Goal: Task Accomplishment & Management: Manage account settings

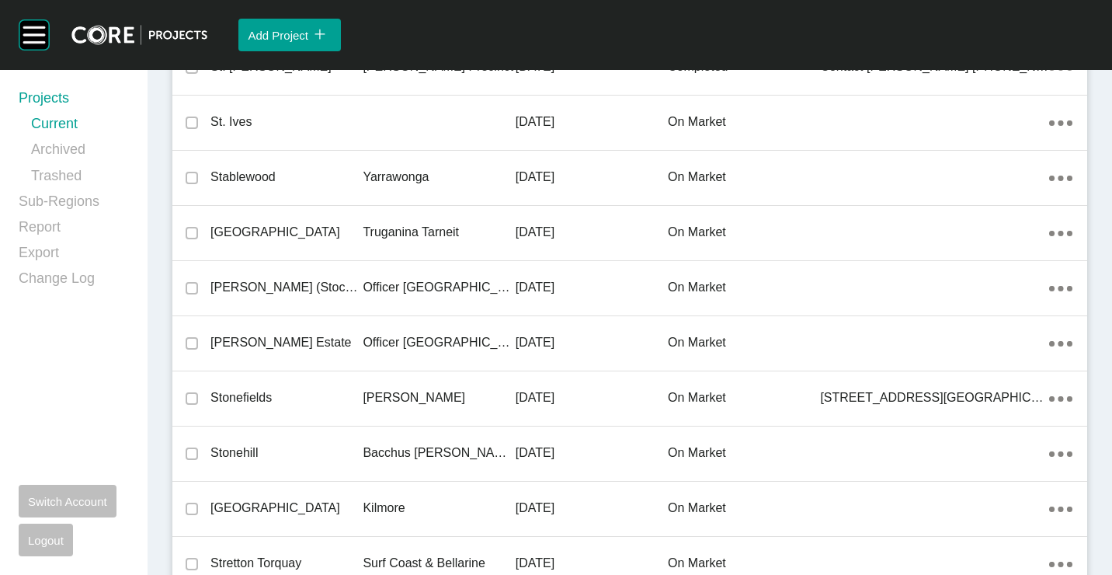
scroll to position [1573, 0]
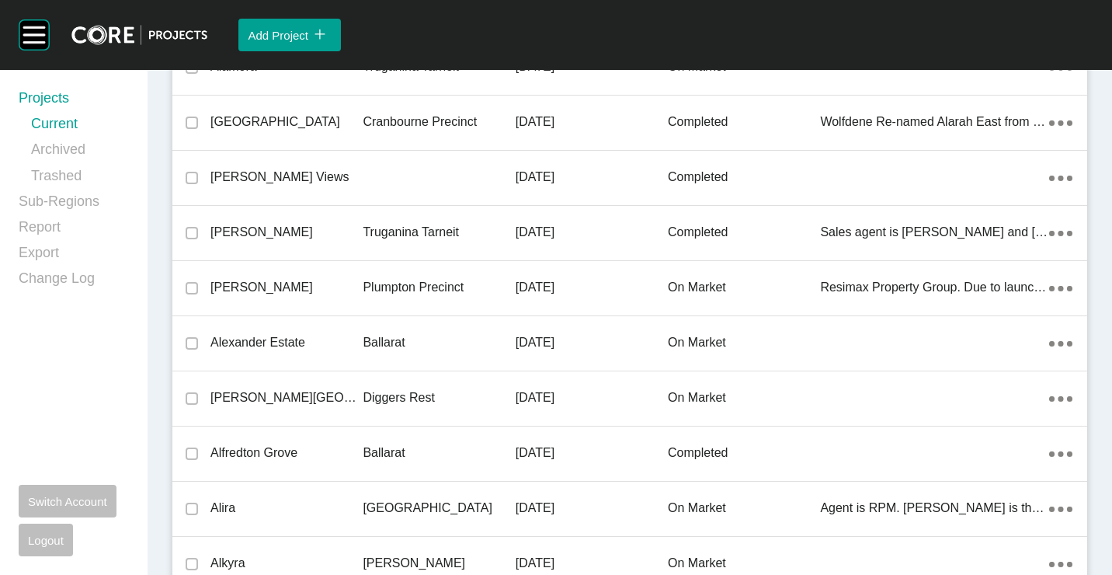
drag, startPoint x: 326, startPoint y: 283, endPoint x: 594, endPoint y: 3, distance: 387.7
click at [327, 283] on p "[PERSON_NAME]" at bounding box center [286, 287] width 152 height 17
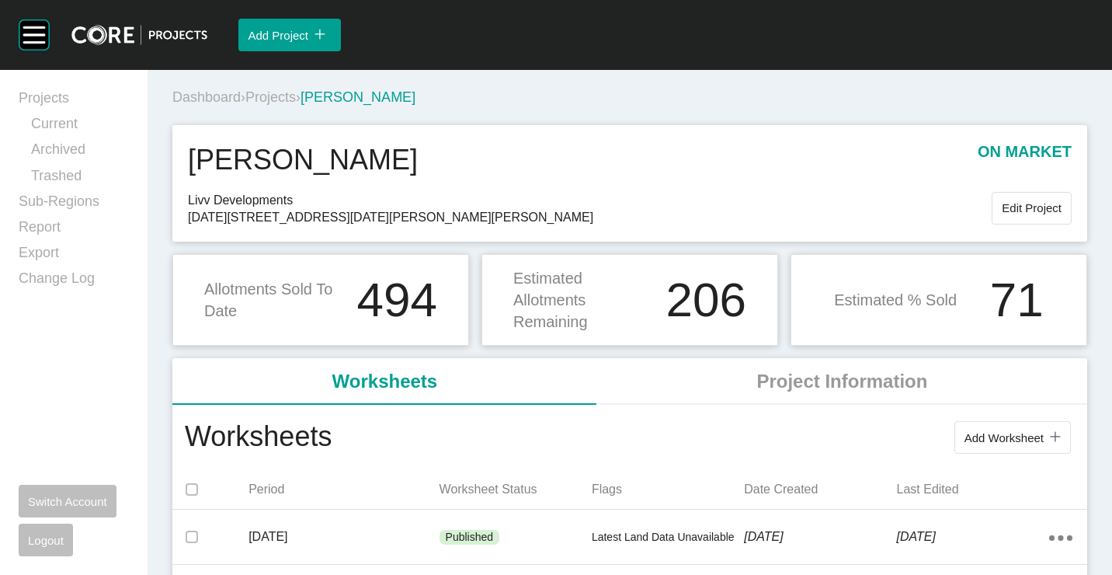
click at [276, 92] on span "Projects" at bounding box center [270, 97] width 50 height 16
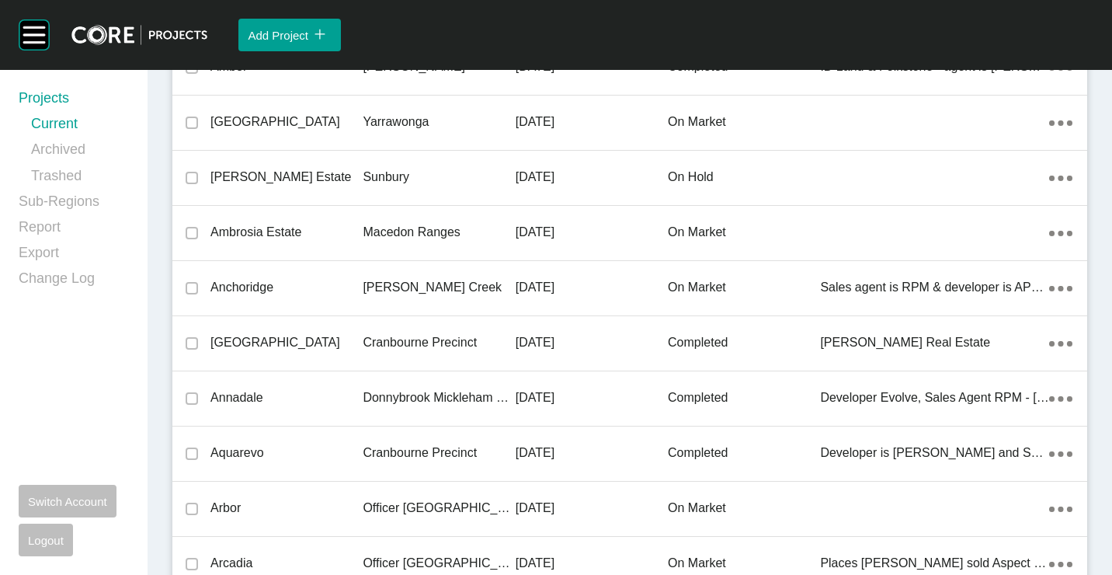
scroll to position [8575, 0]
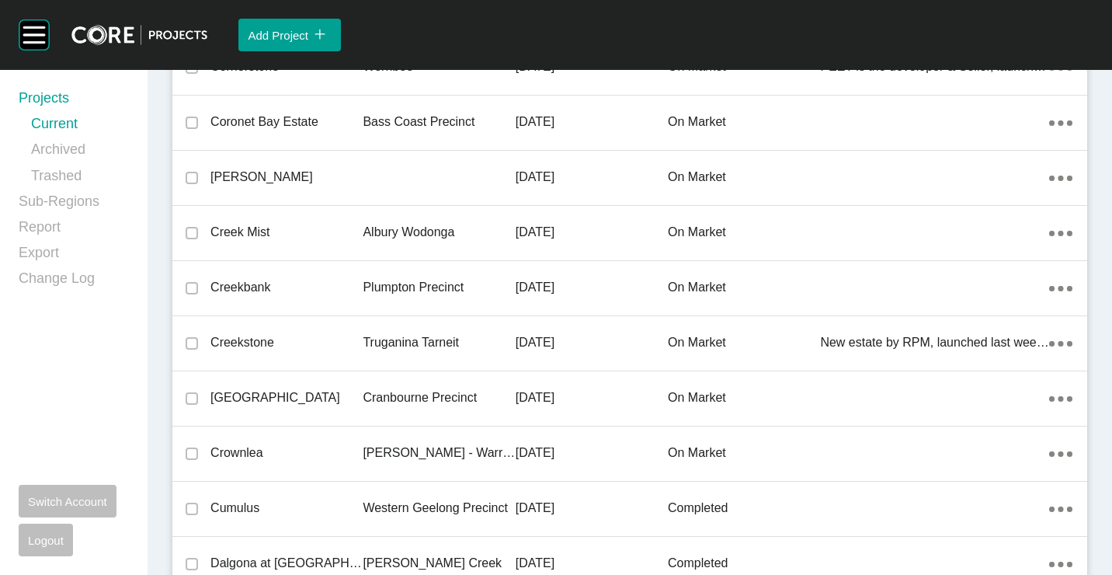
click at [549, 295] on p "[DATE]" at bounding box center [592, 287] width 152 height 17
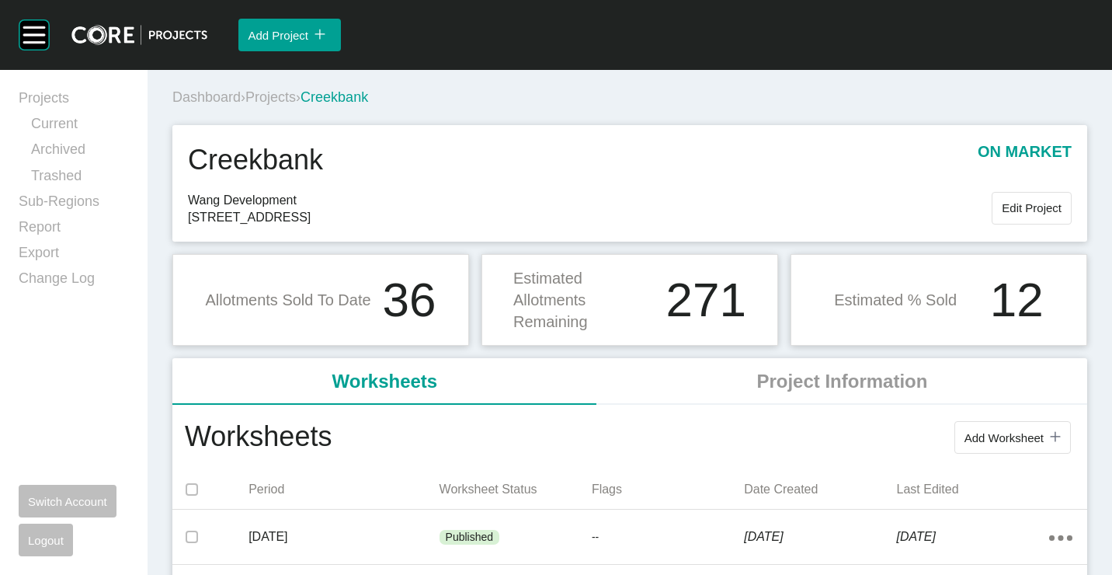
click at [294, 95] on span "Projects" at bounding box center [270, 97] width 50 height 16
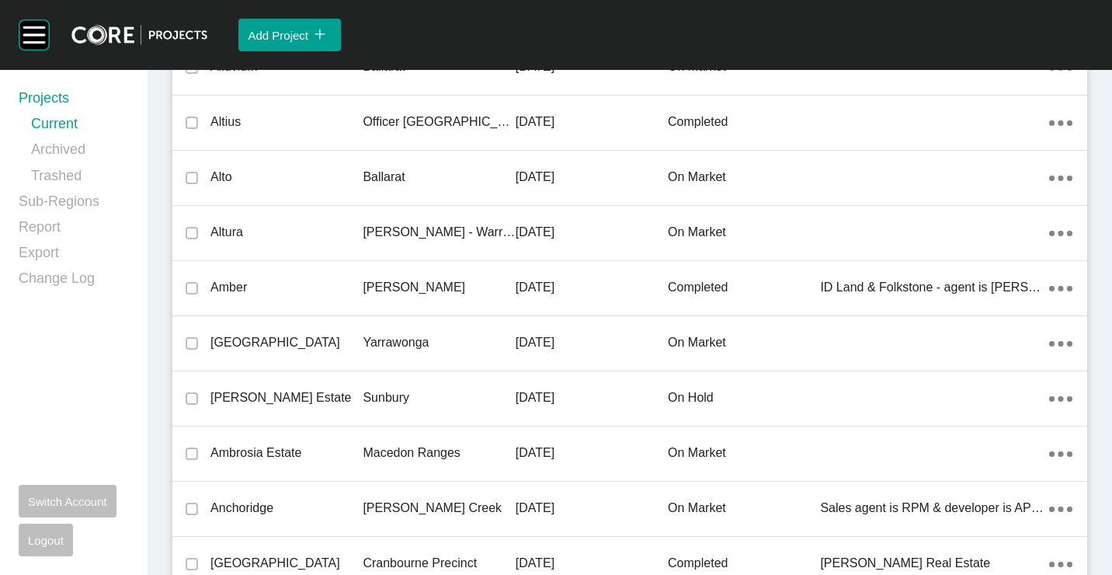
scroll to position [23239, 0]
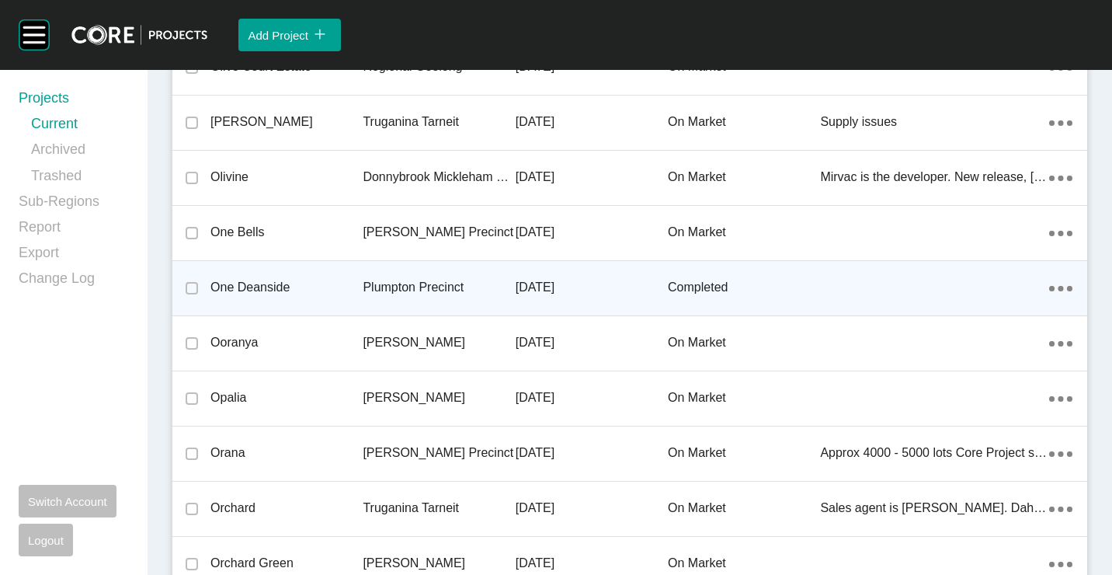
click at [382, 273] on div "Plumpton Precinct" at bounding box center [439, 287] width 152 height 48
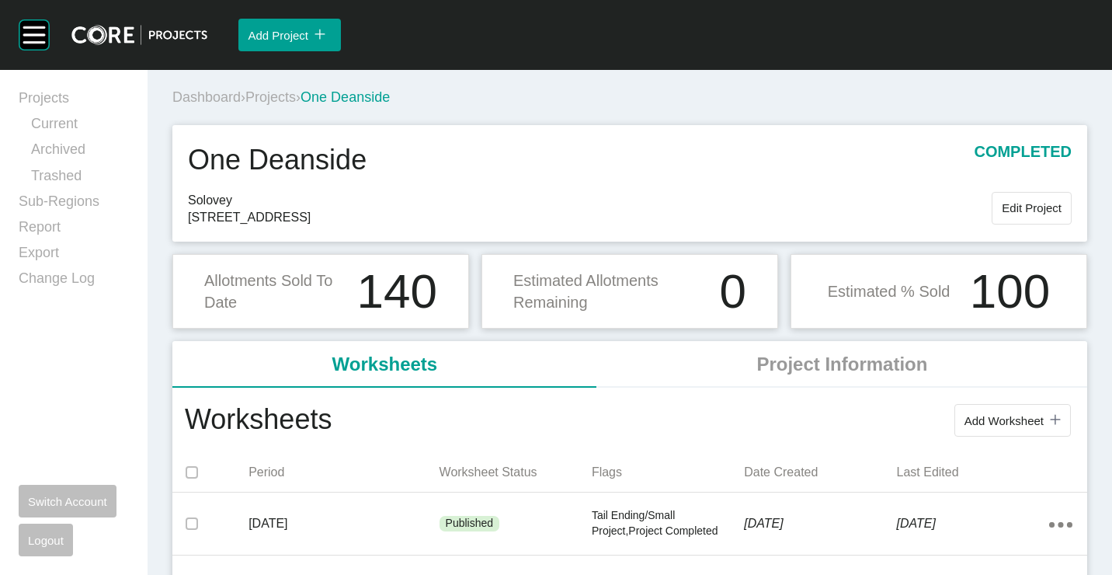
click at [278, 95] on span "Projects" at bounding box center [270, 97] width 50 height 16
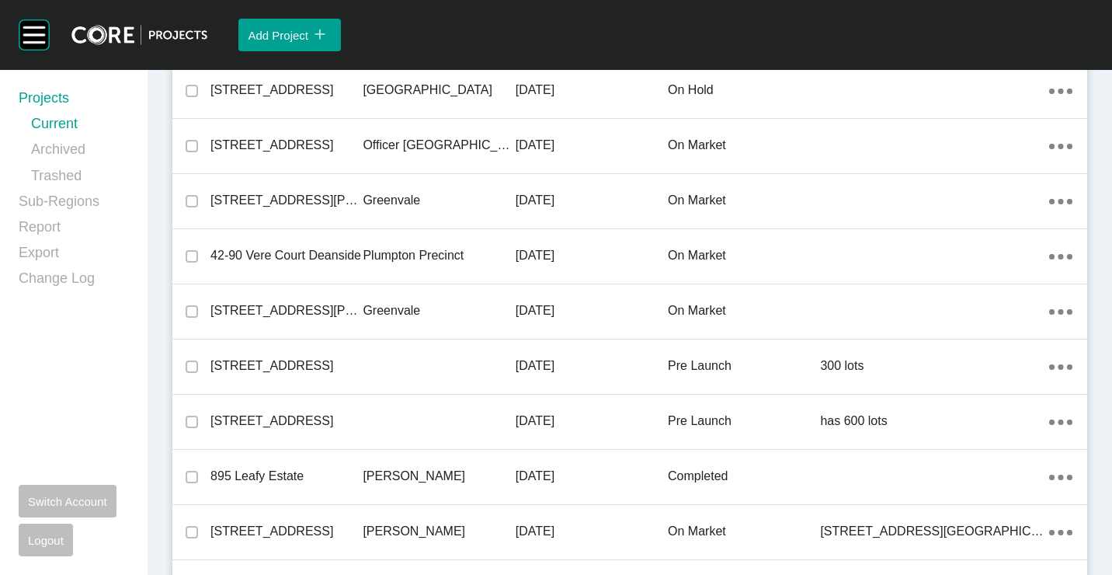
scroll to position [30681, 0]
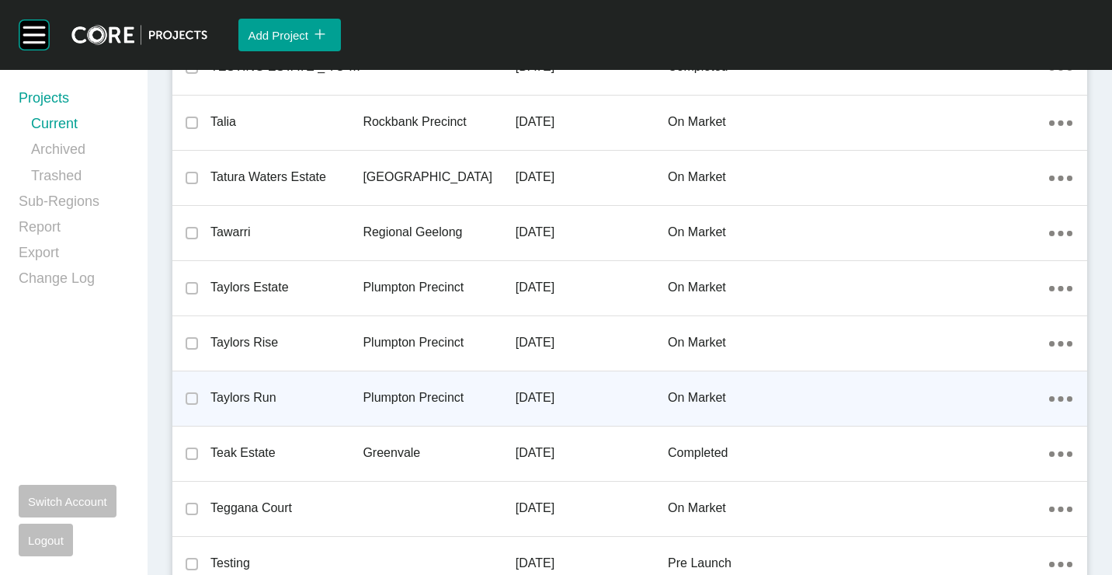
click at [344, 398] on p "Taylors Run" at bounding box center [286, 397] width 152 height 17
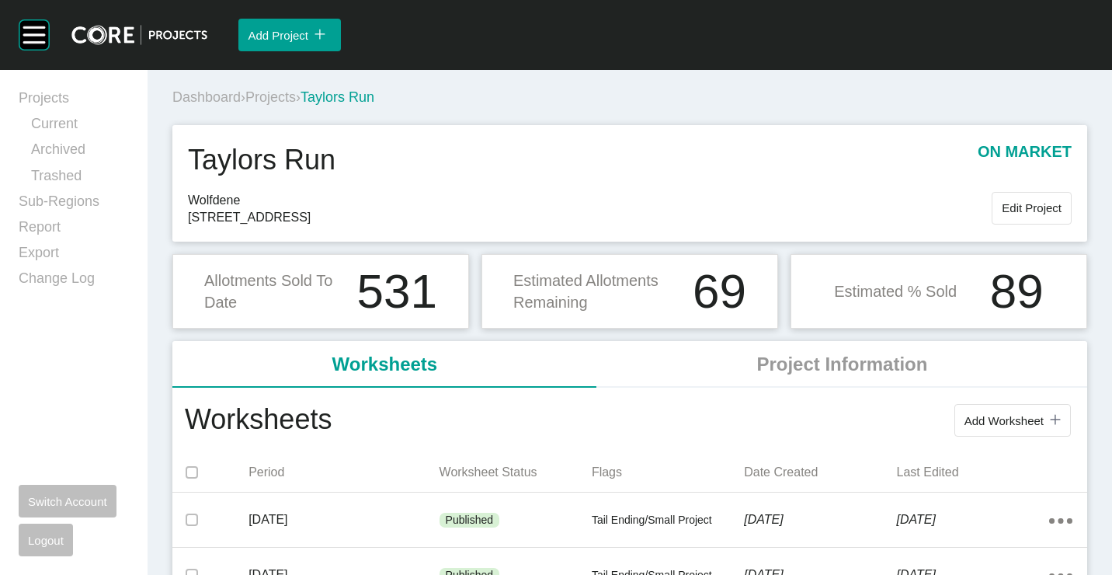
click at [296, 93] on span "Projects" at bounding box center [270, 97] width 50 height 16
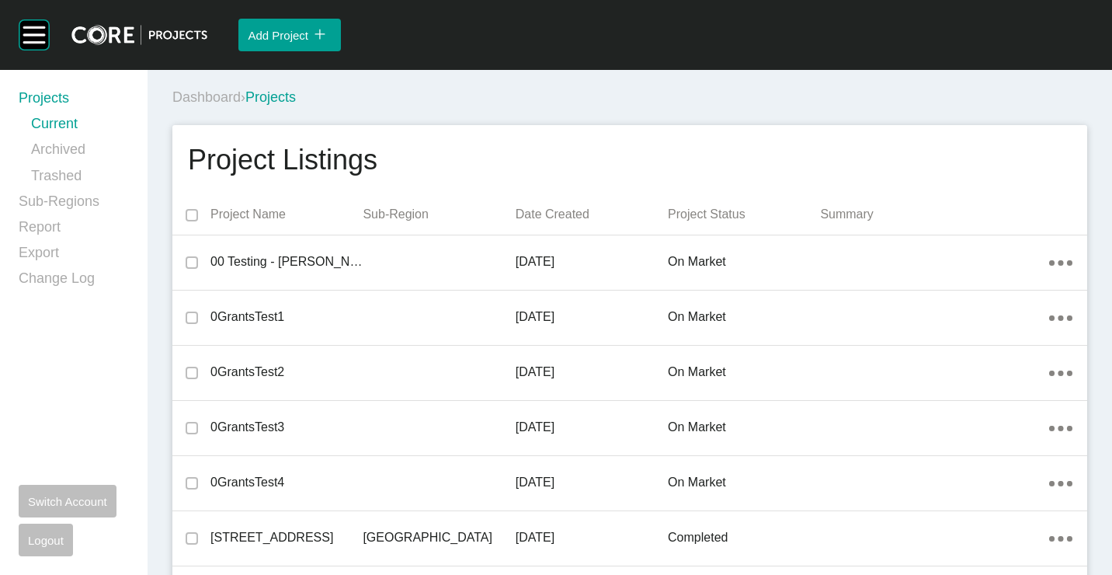
scroll to position [30681, 0]
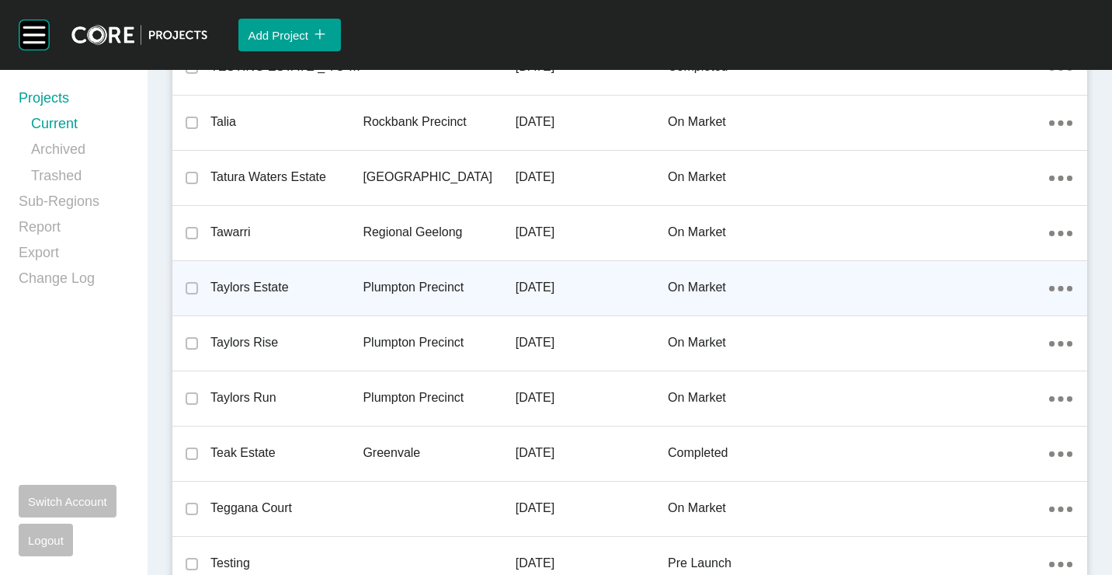
click at [322, 289] on p "Taylors Estate" at bounding box center [286, 287] width 152 height 17
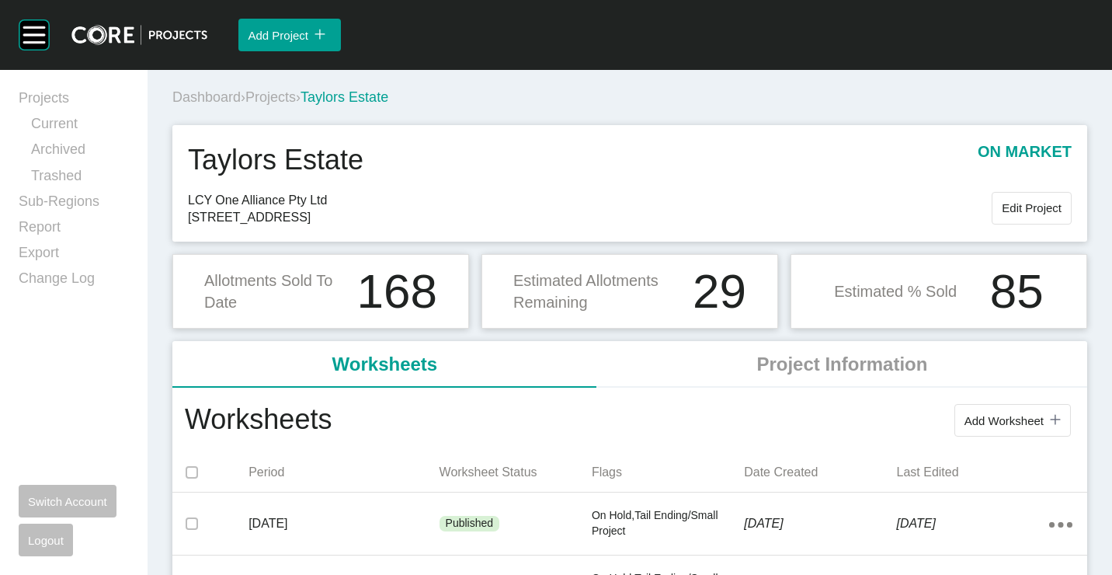
click at [280, 89] on span "Projects" at bounding box center [270, 97] width 50 height 16
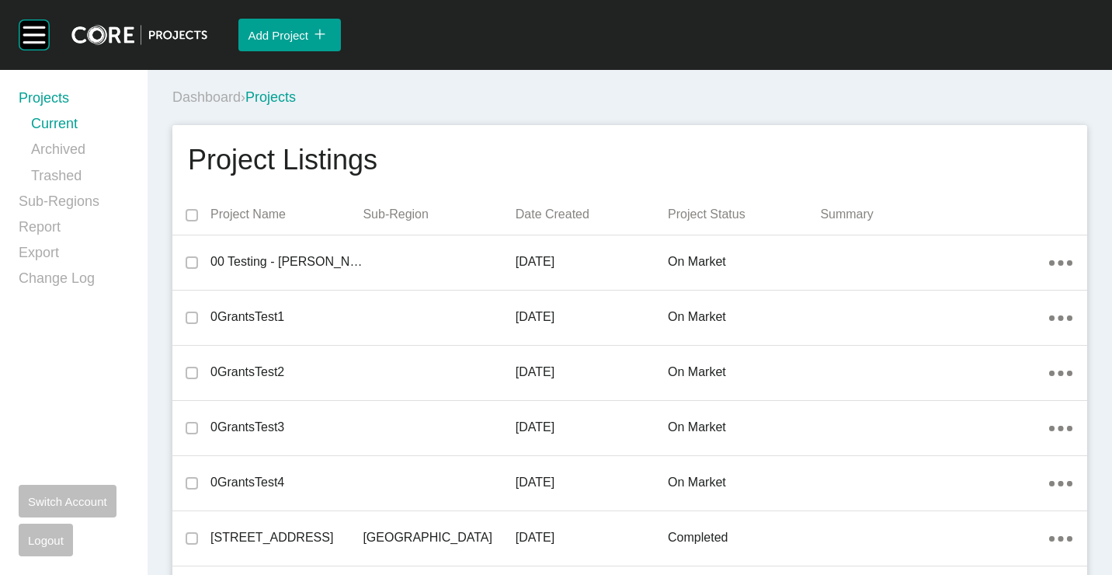
scroll to position [6700, 0]
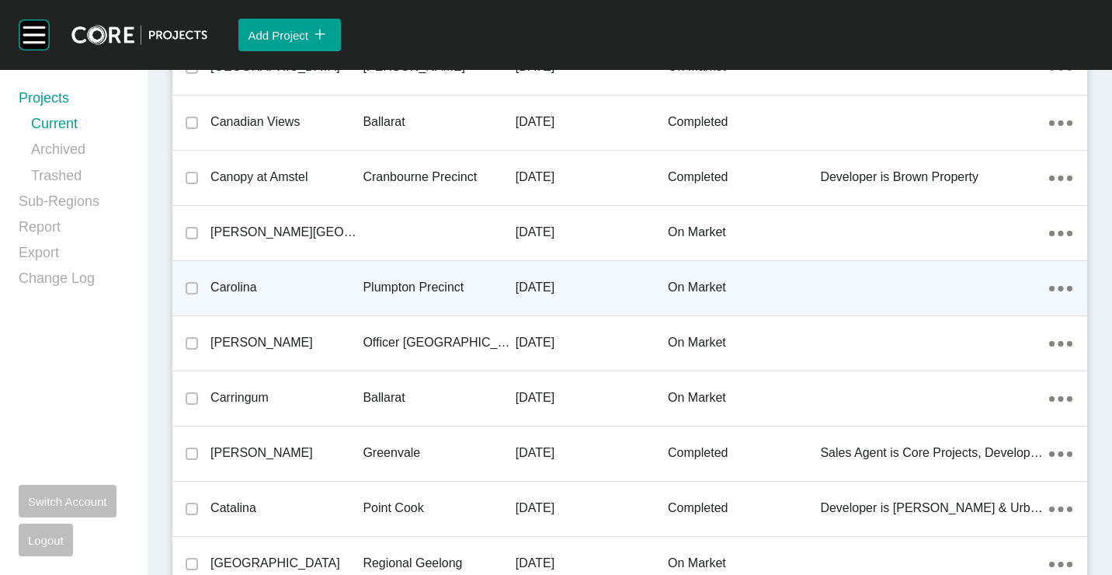
click at [298, 293] on p "Carolina" at bounding box center [286, 287] width 152 height 17
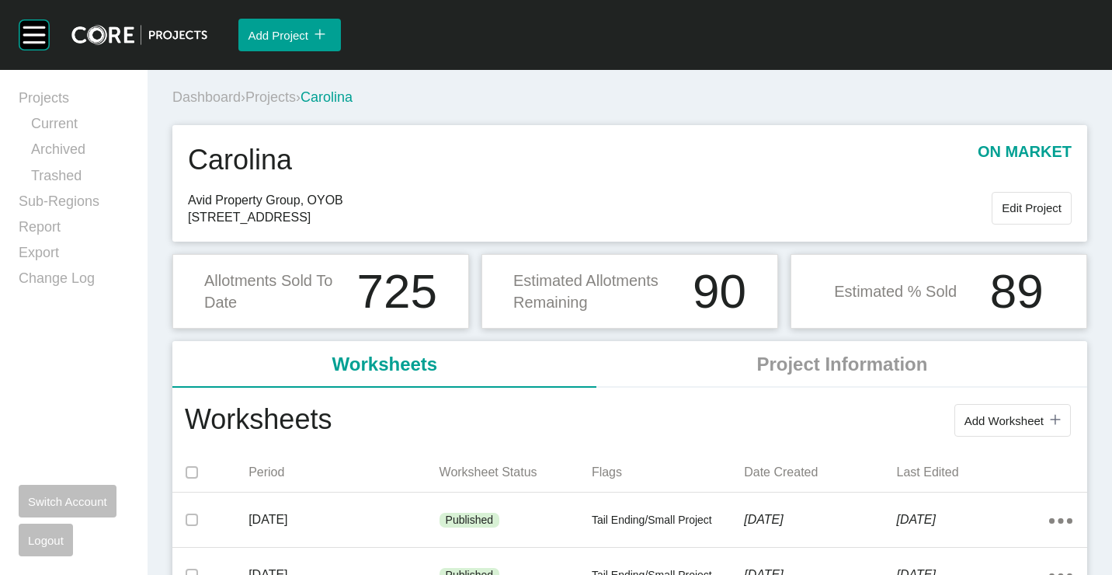
click at [282, 99] on span "Projects" at bounding box center [270, 97] width 50 height 16
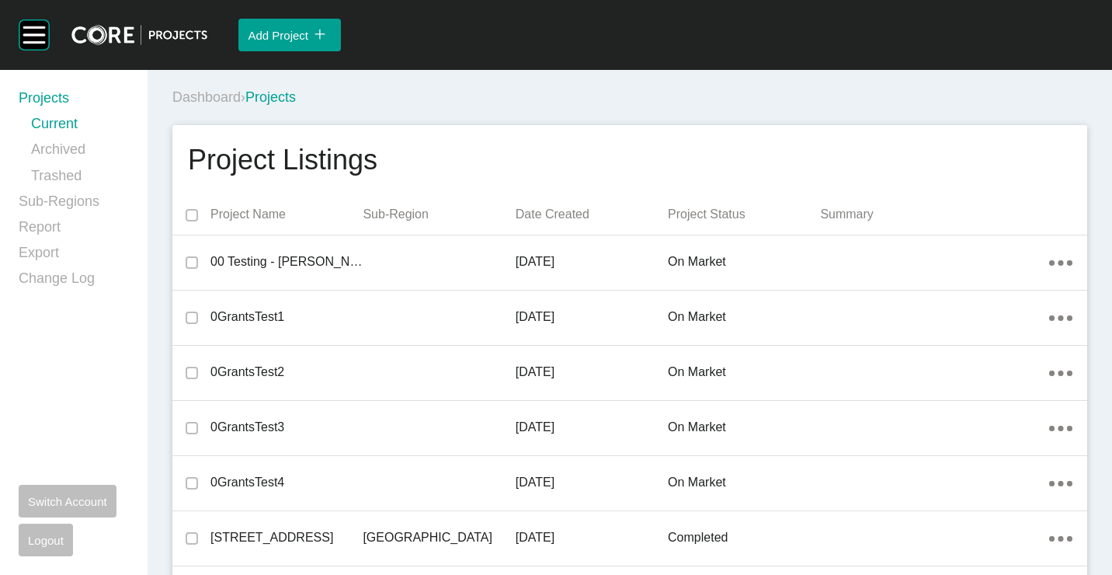
scroll to position [3889, 0]
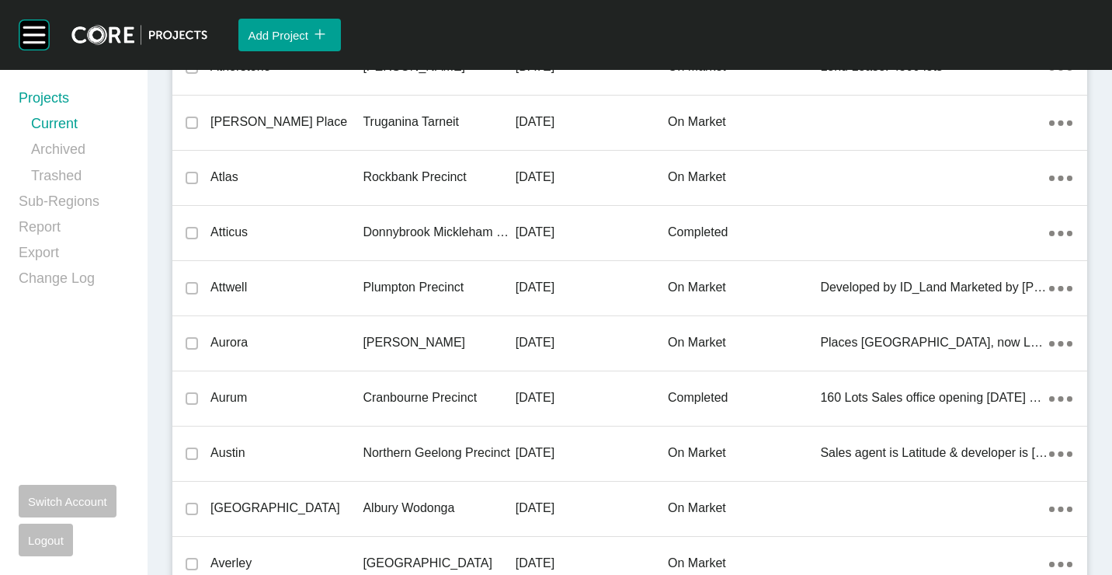
click at [387, 287] on p "Plumpton Precinct" at bounding box center [439, 287] width 152 height 17
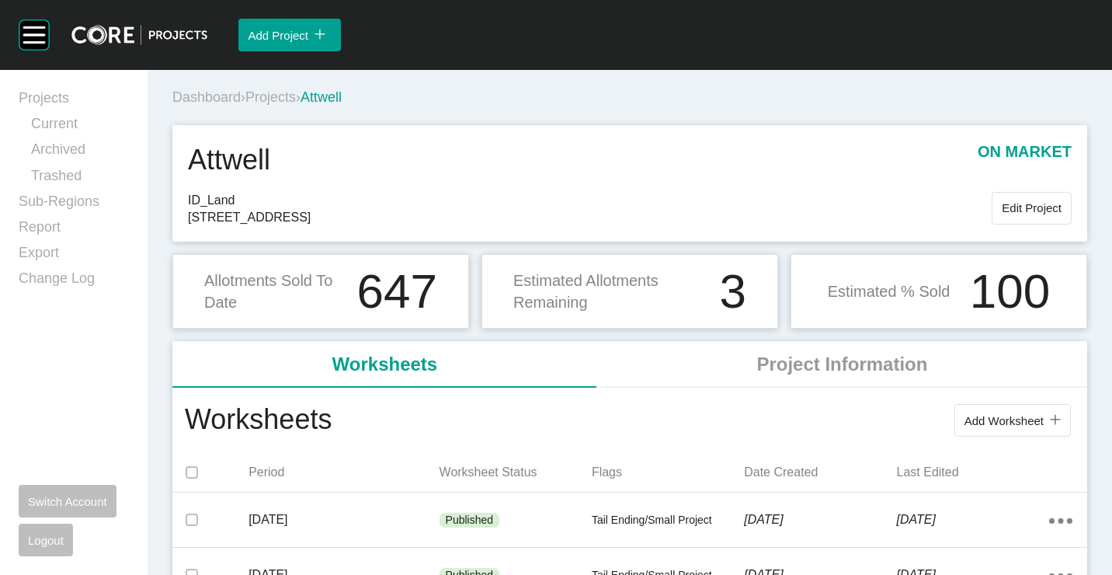
click at [267, 91] on span "Projects" at bounding box center [270, 97] width 50 height 16
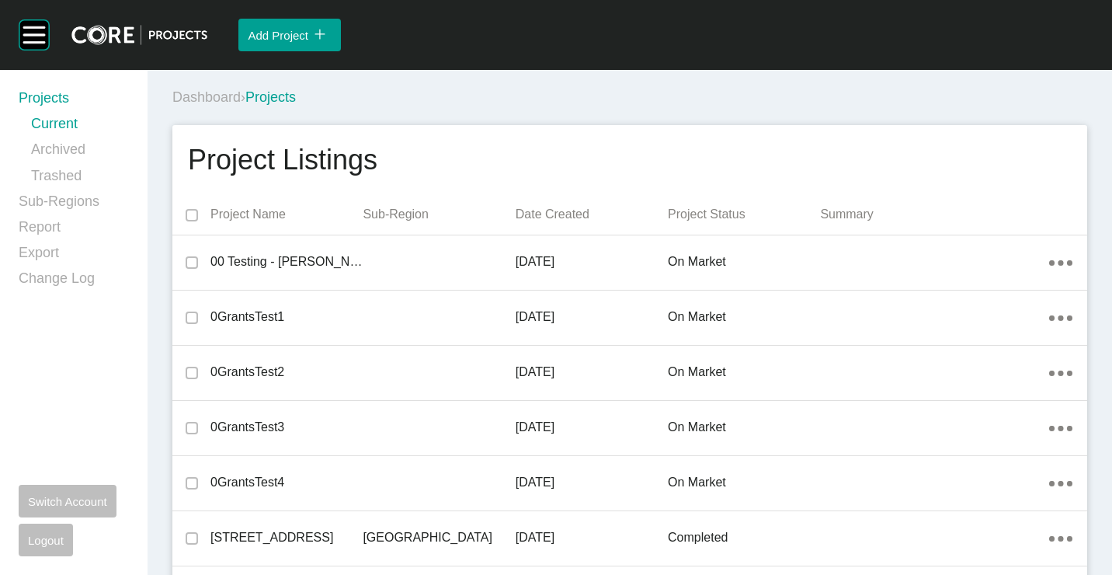
scroll to position [3558, 0]
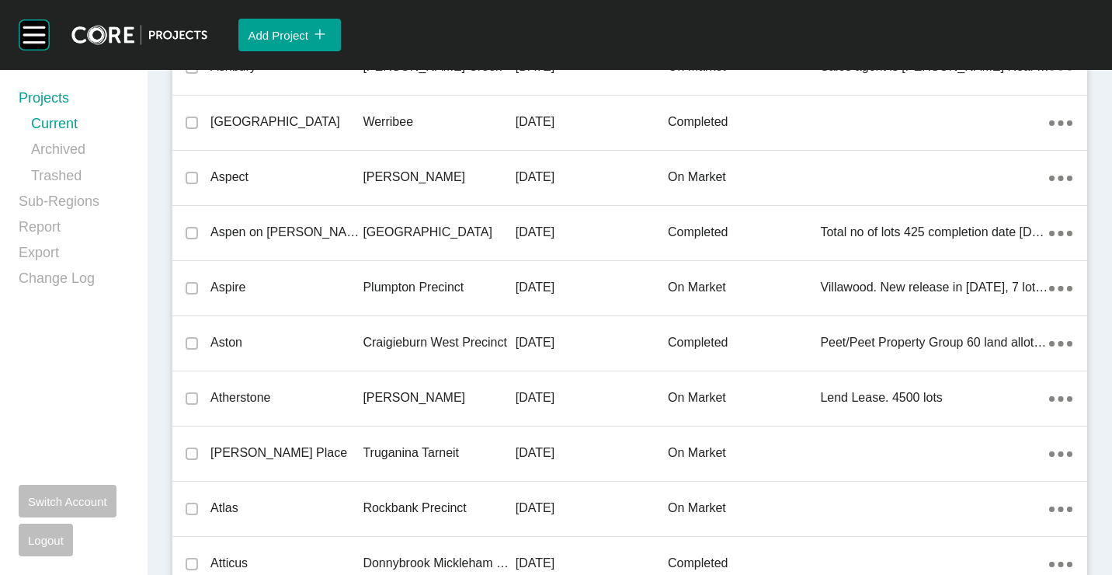
click at [302, 271] on div "Aspire" at bounding box center [286, 287] width 152 height 48
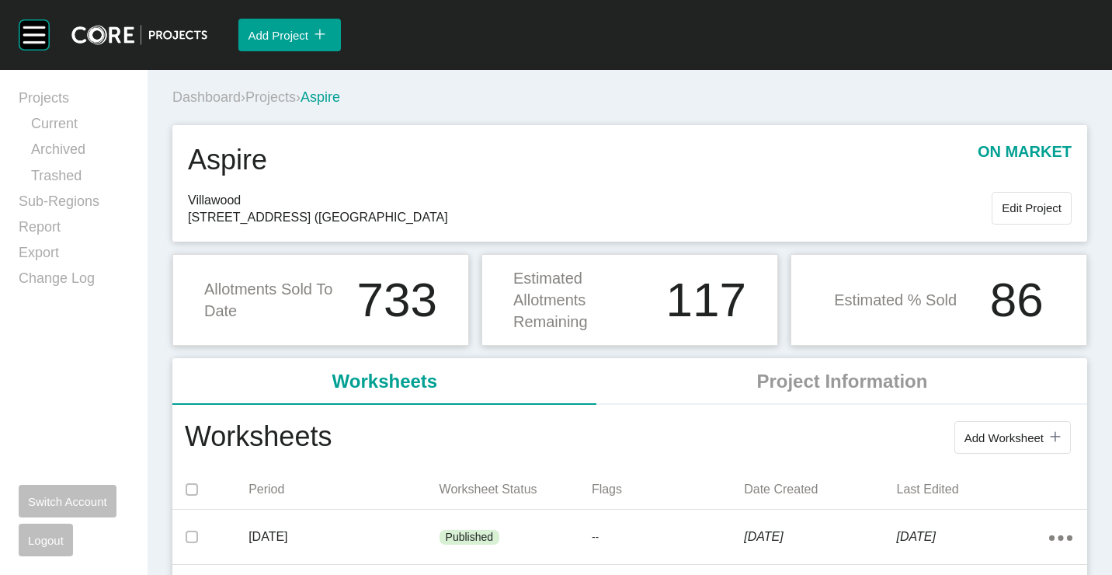
click at [288, 95] on span "Projects" at bounding box center [270, 97] width 50 height 16
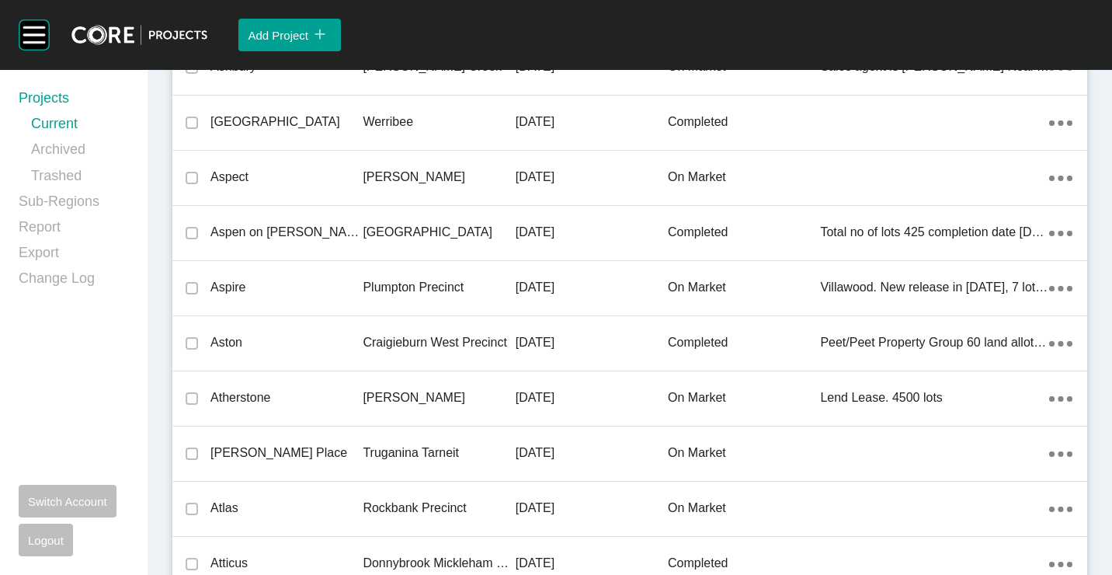
scroll to position [7582, 0]
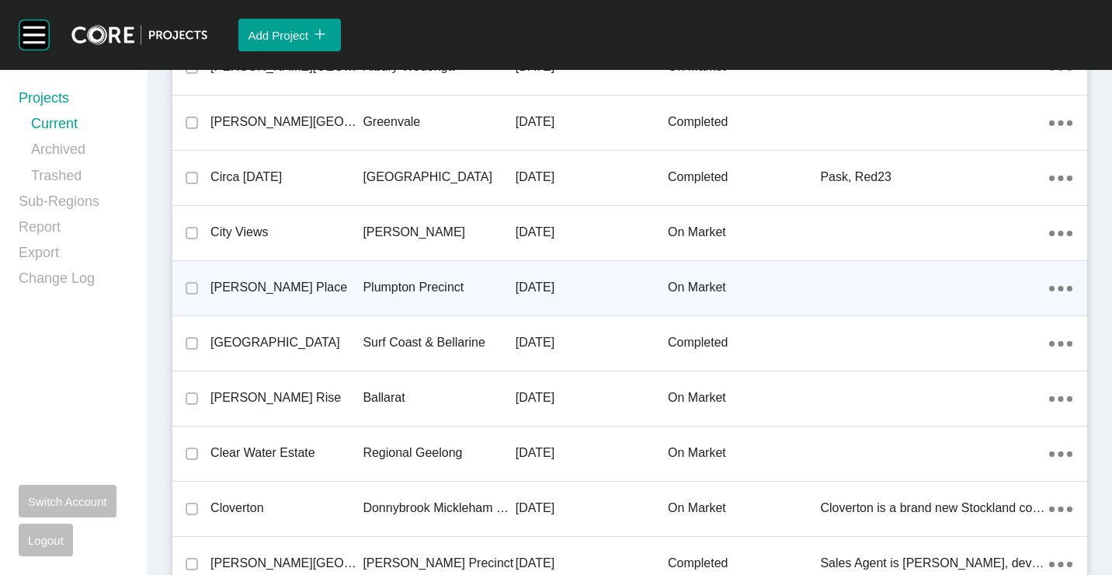
click at [428, 299] on div "Plumpton Precinct" at bounding box center [439, 287] width 152 height 48
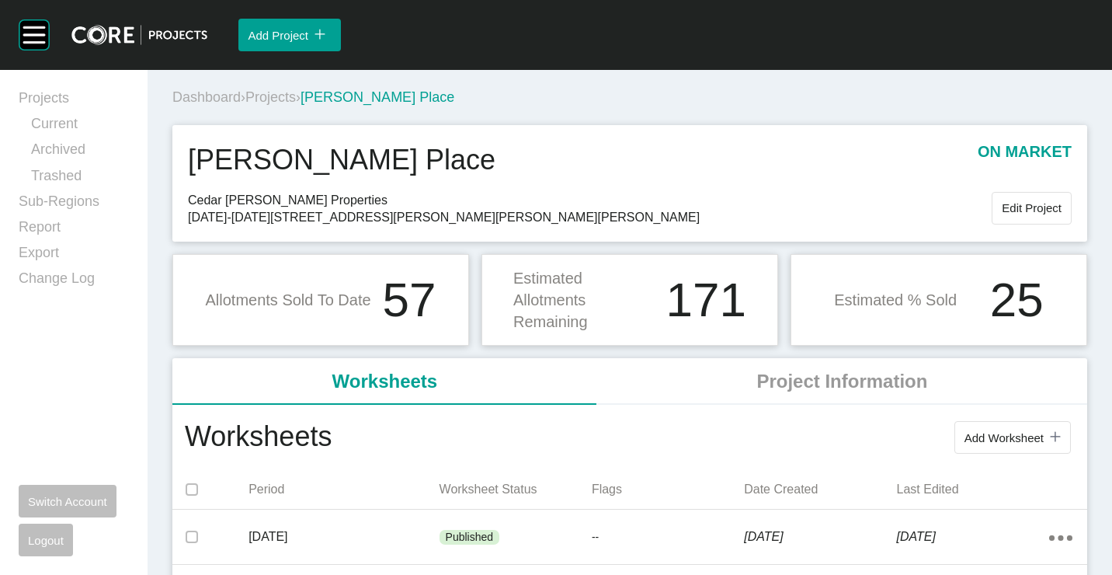
click at [285, 95] on span "Projects" at bounding box center [270, 97] width 50 height 16
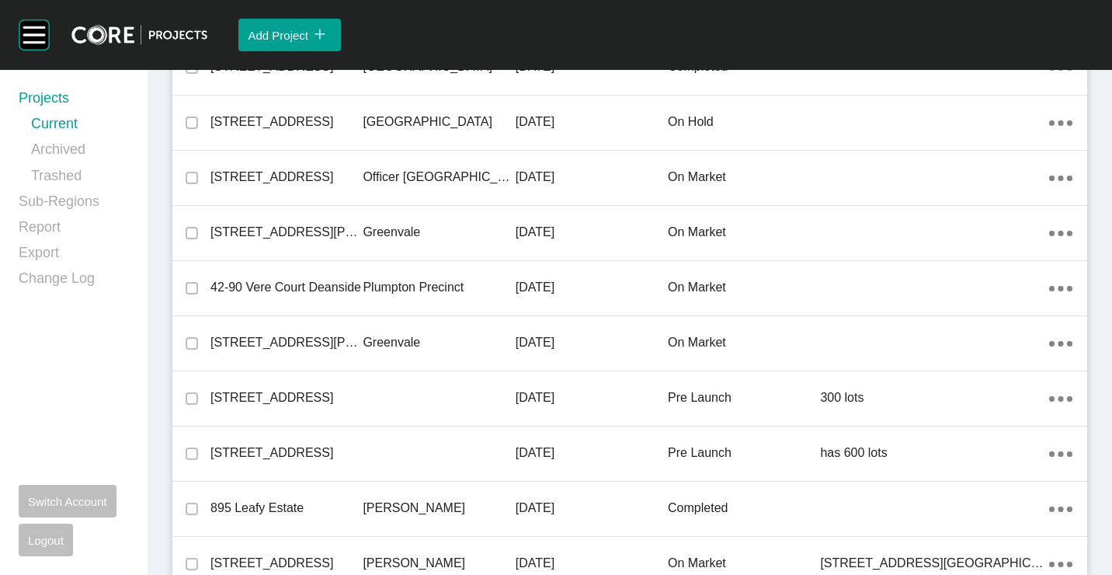
scroll to position [9016, 0]
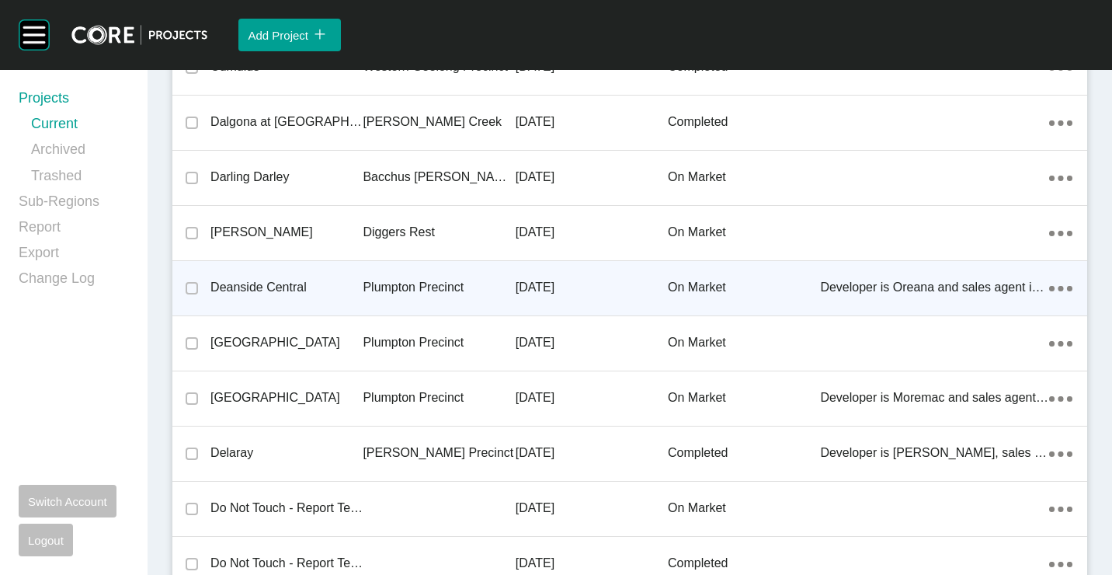
click at [374, 289] on p "Plumpton Precinct" at bounding box center [439, 287] width 152 height 17
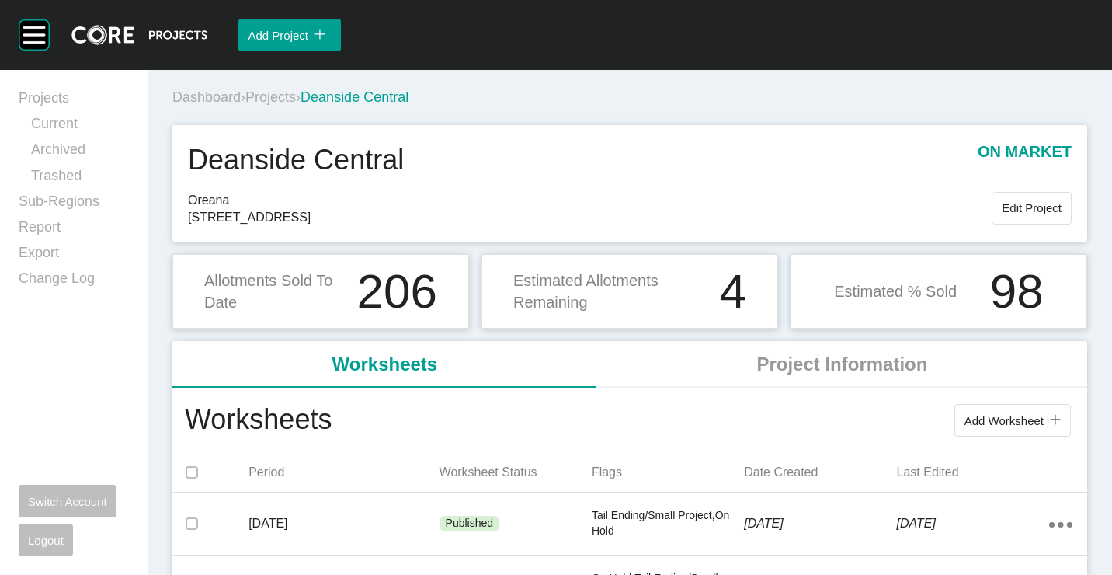
click at [283, 93] on span "Projects" at bounding box center [270, 97] width 50 height 16
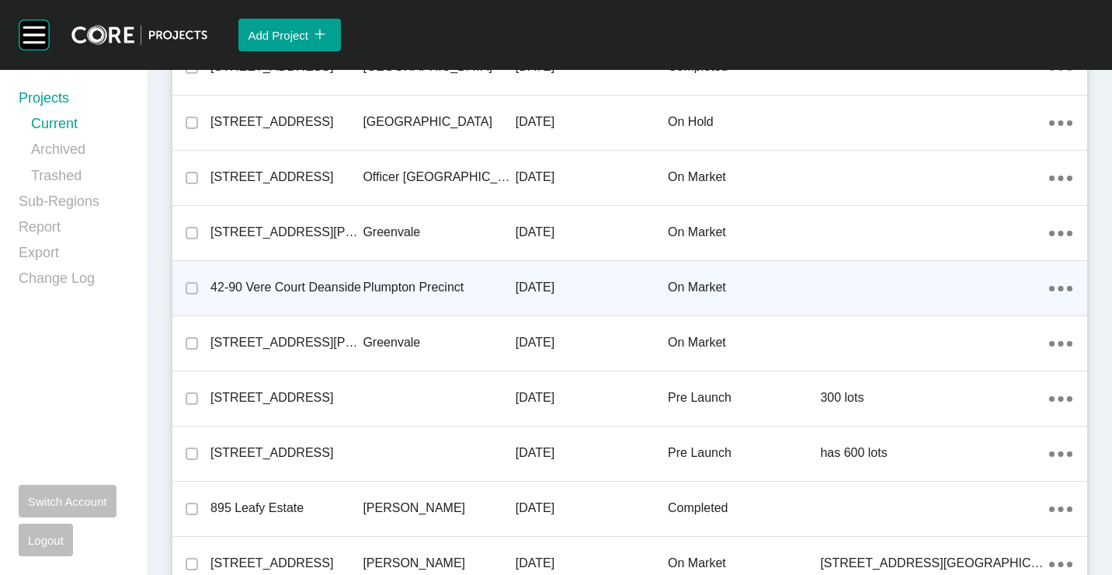
scroll to position [9016, 0]
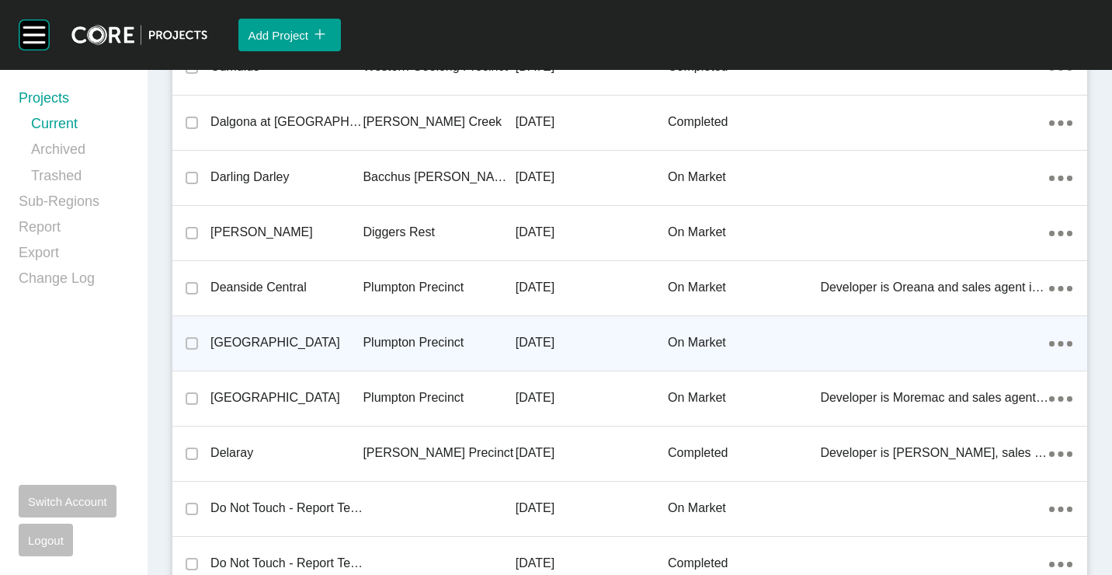
click at [281, 343] on p "[GEOGRAPHIC_DATA]" at bounding box center [286, 342] width 152 height 17
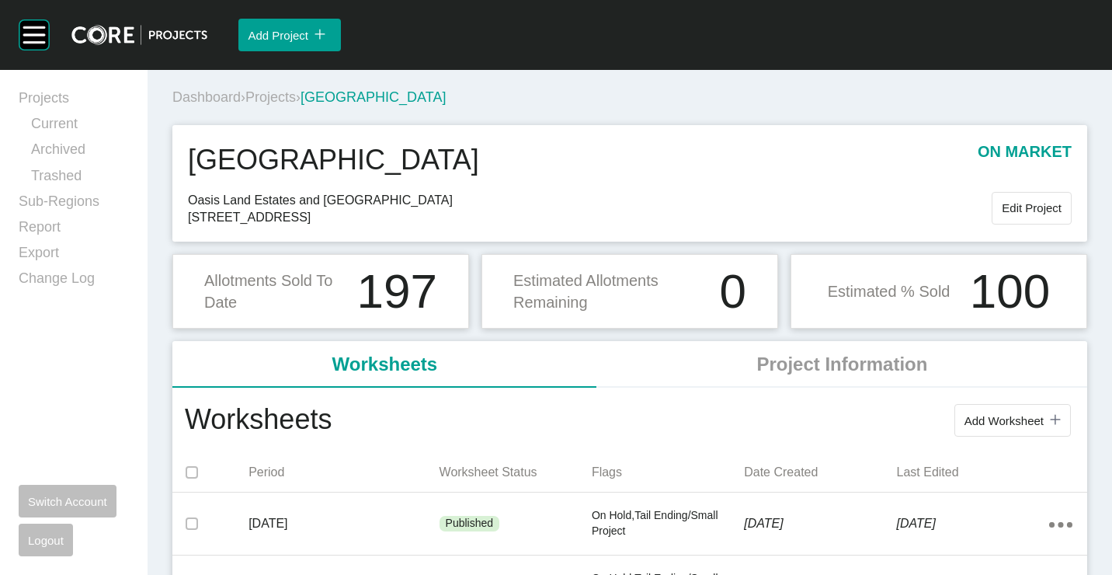
click at [268, 93] on span "Projects" at bounding box center [270, 97] width 50 height 16
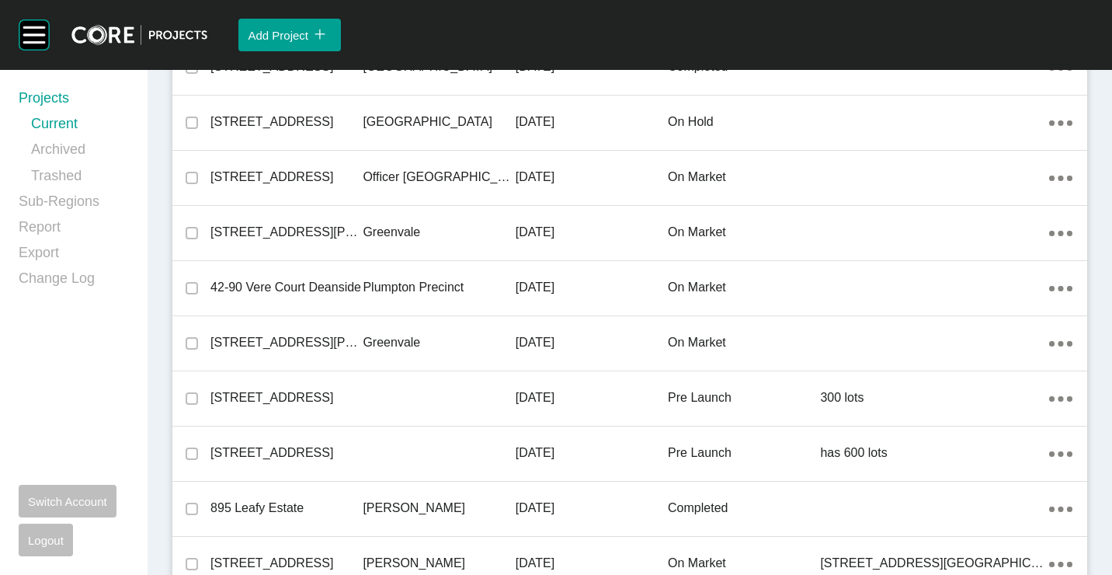
scroll to position [9016, 0]
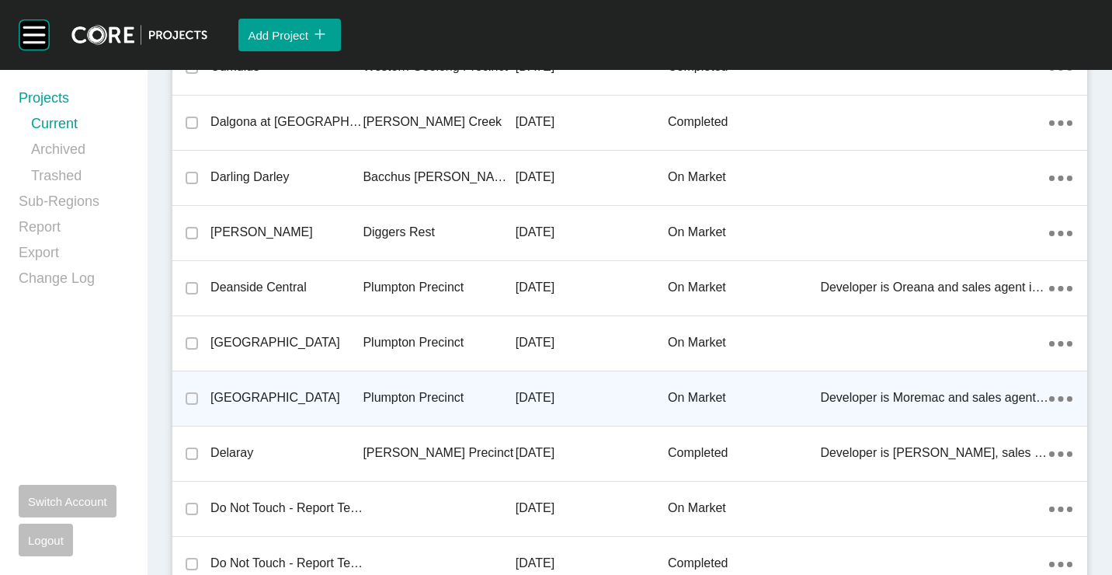
click at [419, 390] on p "Plumpton Precinct" at bounding box center [439, 397] width 152 height 17
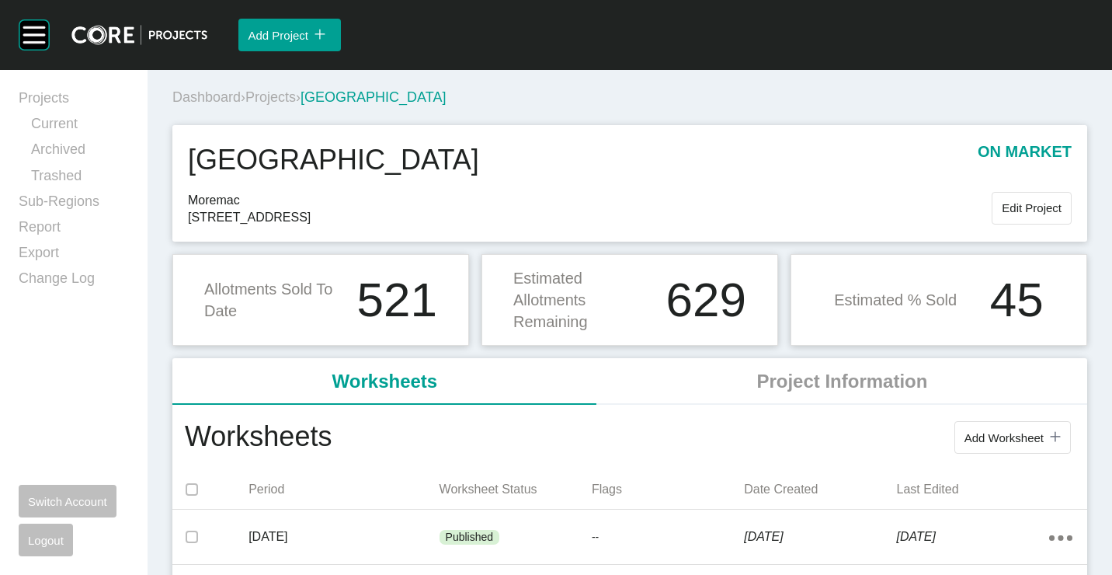
click at [292, 104] on span "Projects" at bounding box center [270, 97] width 50 height 16
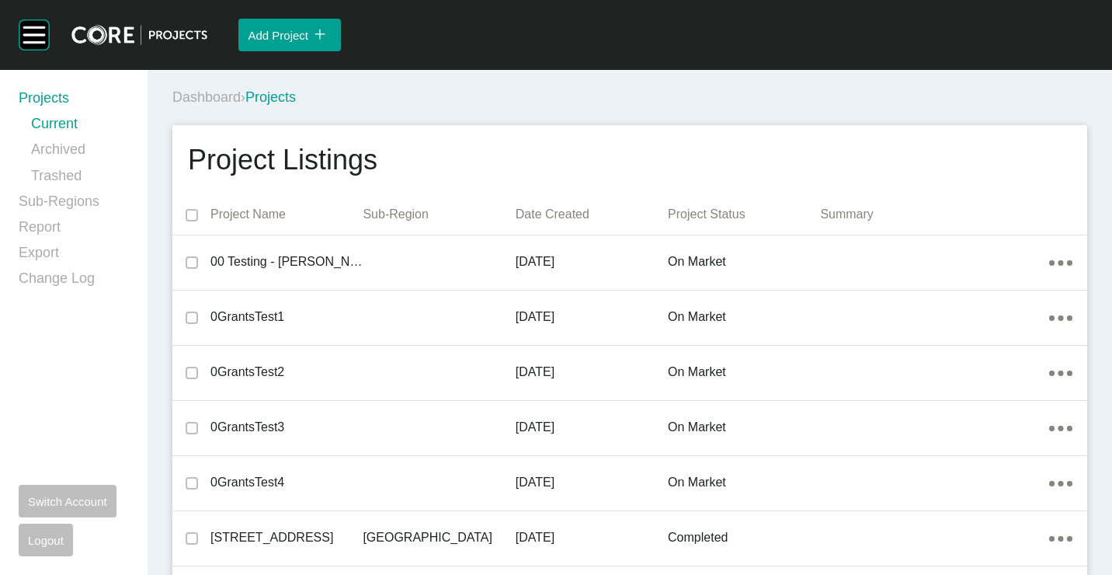
scroll to position [10228, 0]
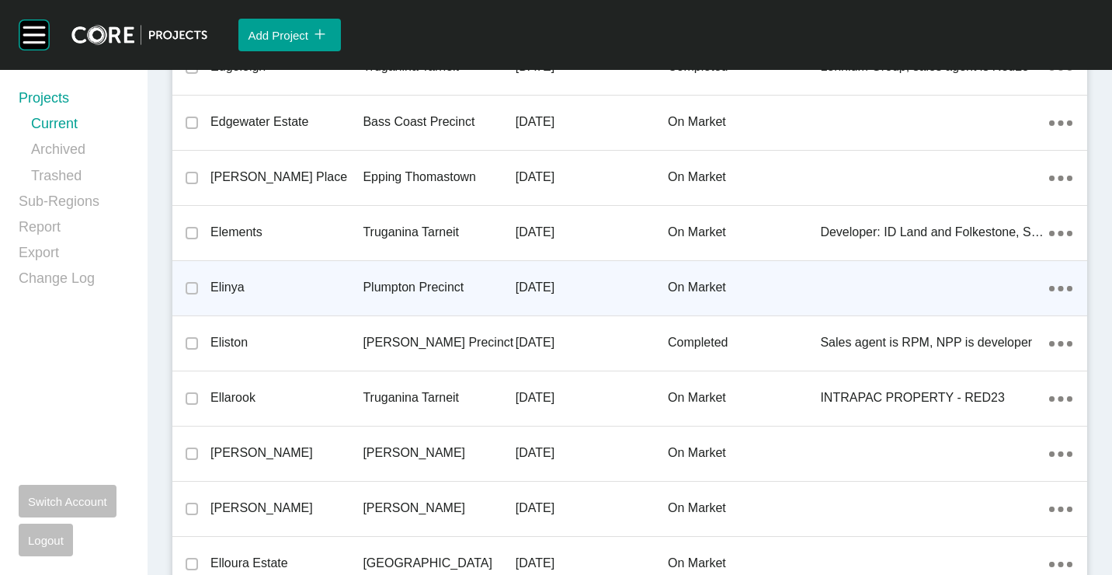
click at [343, 281] on p "Elinya" at bounding box center [286, 287] width 152 height 17
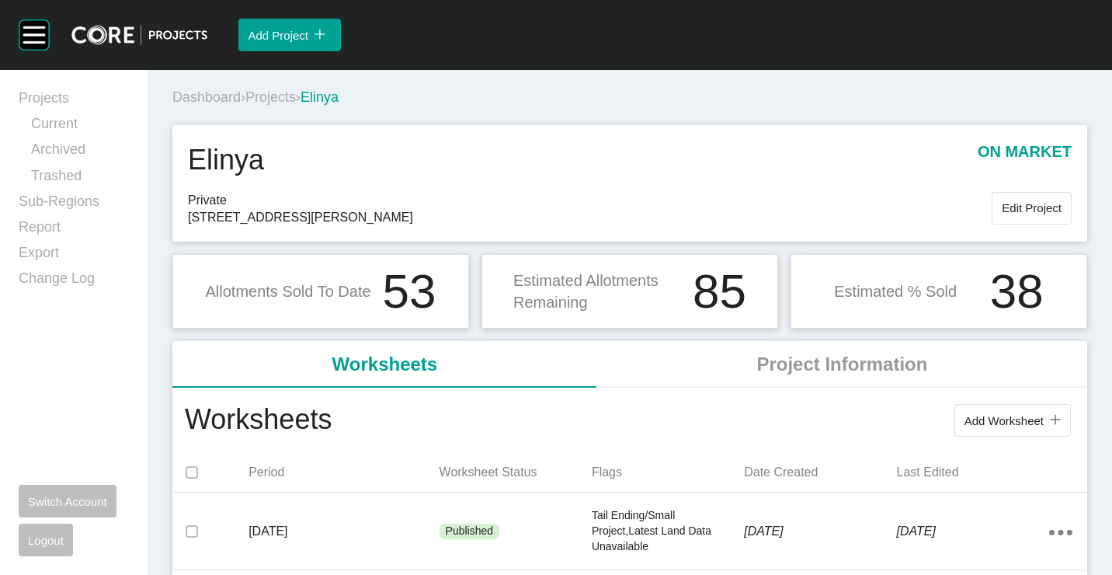
click at [296, 94] on span "Projects" at bounding box center [270, 97] width 50 height 16
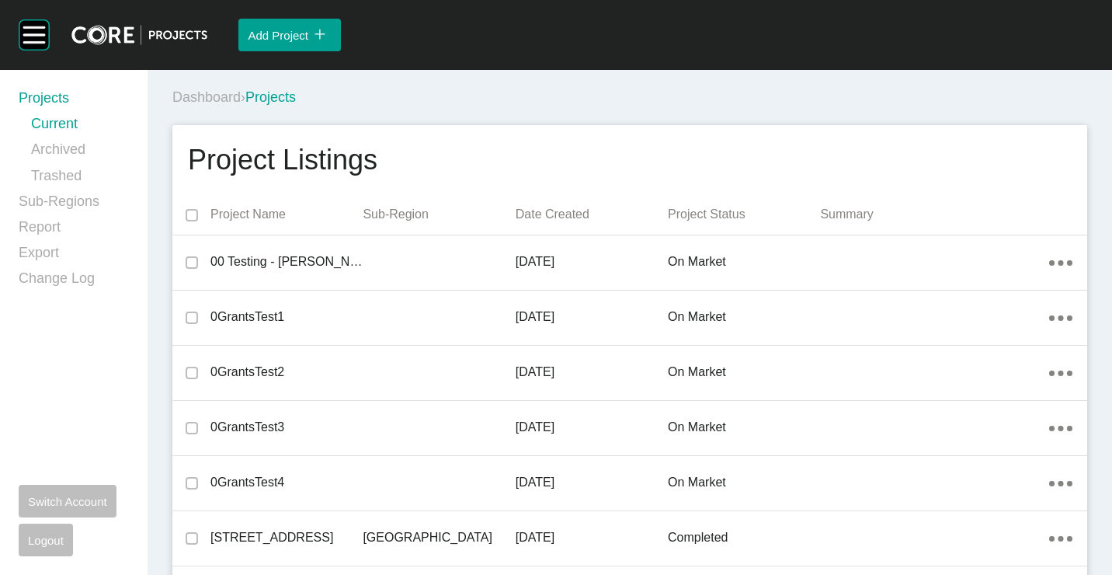
scroll to position [14694, 0]
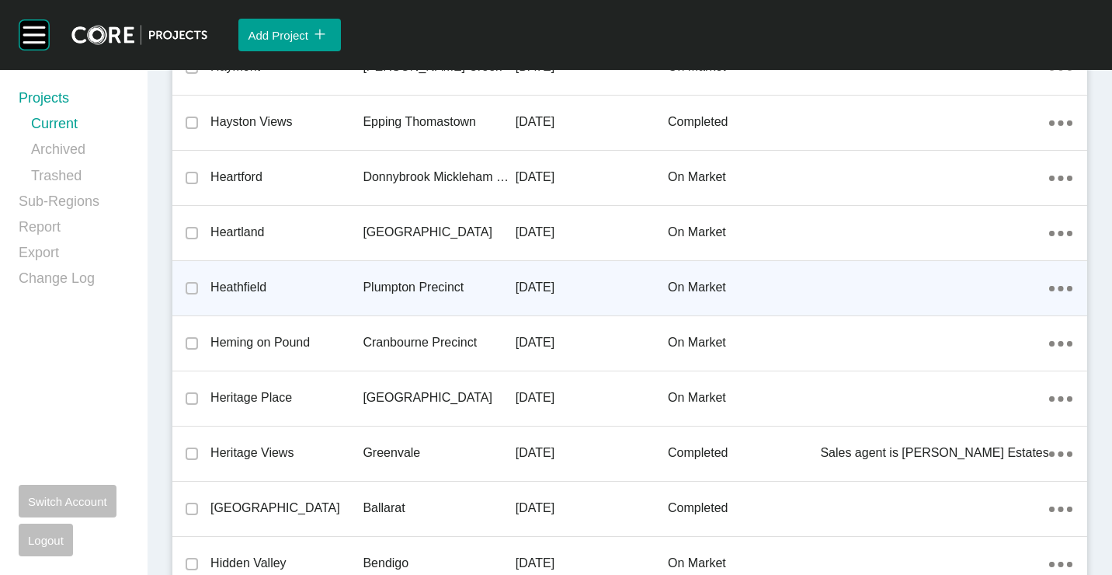
click at [344, 292] on p "Heathfield" at bounding box center [286, 287] width 152 height 17
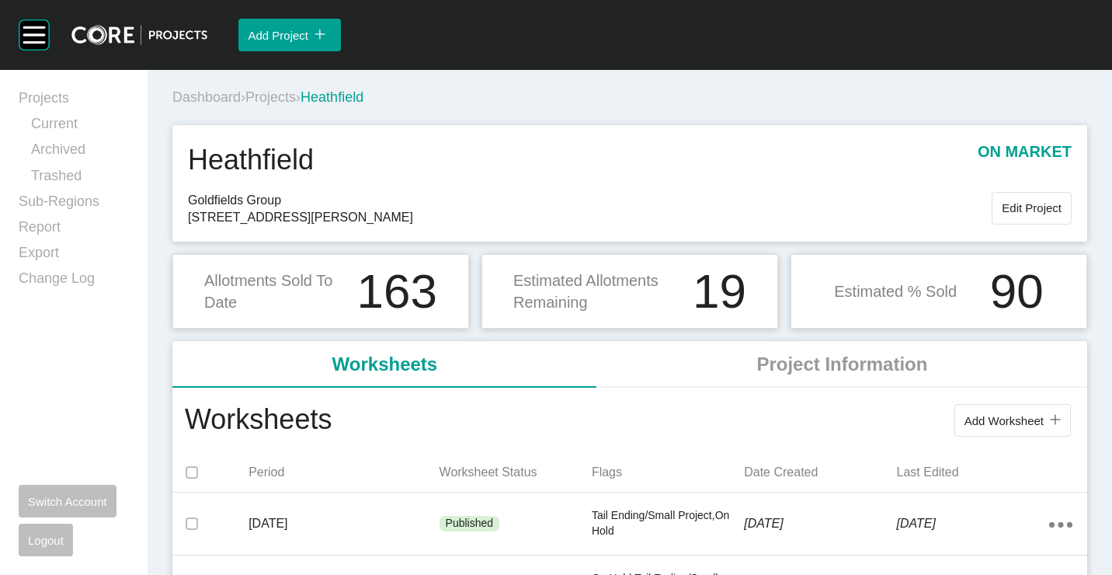
click at [287, 106] on div "Dashboard › Projects › [GEOGRAPHIC_DATA]" at bounding box center [632, 97] width 921 height 19
click at [287, 96] on span "Projects" at bounding box center [270, 97] width 50 height 16
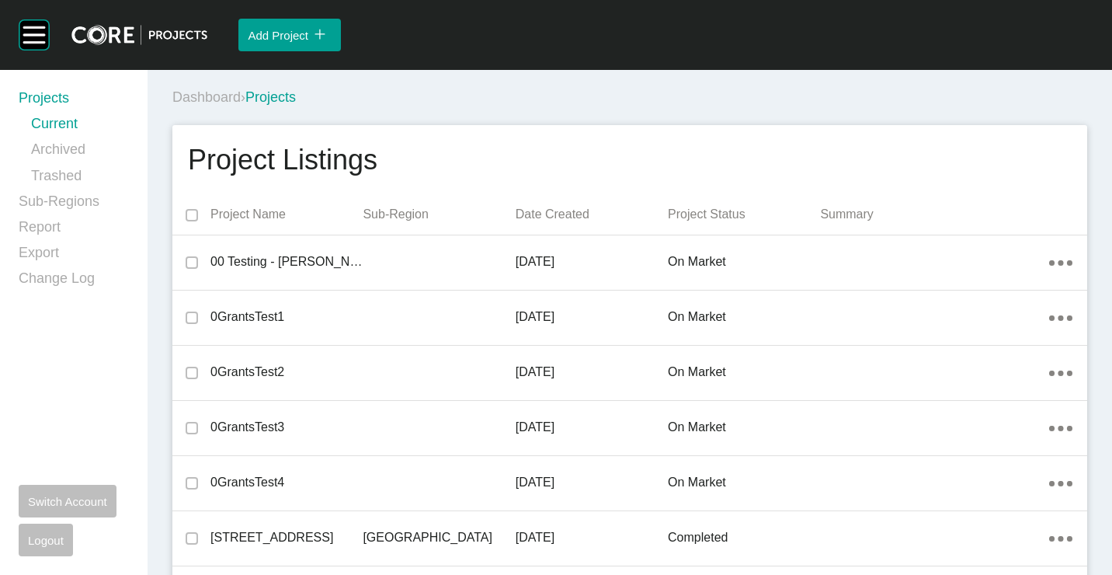
scroll to position [18608, 0]
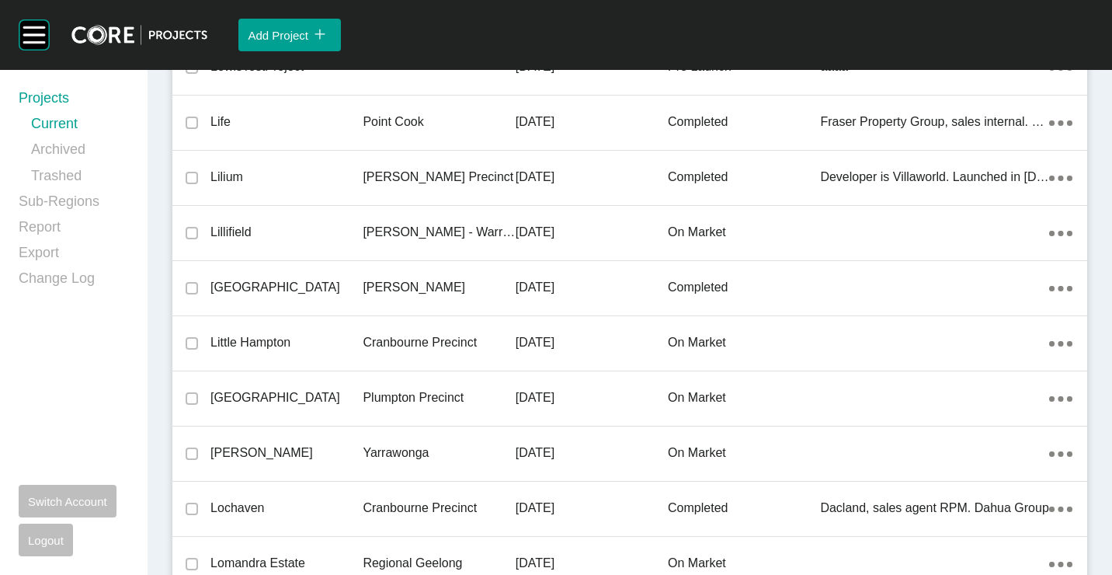
drag, startPoint x: 328, startPoint y: 383, endPoint x: 641, endPoint y: 340, distance: 315.8
click at [328, 383] on div "[GEOGRAPHIC_DATA]" at bounding box center [286, 397] width 152 height 48
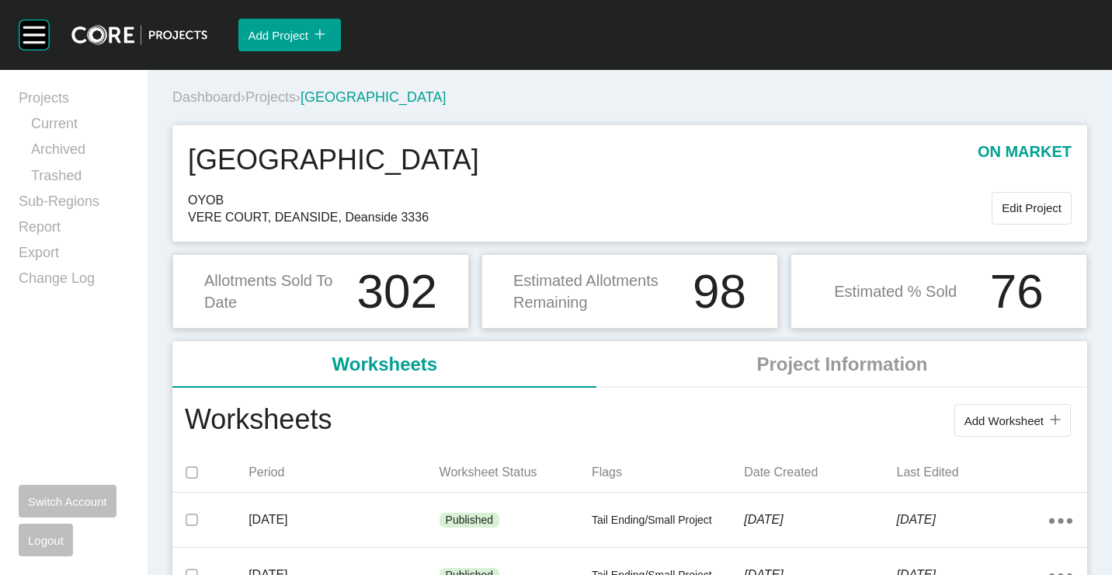
click at [290, 90] on span "Projects" at bounding box center [270, 97] width 50 height 16
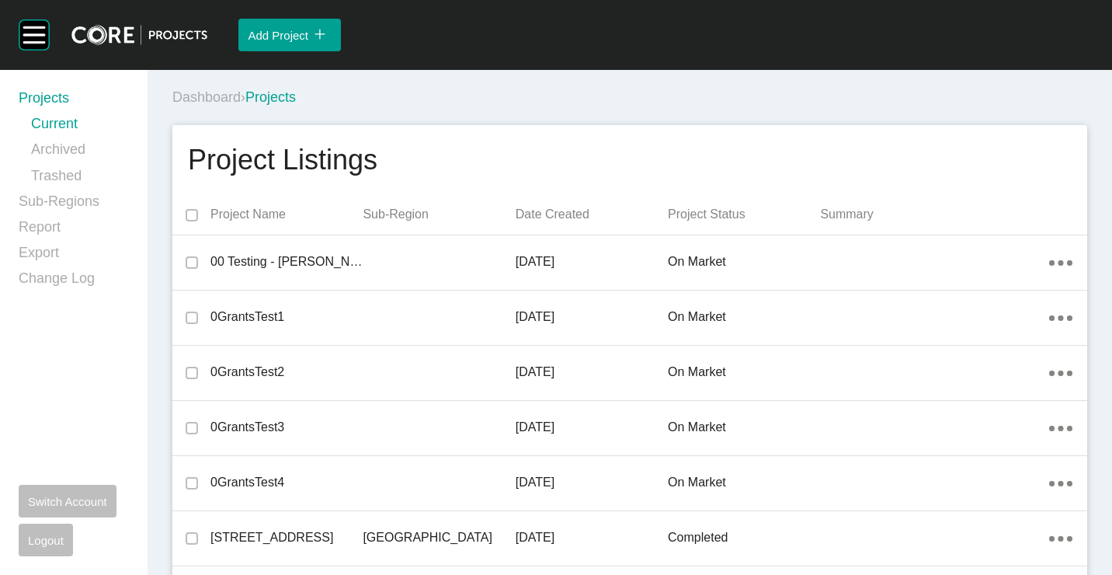
scroll to position [21254, 0]
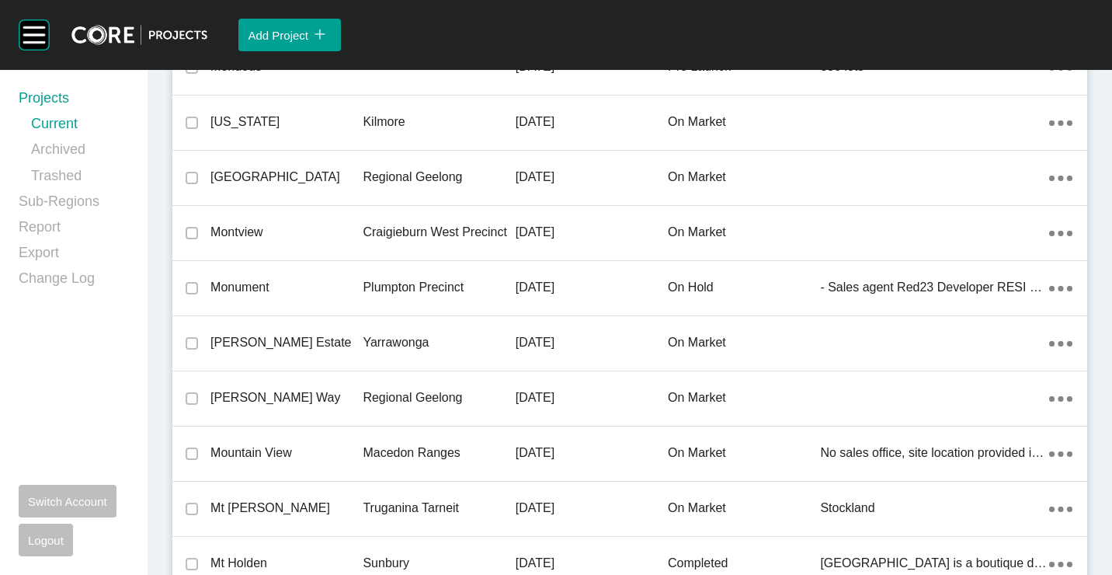
click at [325, 281] on p "Monument" at bounding box center [286, 287] width 152 height 17
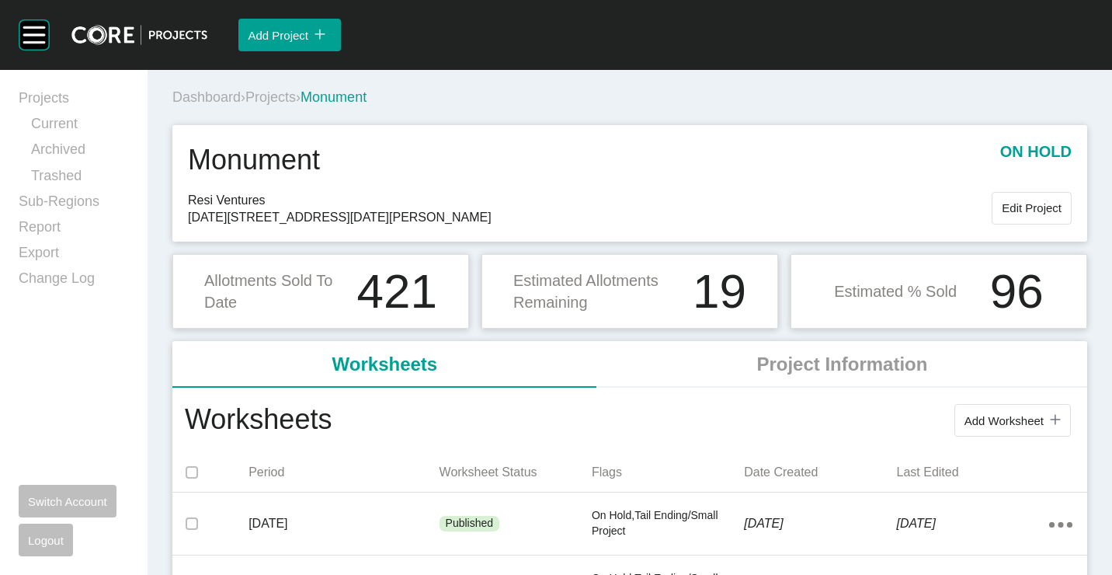
click at [295, 94] on span "Projects" at bounding box center [270, 97] width 50 height 16
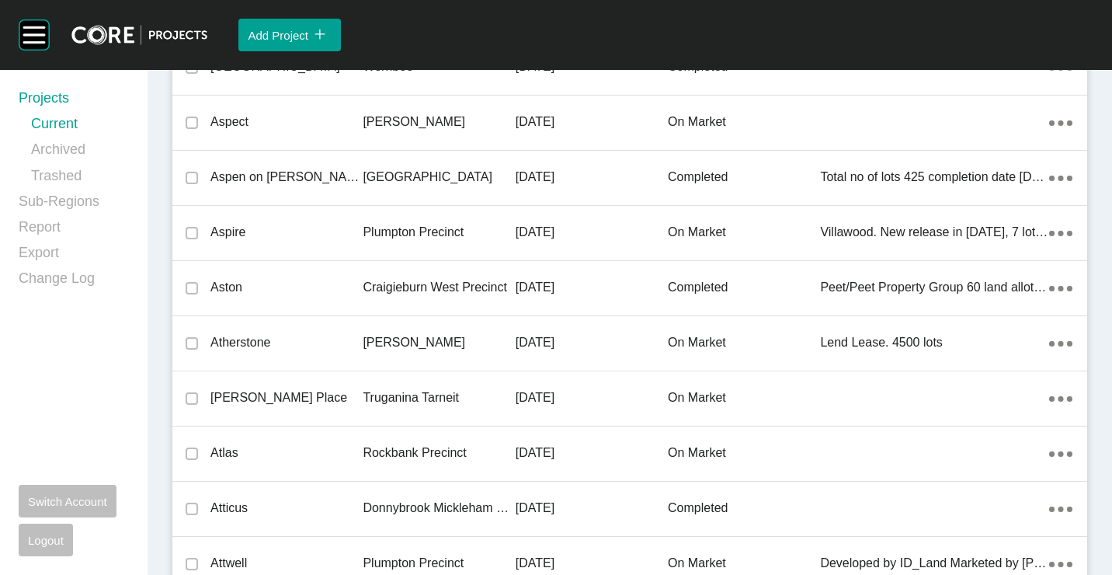
scroll to position [35643, 0]
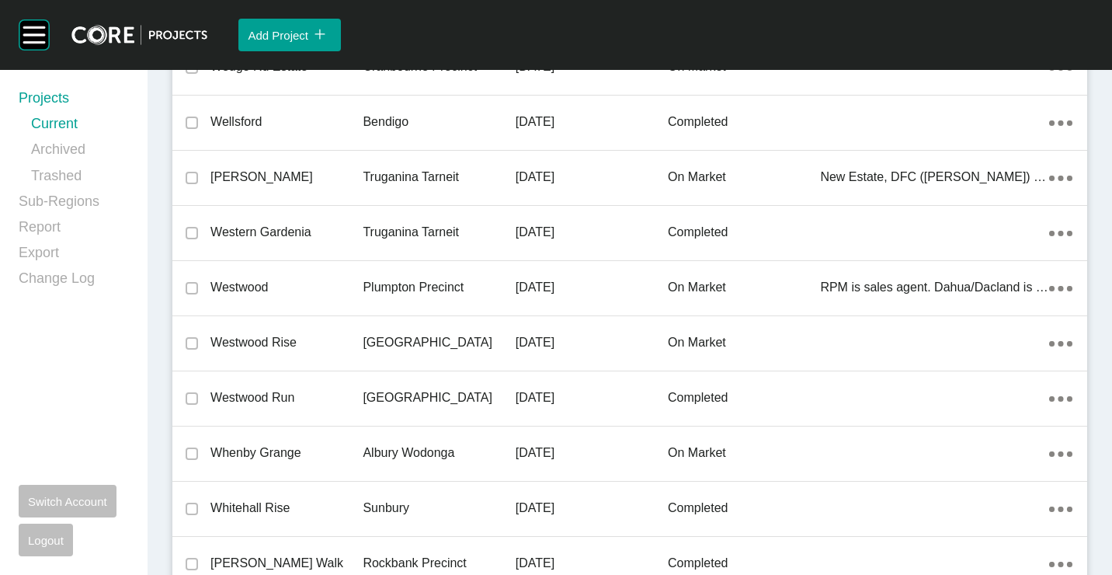
click at [245, 290] on p "Westwood" at bounding box center [286, 287] width 152 height 17
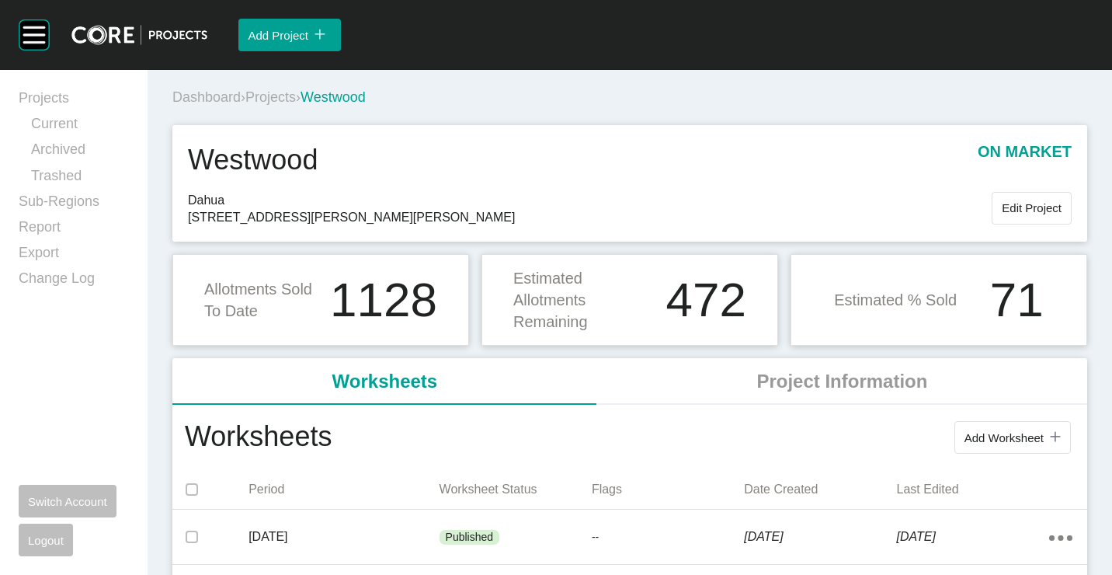
click at [283, 101] on span "Projects" at bounding box center [270, 97] width 50 height 16
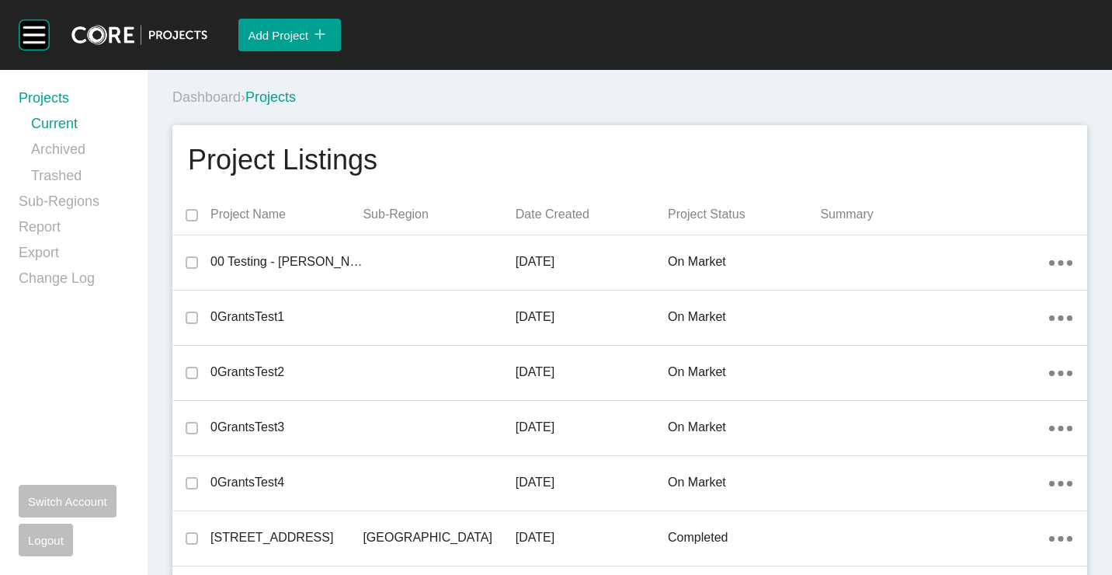
scroll to position [20041, 0]
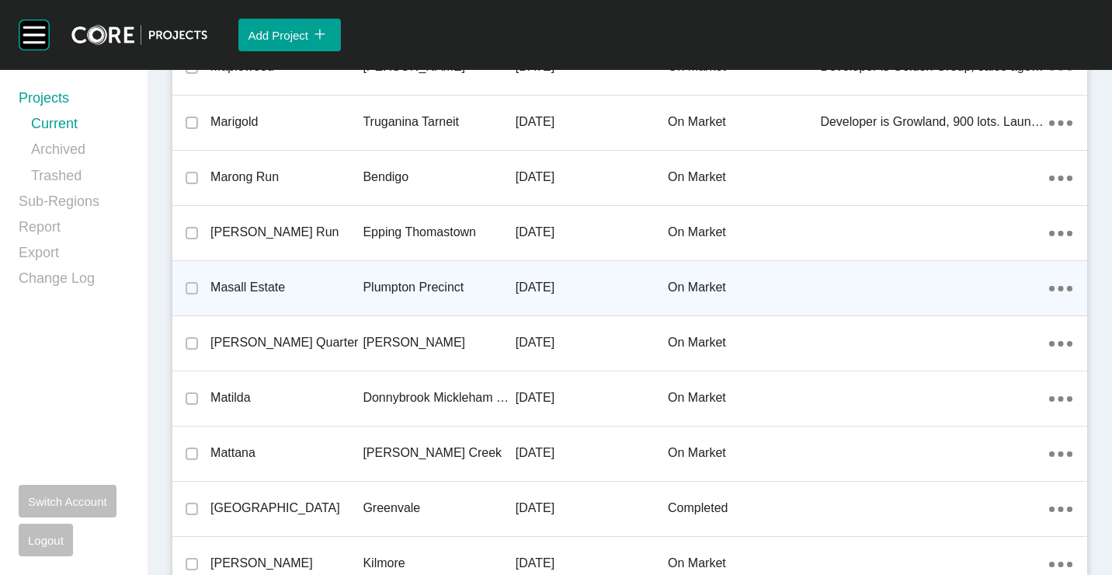
click at [401, 294] on p "Plumpton Precinct" at bounding box center [439, 287] width 152 height 17
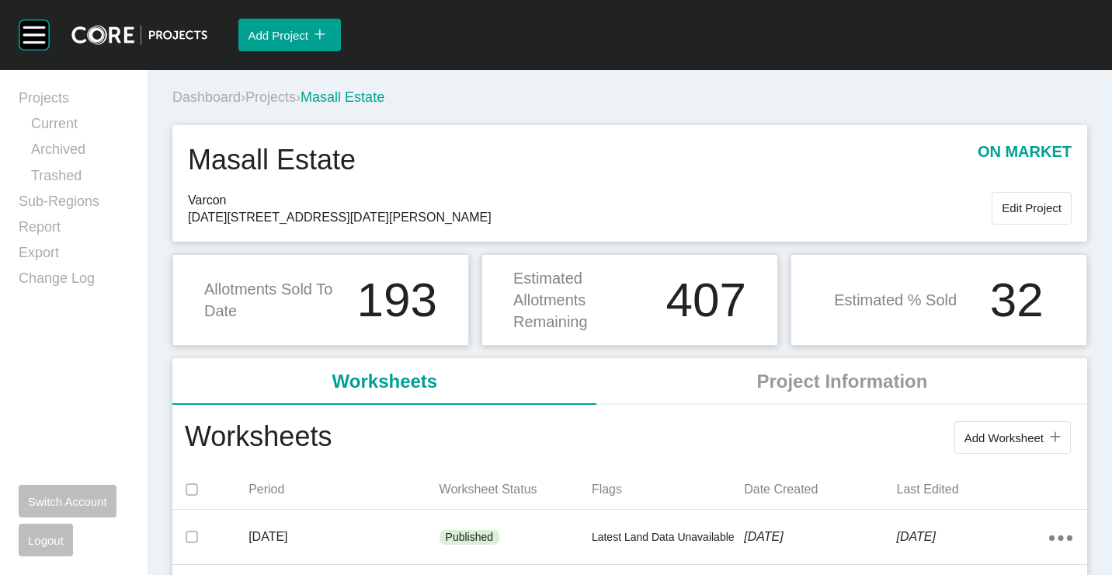
click at [291, 91] on span "Projects" at bounding box center [270, 97] width 50 height 16
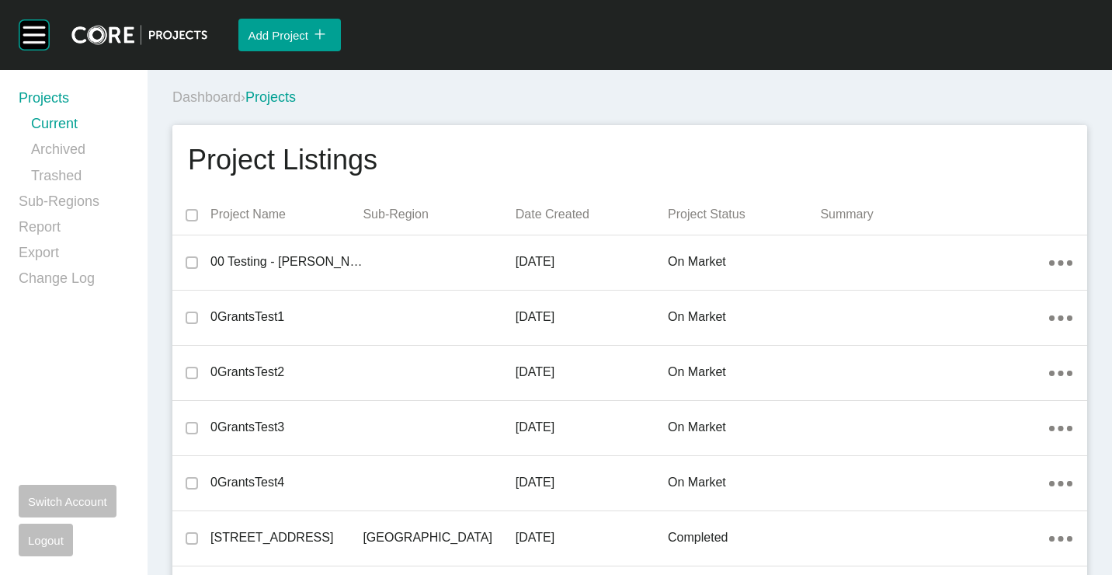
scroll to position [22743, 0]
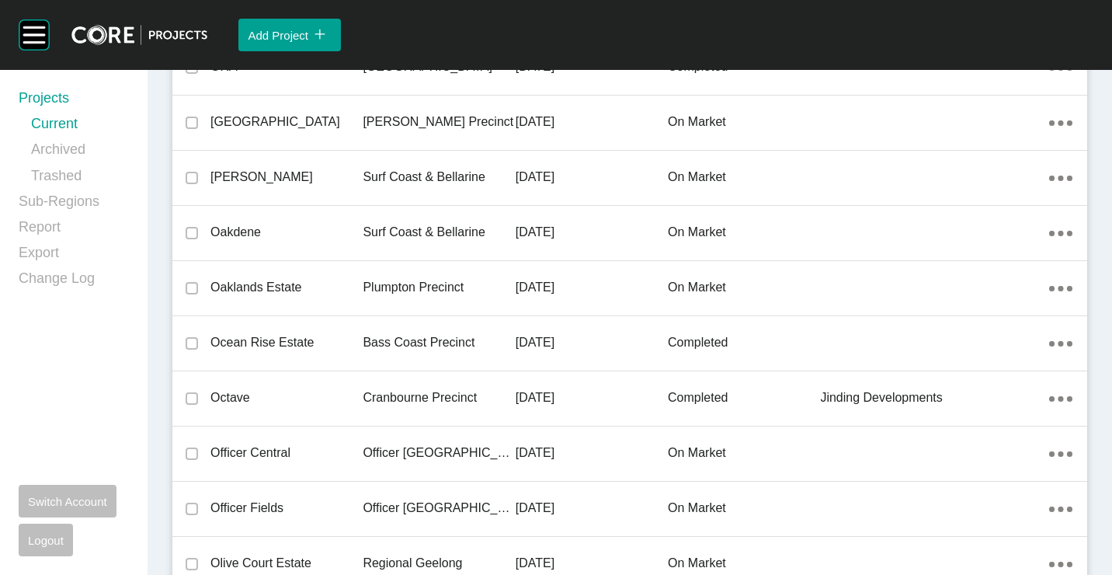
click at [338, 277] on div "Oaklands Estate" at bounding box center [286, 287] width 152 height 48
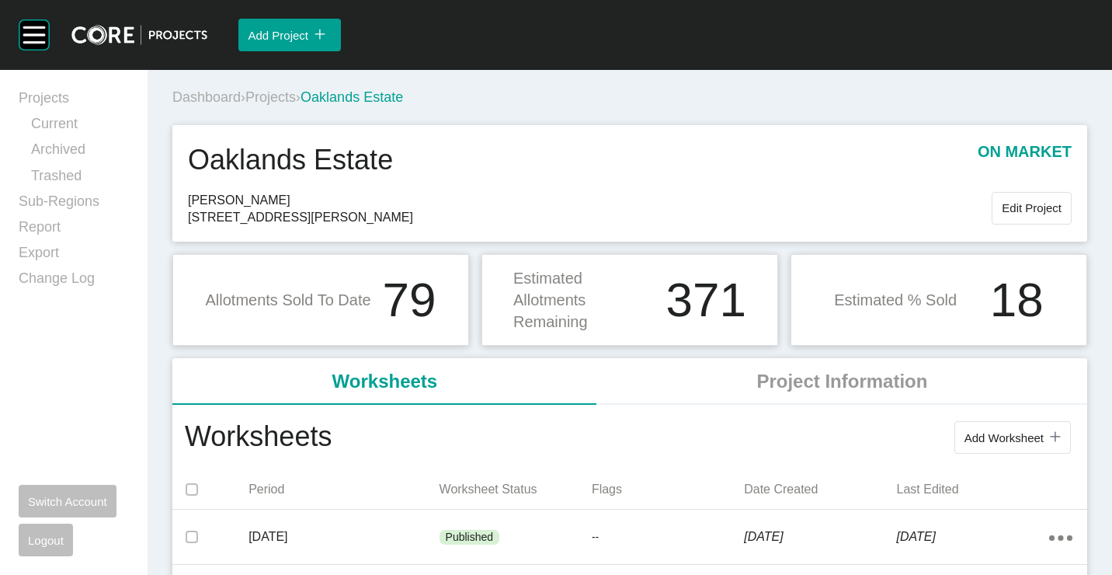
click at [287, 92] on span "Projects" at bounding box center [270, 97] width 50 height 16
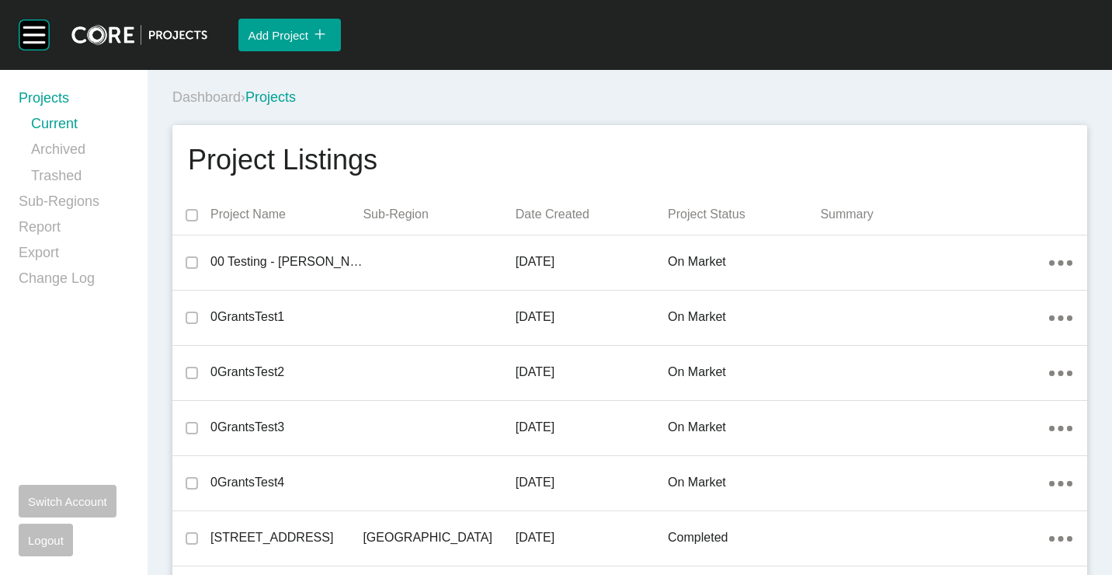
scroll to position [28917, 0]
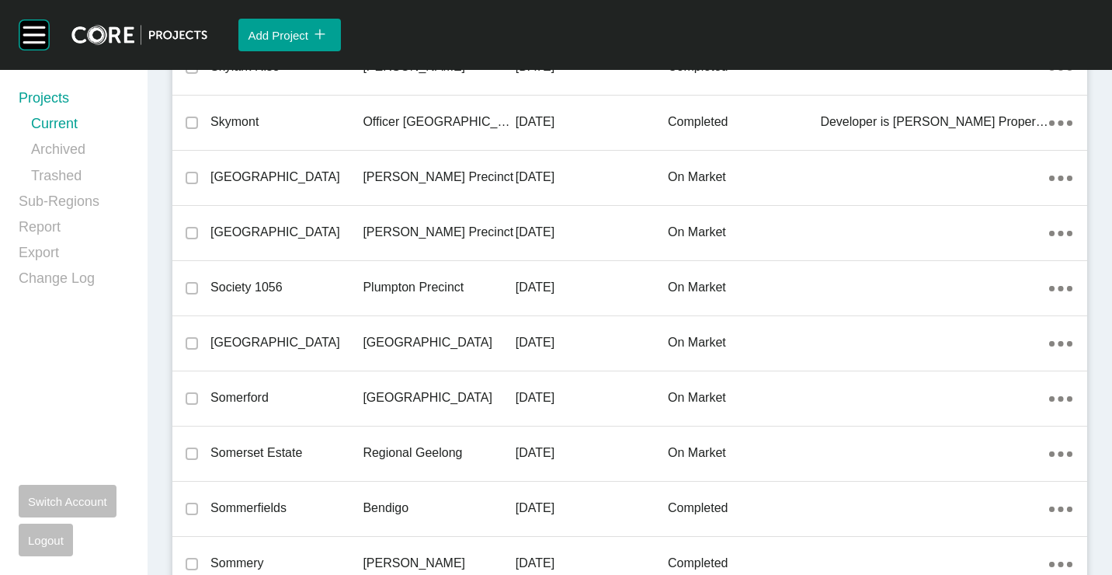
drag, startPoint x: 321, startPoint y: 291, endPoint x: 408, endPoint y: 306, distance: 87.4
click at [321, 291] on p "Society 1056" at bounding box center [286, 287] width 152 height 17
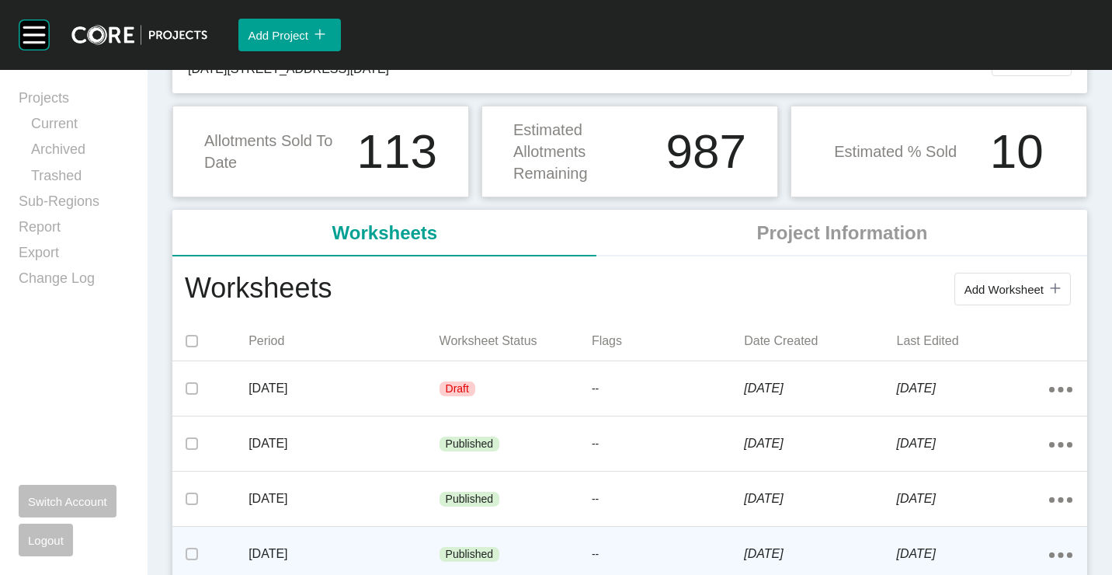
scroll to position [155, 0]
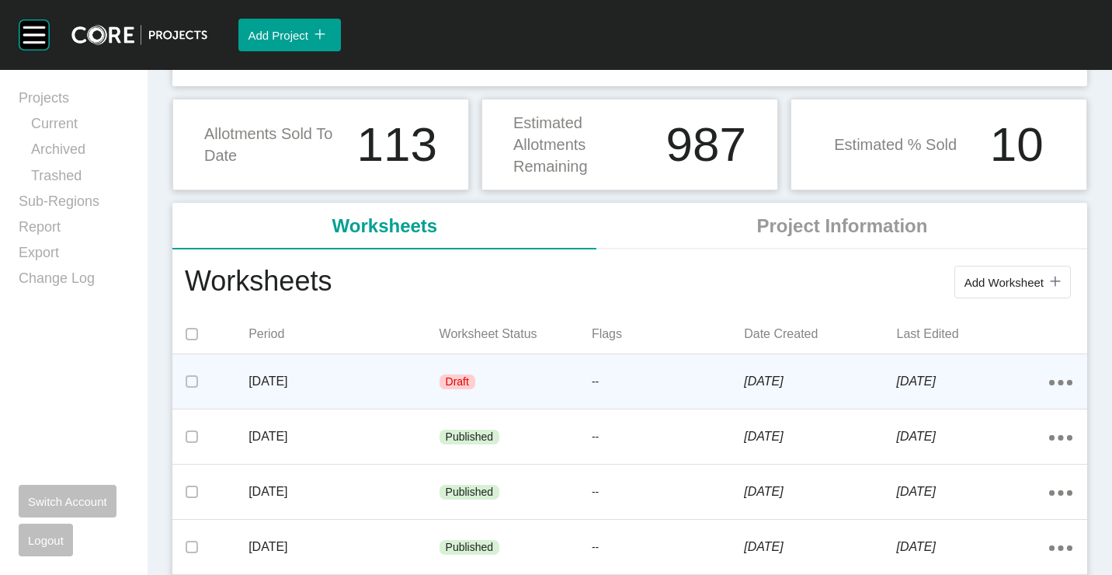
click at [536, 388] on div "Draft" at bounding box center [515, 382] width 152 height 47
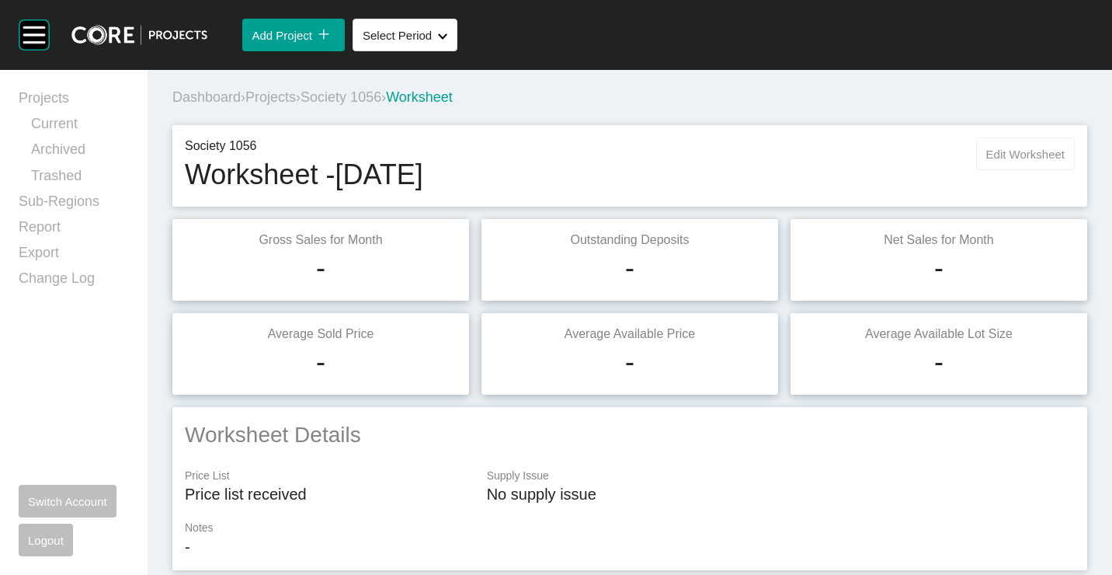
click at [1006, 150] on span "Edit Worksheet" at bounding box center [1025, 154] width 78 height 13
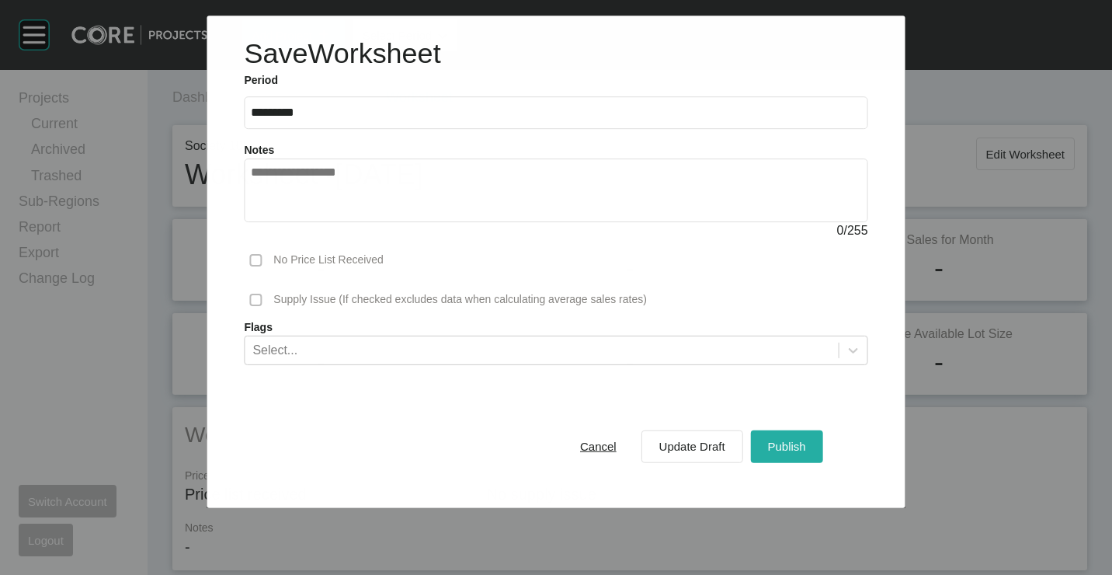
click at [784, 446] on span "Publish" at bounding box center [787, 445] width 38 height 13
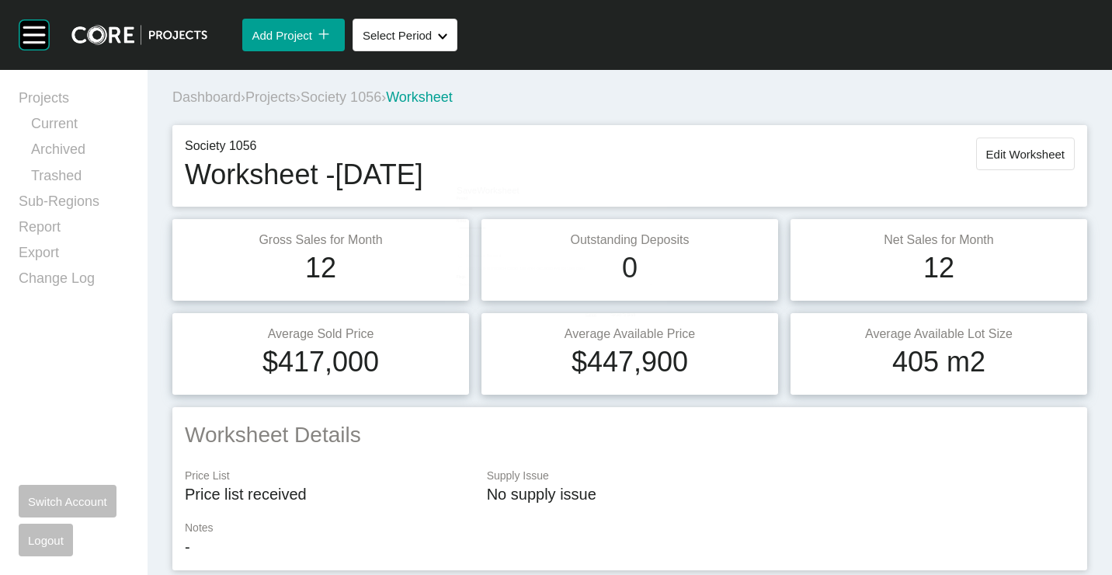
click at [269, 95] on span "Projects" at bounding box center [270, 97] width 50 height 16
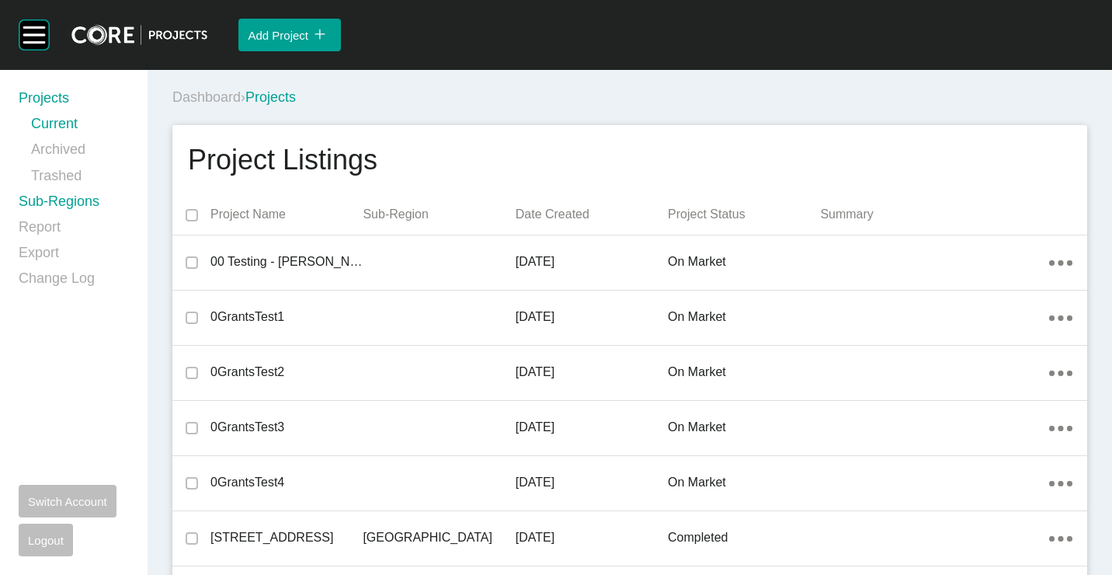
click at [73, 210] on link "Sub-Regions" at bounding box center [74, 205] width 110 height 26
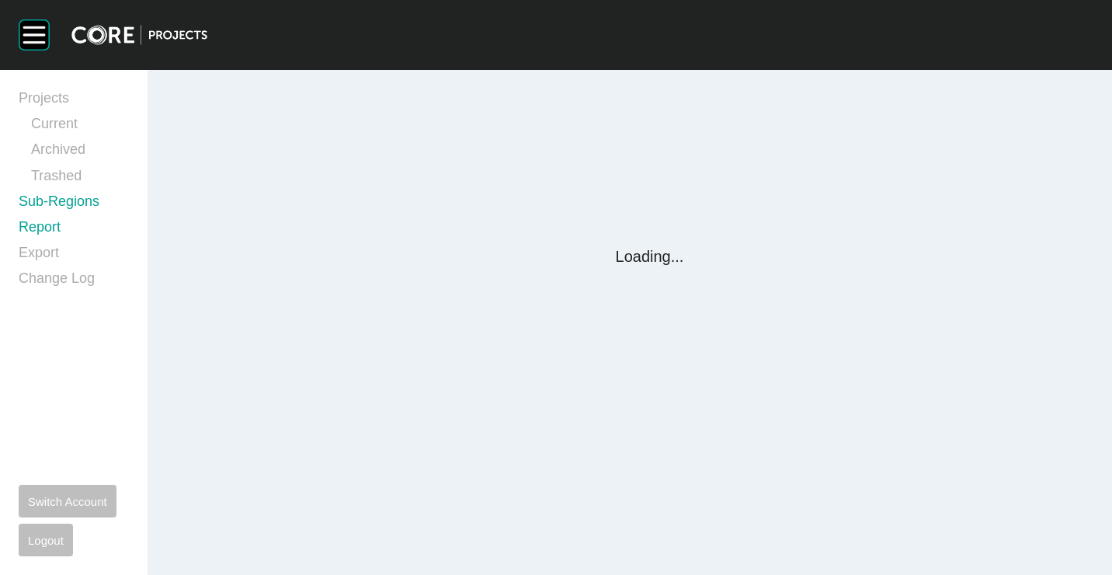
click at [43, 227] on link "Report" at bounding box center [74, 230] width 110 height 26
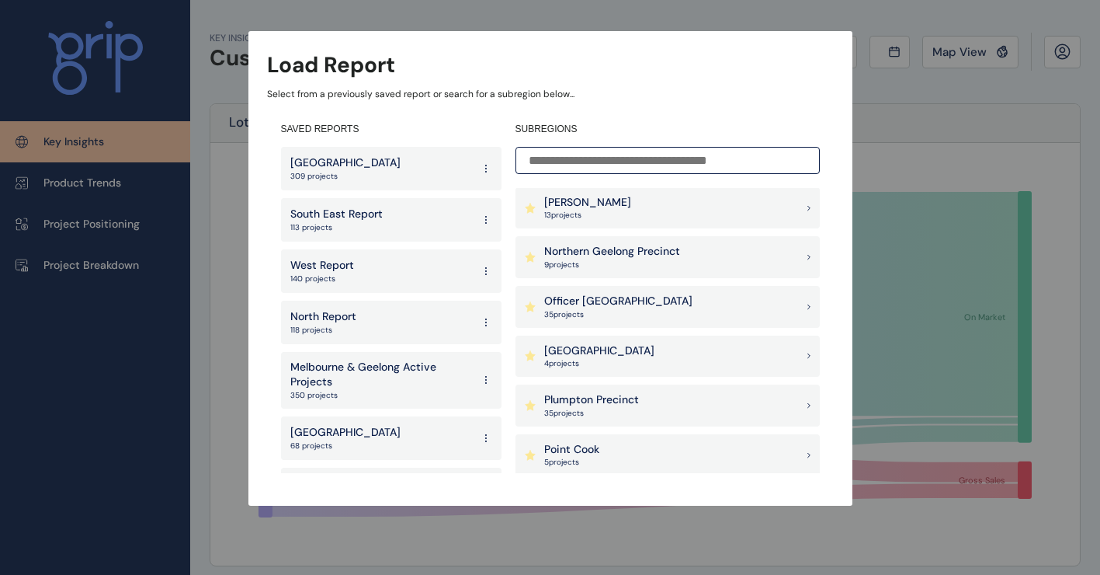
scroll to position [1165, 0]
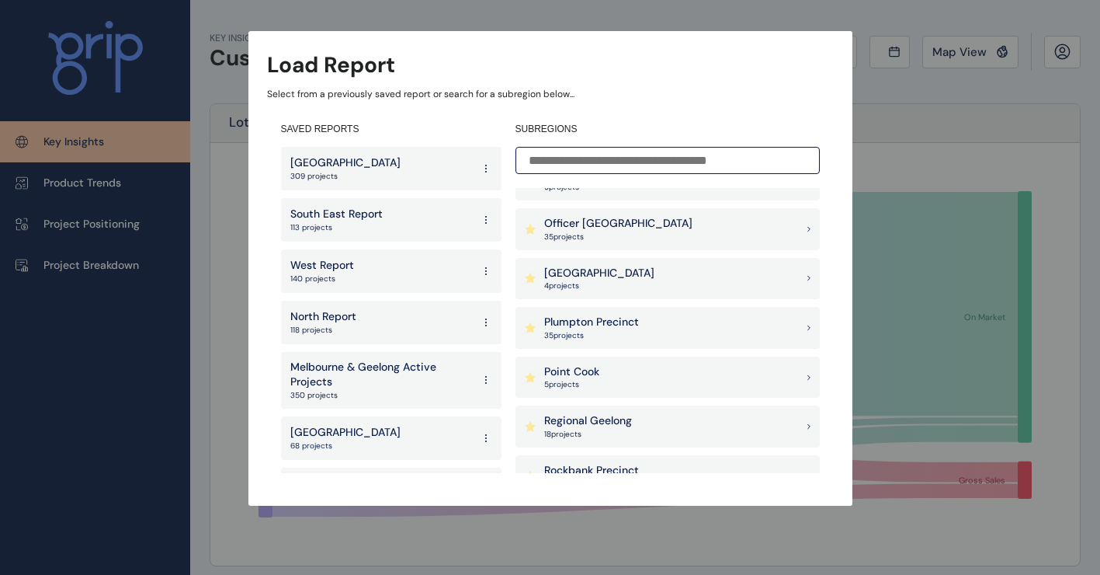
click at [616, 319] on p "Plumpton Precinct" at bounding box center [591, 322] width 95 height 16
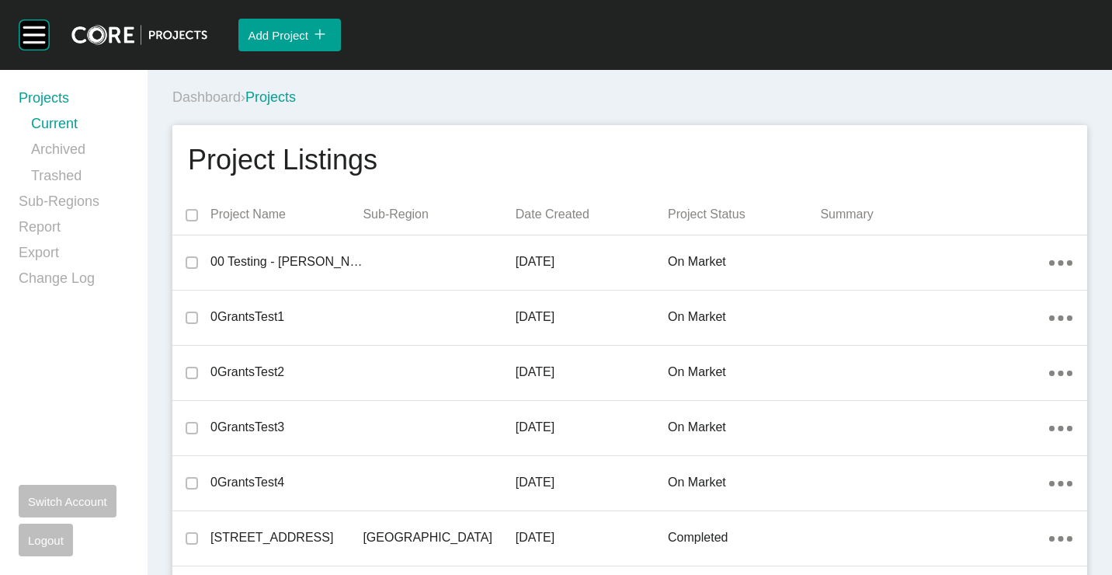
click at [483, 82] on div "Dashboard › Projects" at bounding box center [632, 97] width 921 height 43
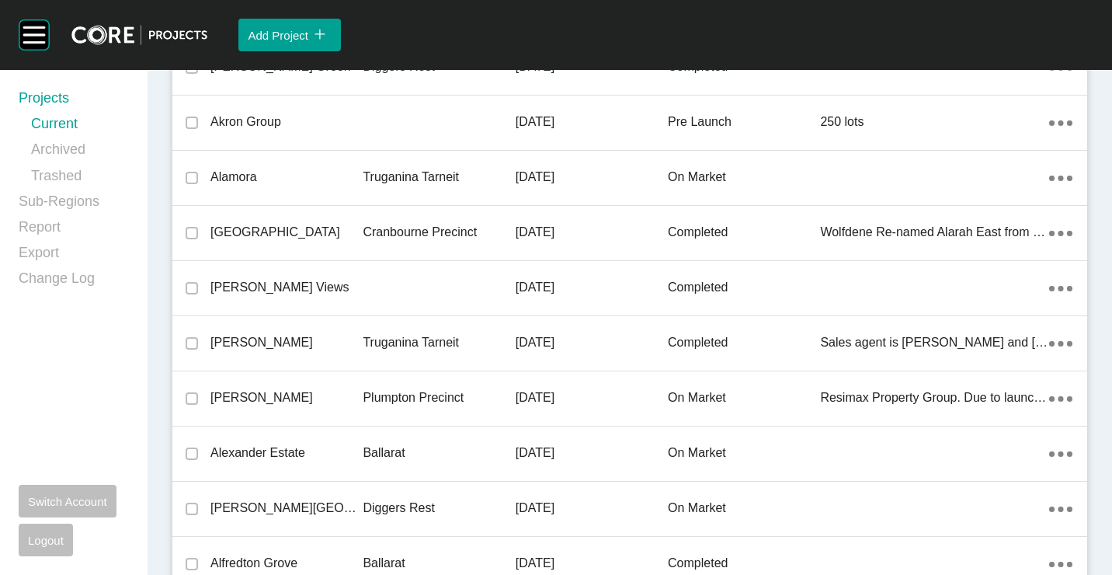
scroll to position [34375, 0]
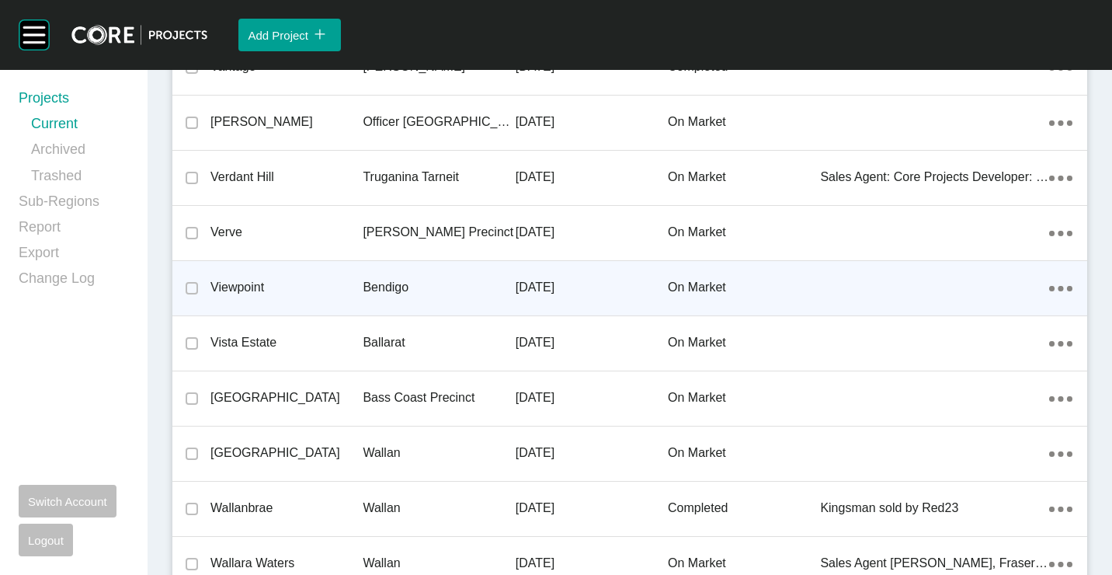
click at [398, 283] on p "Bendigo" at bounding box center [439, 287] width 152 height 17
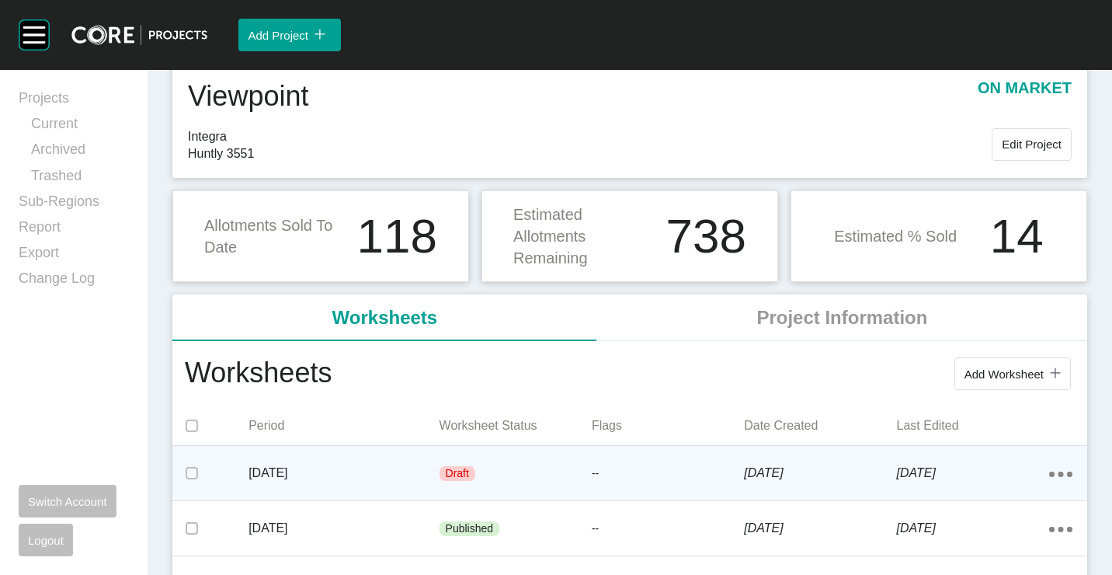
scroll to position [78, 0]
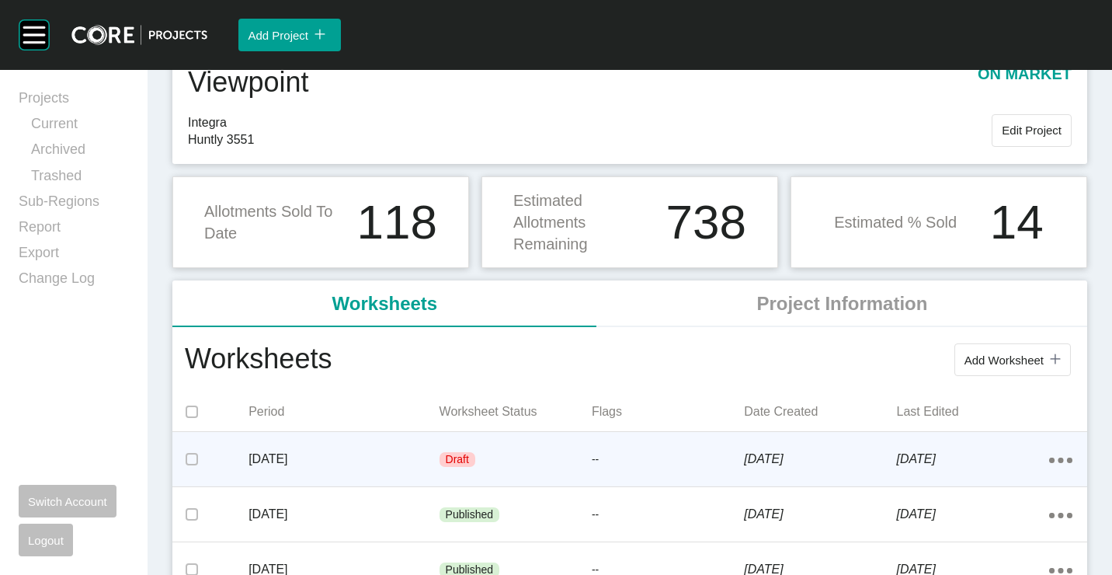
click at [464, 447] on div "Draft" at bounding box center [515, 459] width 152 height 47
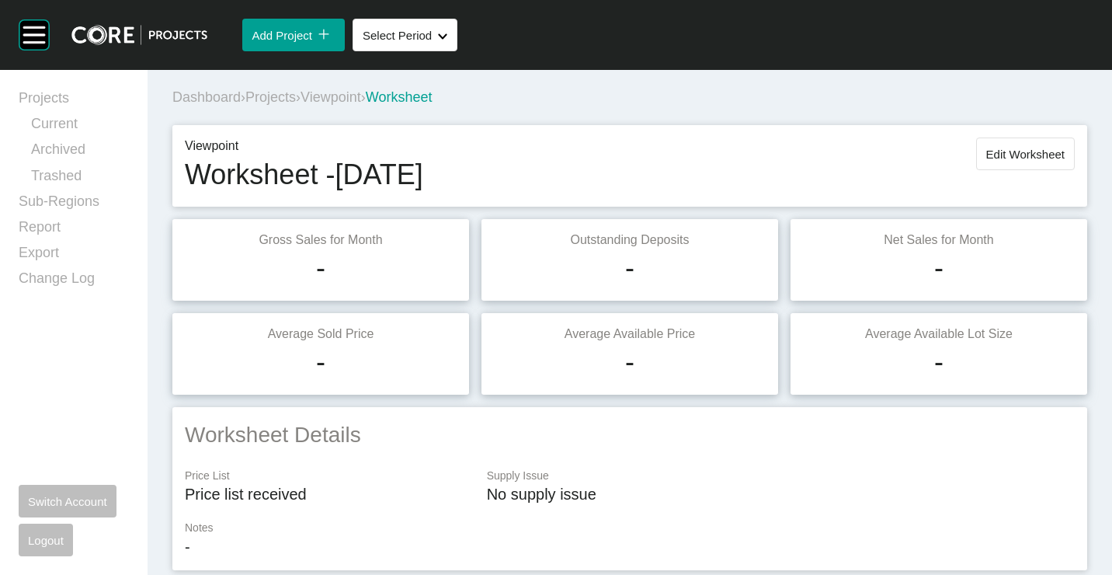
click at [330, 96] on span "Viewpoint" at bounding box center [330, 97] width 61 height 16
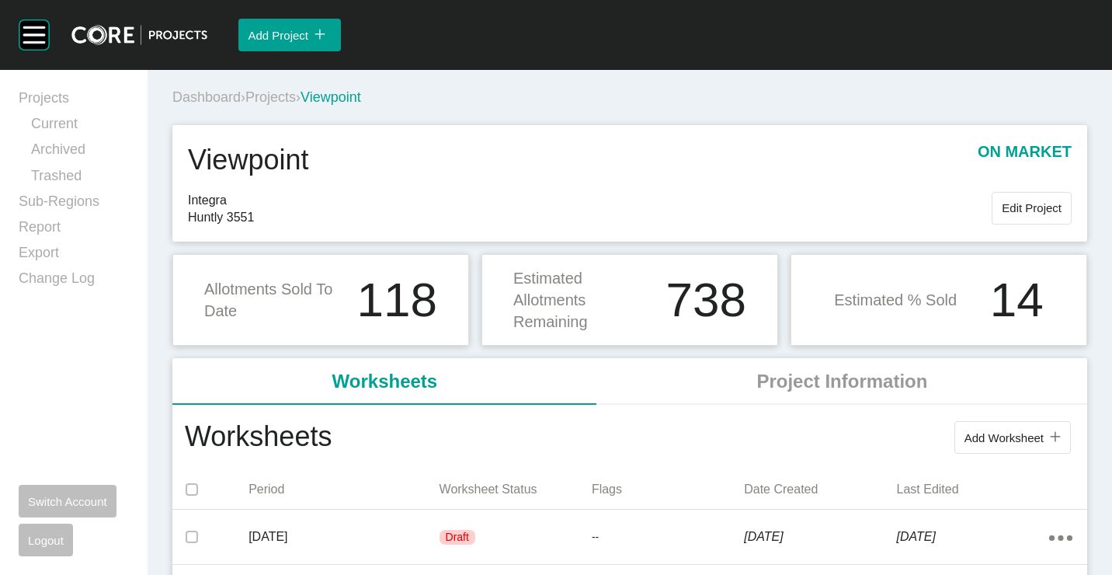
click at [282, 95] on span "Projects" at bounding box center [270, 97] width 50 height 16
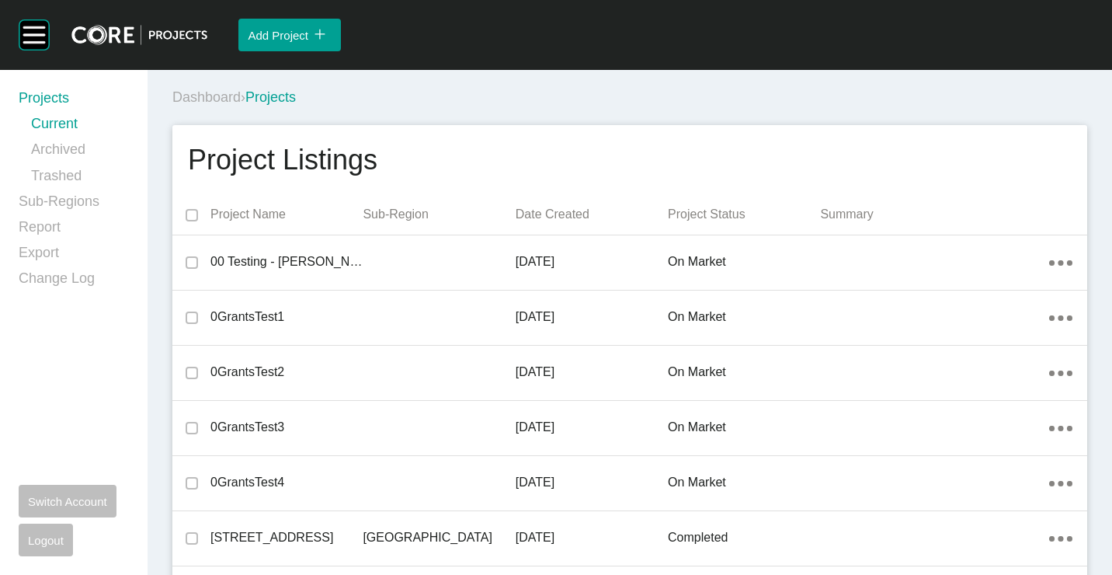
scroll to position [12544, 0]
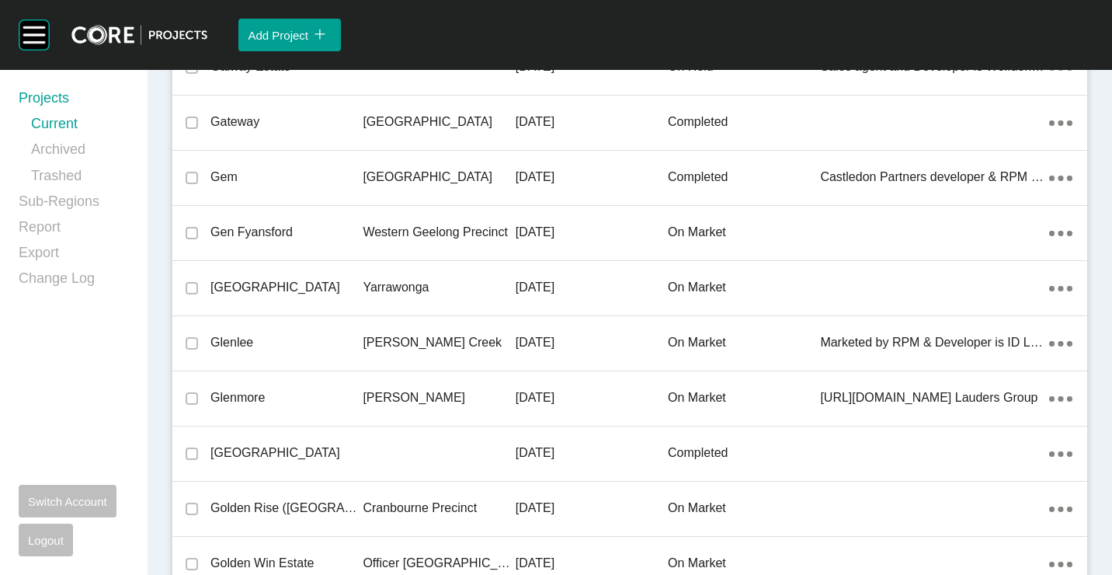
click at [369, 277] on div "Yarrawonga" at bounding box center [439, 287] width 152 height 48
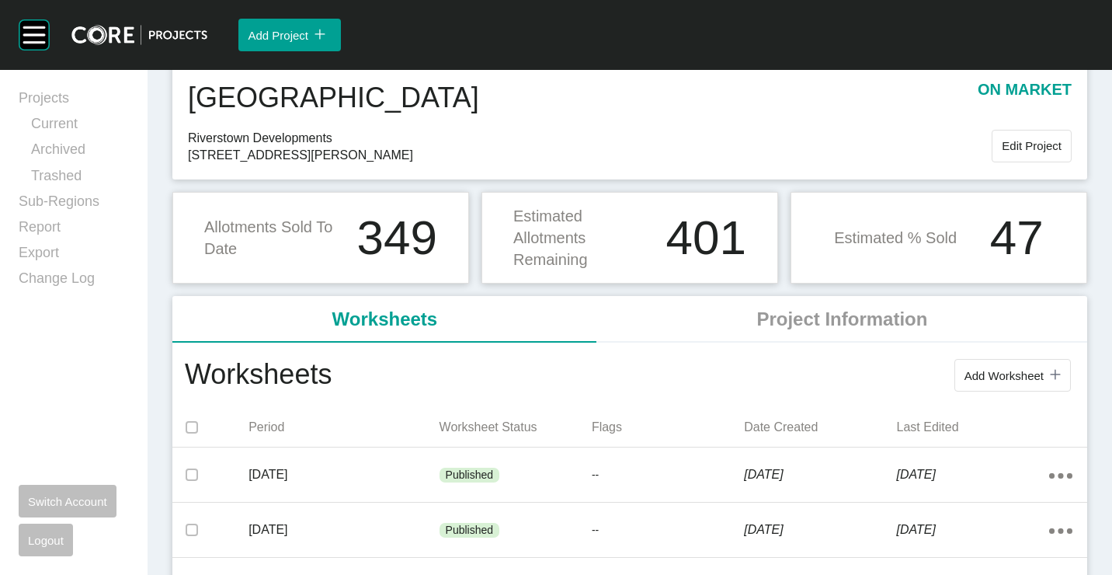
scroll to position [78, 0]
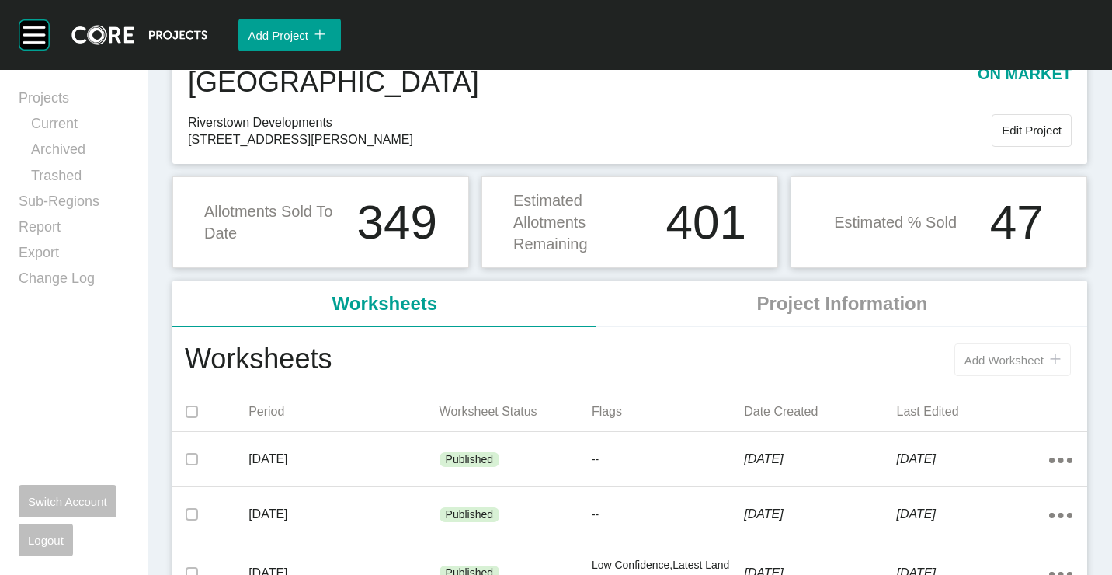
click at [990, 351] on button "Add Worksheet icon/tick copy 11 Created with Sketch." at bounding box center [1012, 359] width 116 height 33
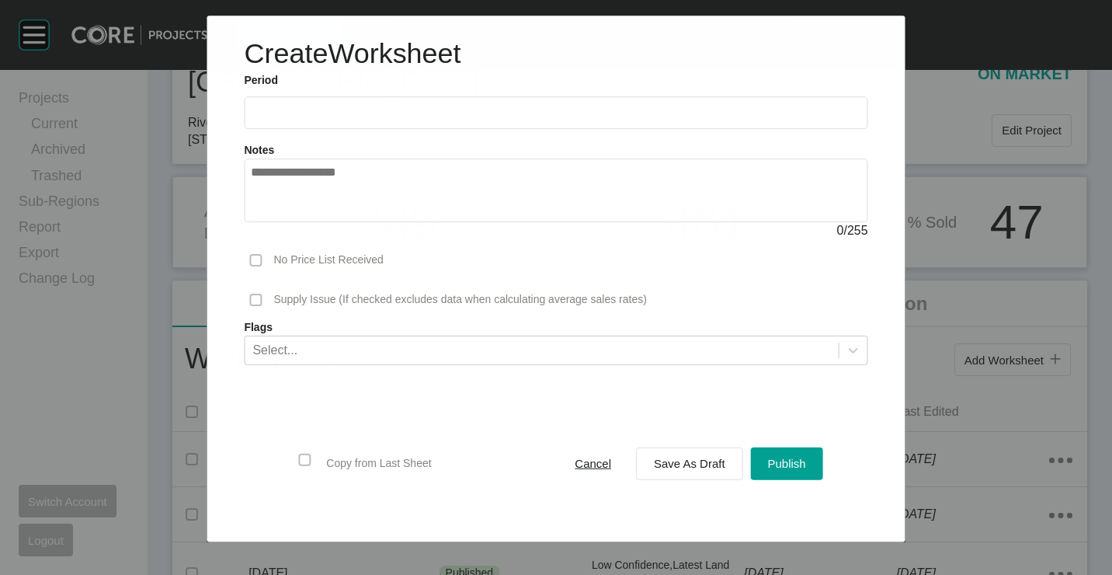
click at [384, 117] on input "text" at bounding box center [556, 112] width 610 height 13
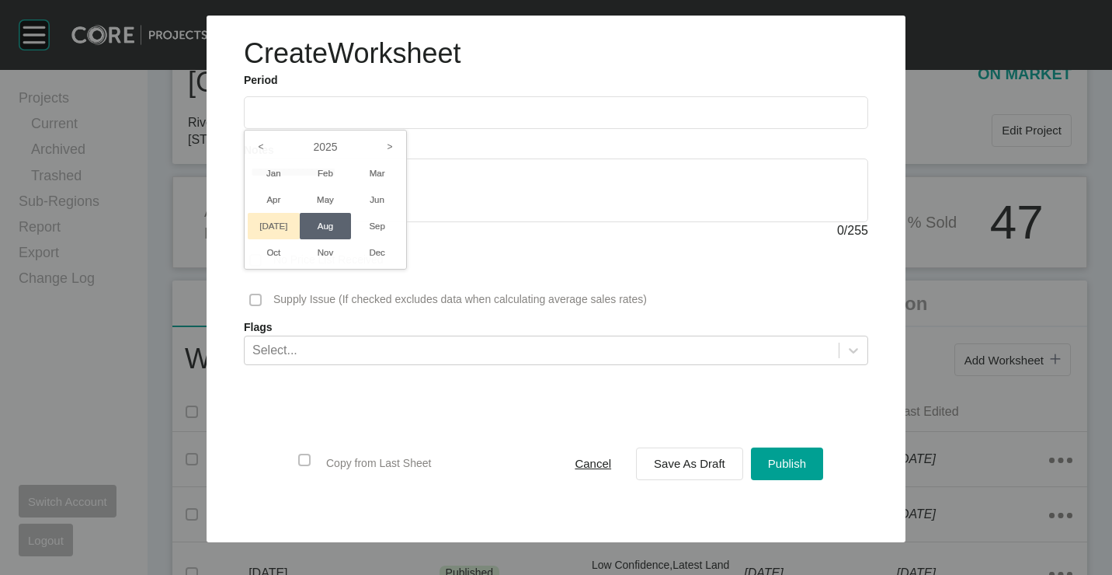
click at [285, 217] on li "[DATE]" at bounding box center [274, 226] width 52 height 26
type input "*********"
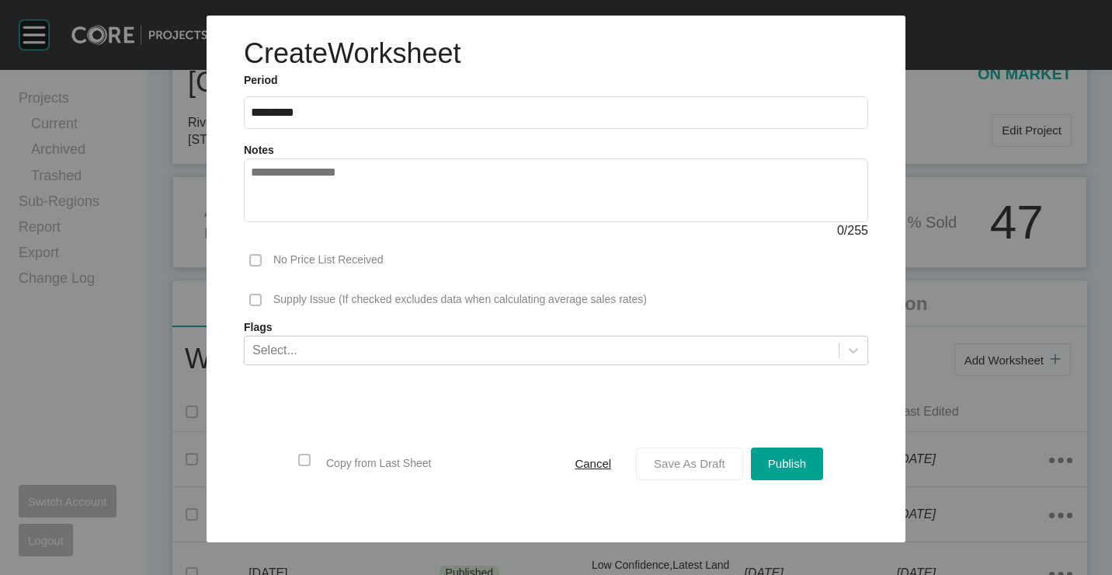
click at [699, 460] on span "Save As Draft" at bounding box center [689, 463] width 71 height 13
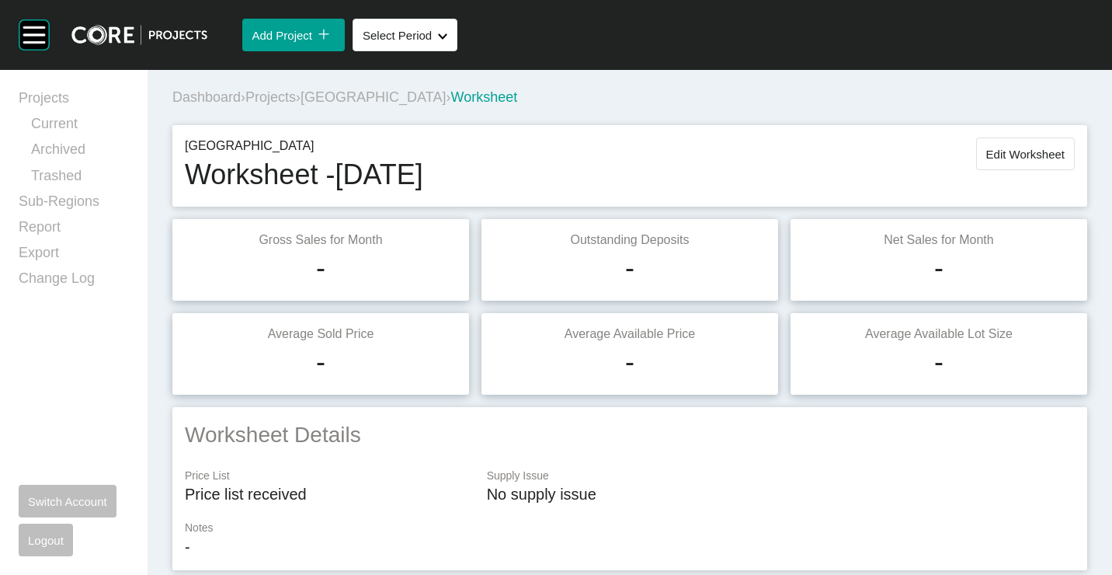
click at [296, 96] on span "Projects" at bounding box center [270, 97] width 50 height 16
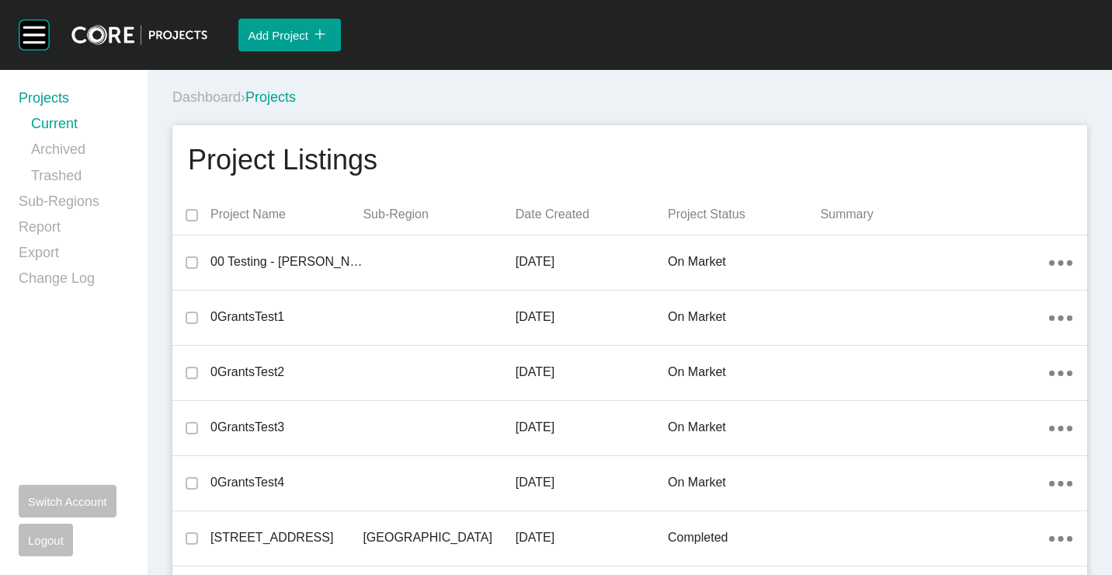
scroll to position [6700, 0]
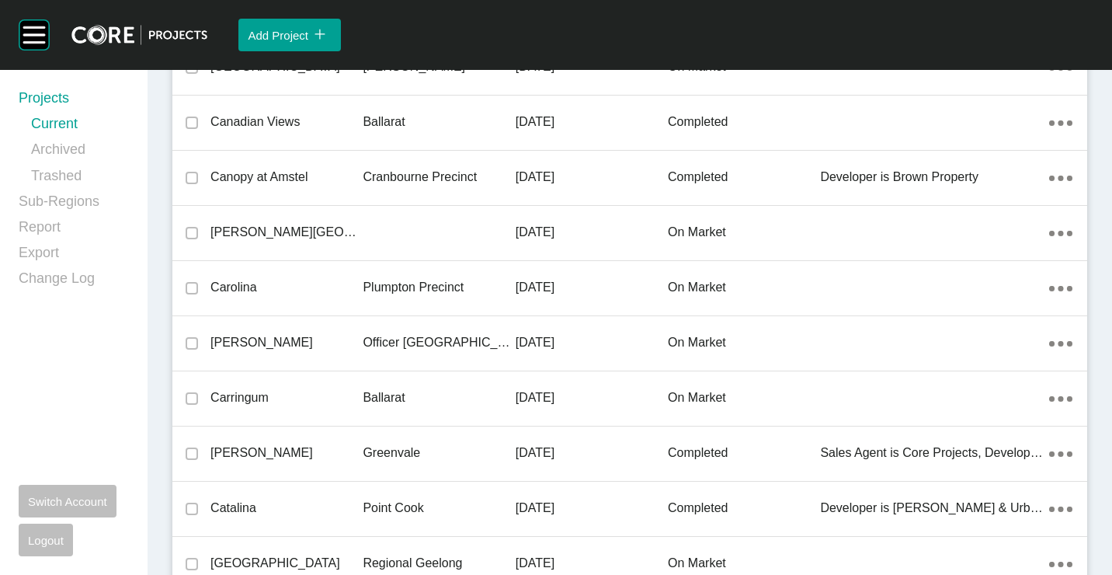
click at [295, 285] on p "Carolina" at bounding box center [286, 287] width 152 height 17
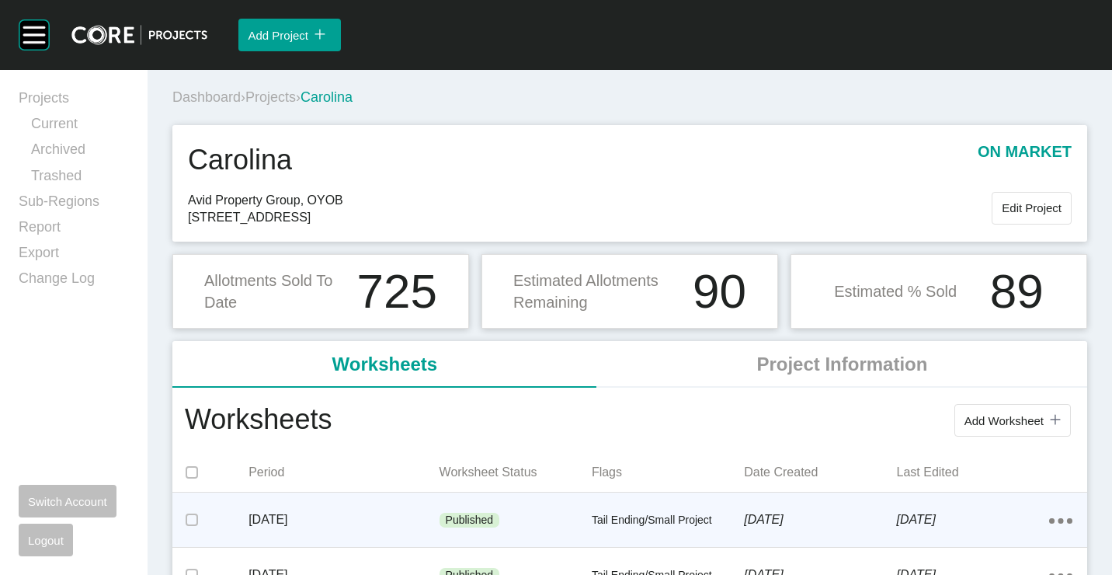
click at [542, 505] on div "Published" at bounding box center [515, 520] width 152 height 47
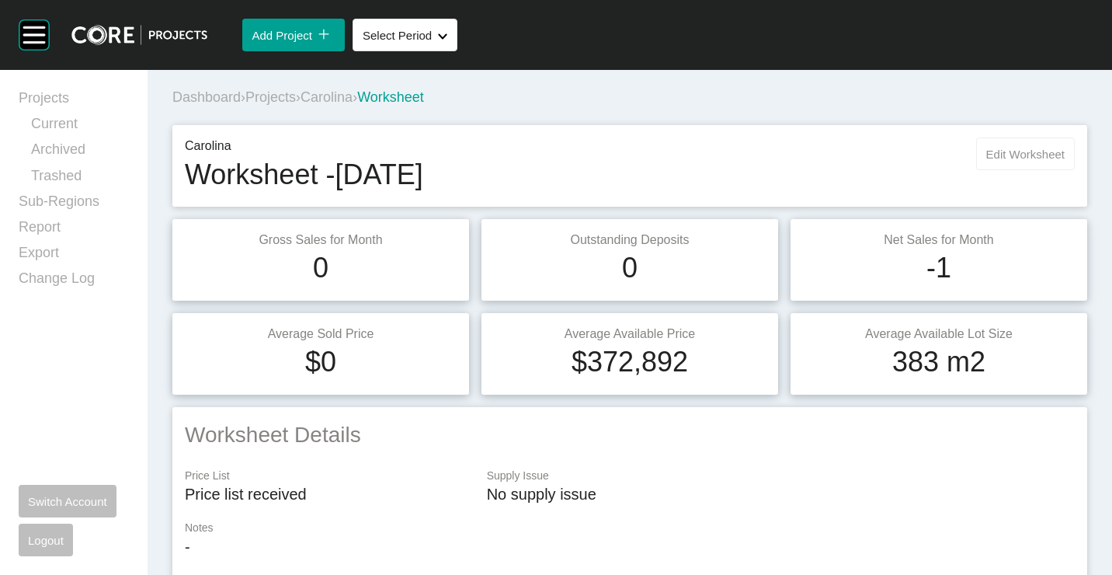
click at [1000, 160] on span "Edit Worksheet" at bounding box center [1025, 154] width 78 height 13
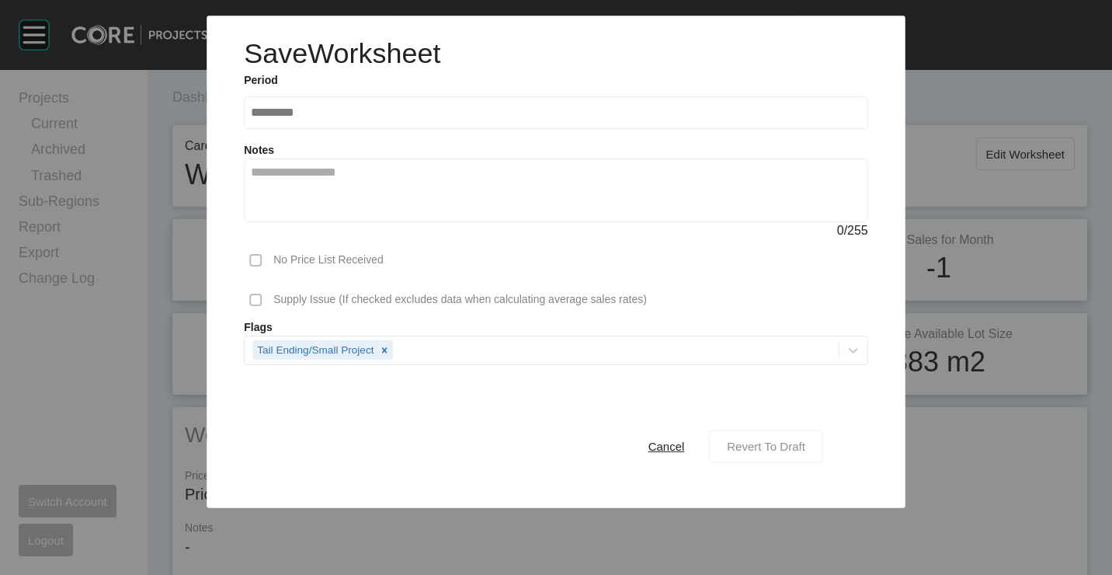
click at [788, 448] on span "Revert To Draft" at bounding box center [766, 445] width 78 height 13
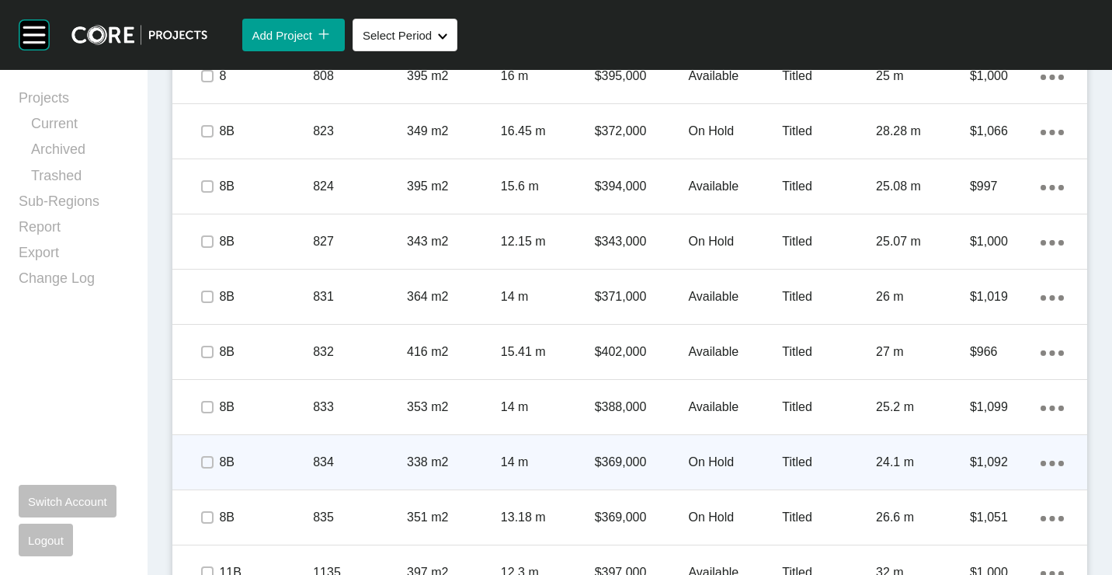
scroll to position [1242, 0]
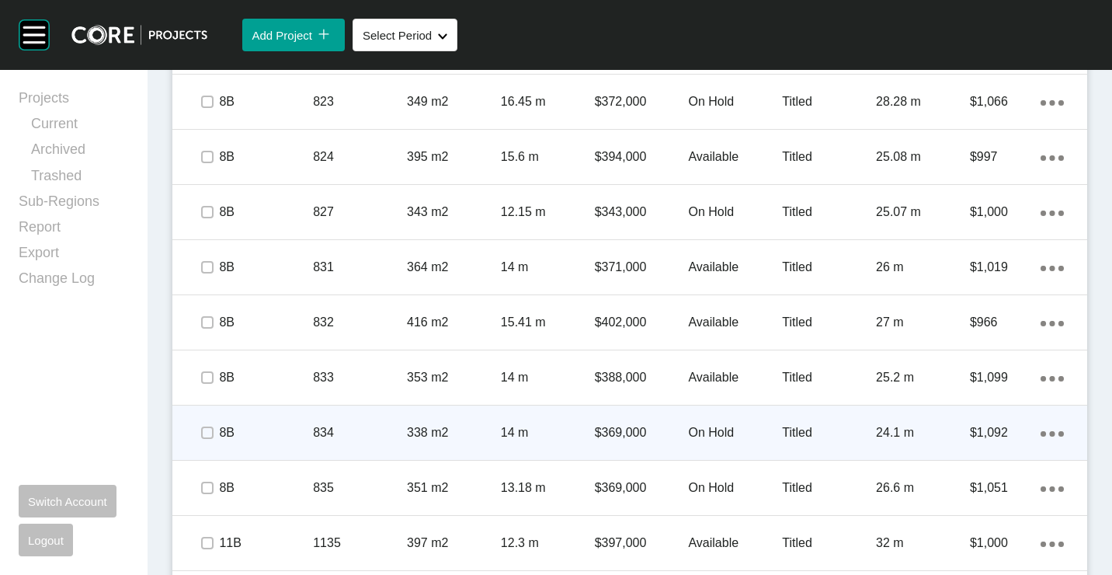
click at [387, 425] on p "834" at bounding box center [360, 432] width 94 height 17
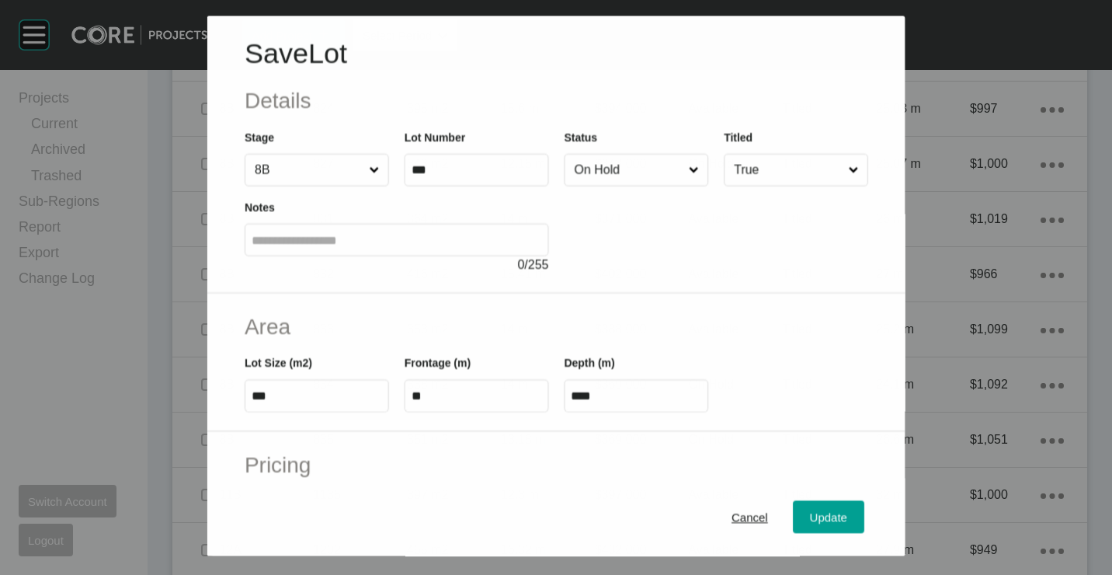
scroll to position [1194, 0]
click at [675, 172] on input "On Hold" at bounding box center [628, 170] width 114 height 31
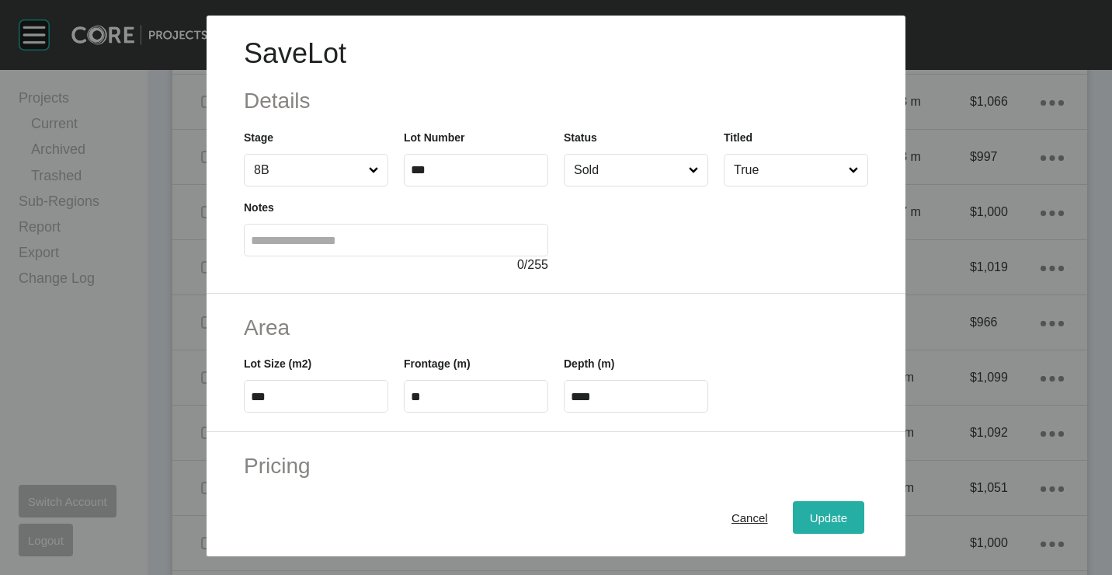
click at [823, 531] on button "Update" at bounding box center [828, 517] width 71 height 33
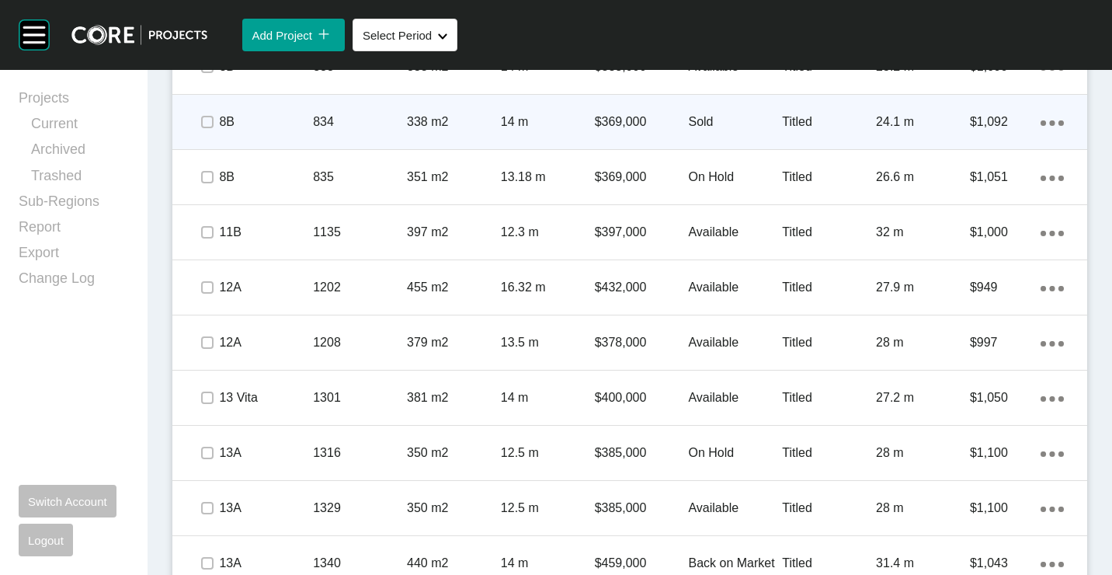
scroll to position [1631, 0]
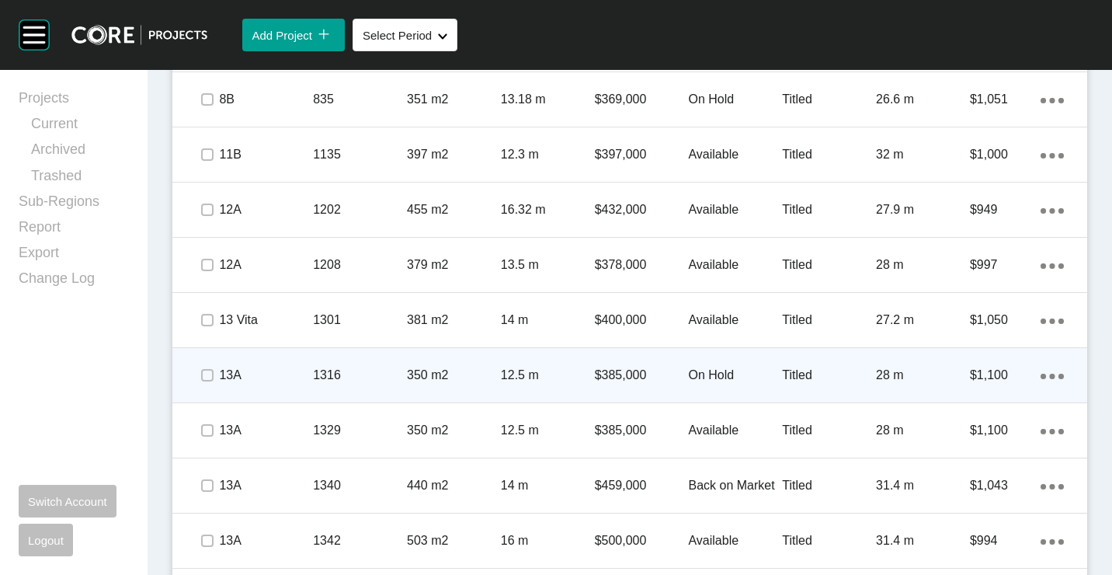
click at [392, 379] on p "1316" at bounding box center [360, 374] width 94 height 17
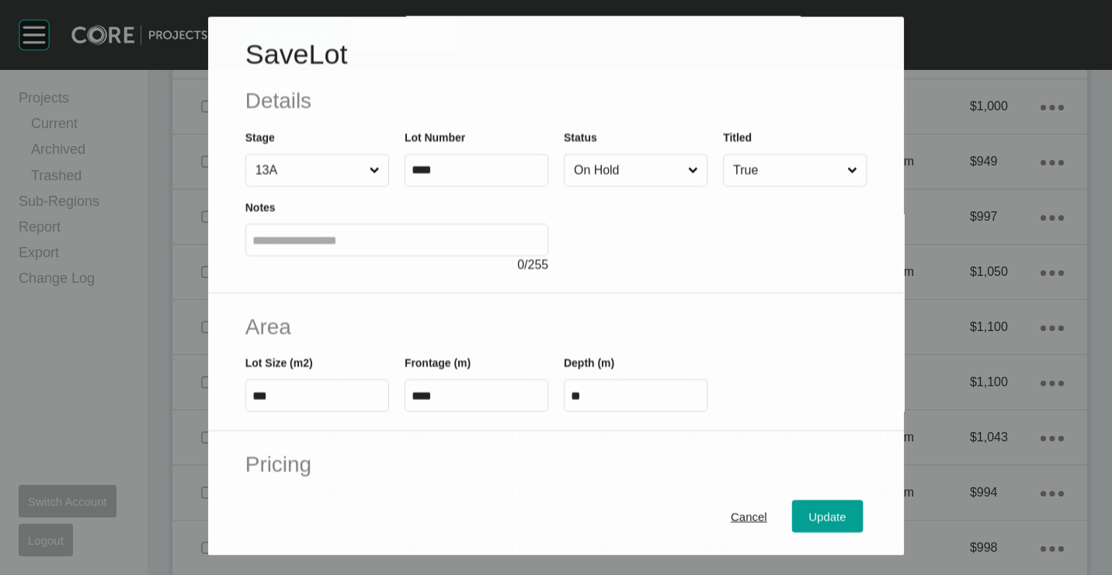
scroll to position [1582, 0]
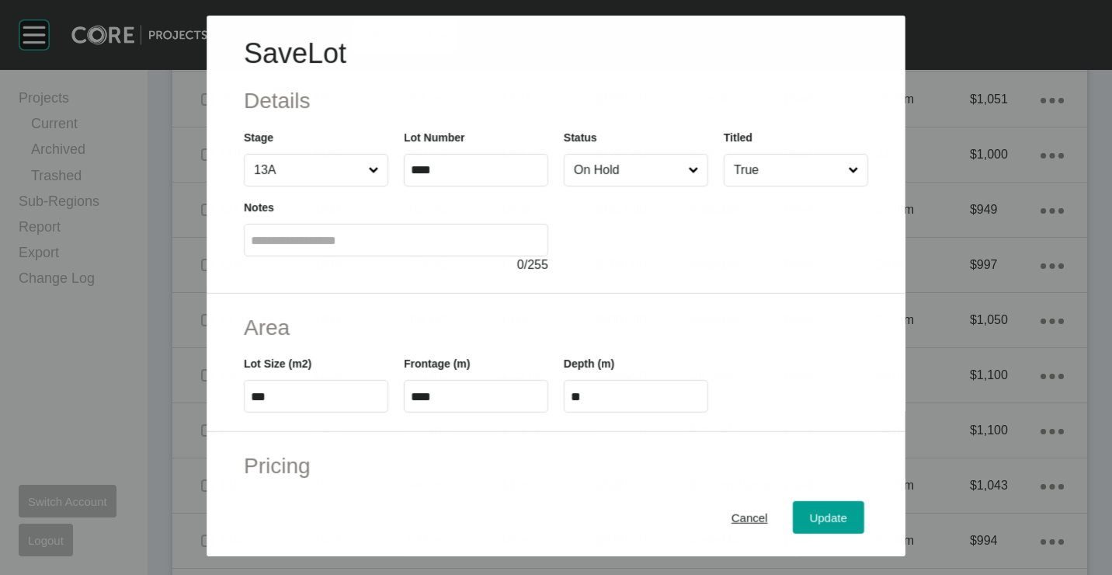
drag, startPoint x: 632, startPoint y: 153, endPoint x: 624, endPoint y: 193, distance: 41.3
click at [633, 155] on div "Status On Hold" at bounding box center [636, 157] width 144 height 57
drag, startPoint x: 629, startPoint y: 174, endPoint x: 627, endPoint y: 185, distance: 11.0
click at [629, 174] on input "On Hold" at bounding box center [628, 170] width 115 height 31
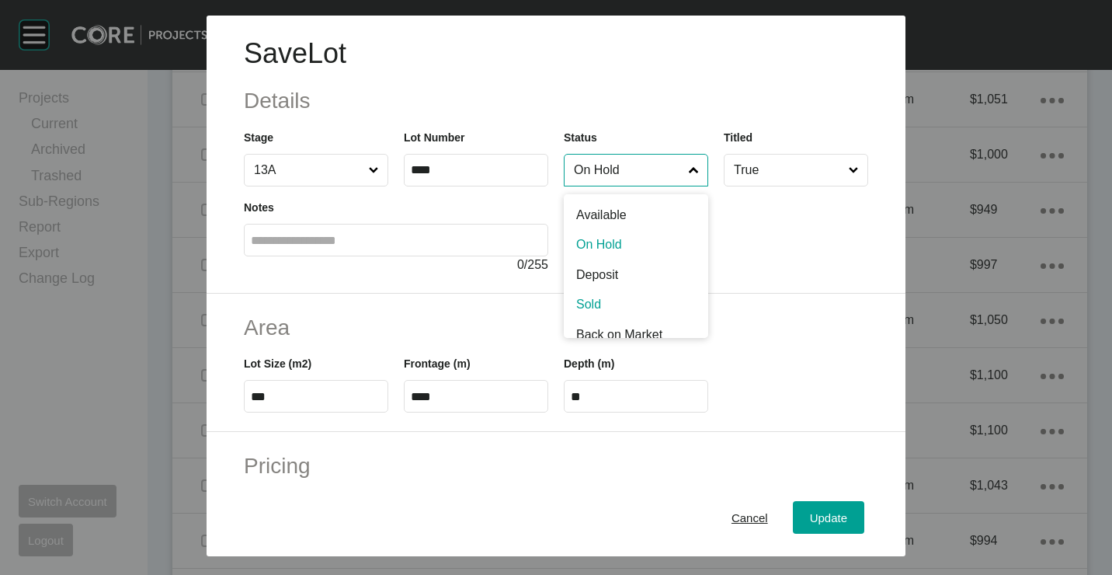
drag, startPoint x: 598, startPoint y: 303, endPoint x: 842, endPoint y: 443, distance: 282.1
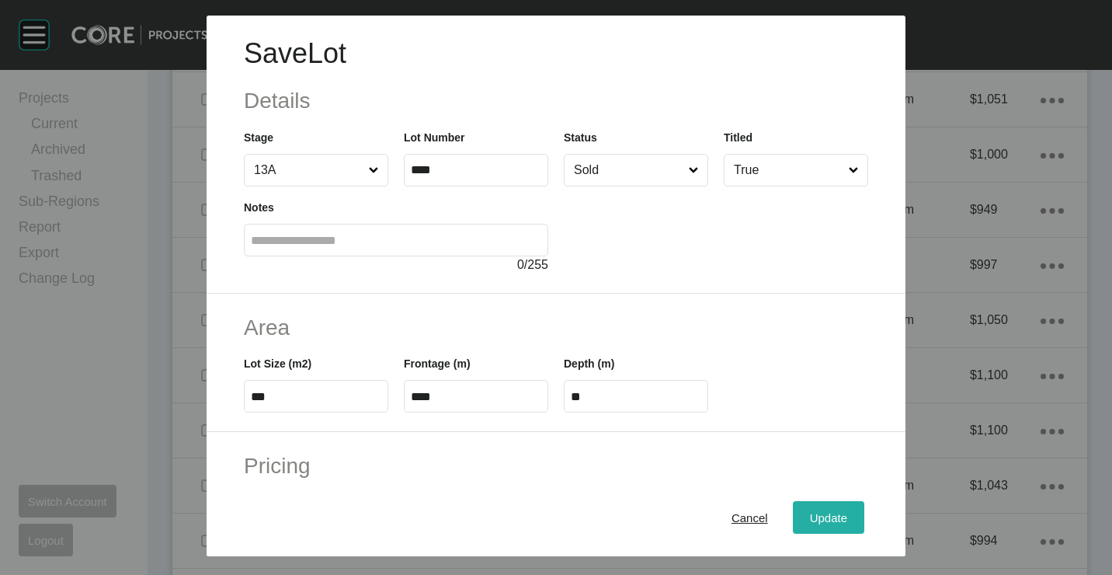
click at [833, 512] on span "Update" at bounding box center [828, 516] width 37 height 13
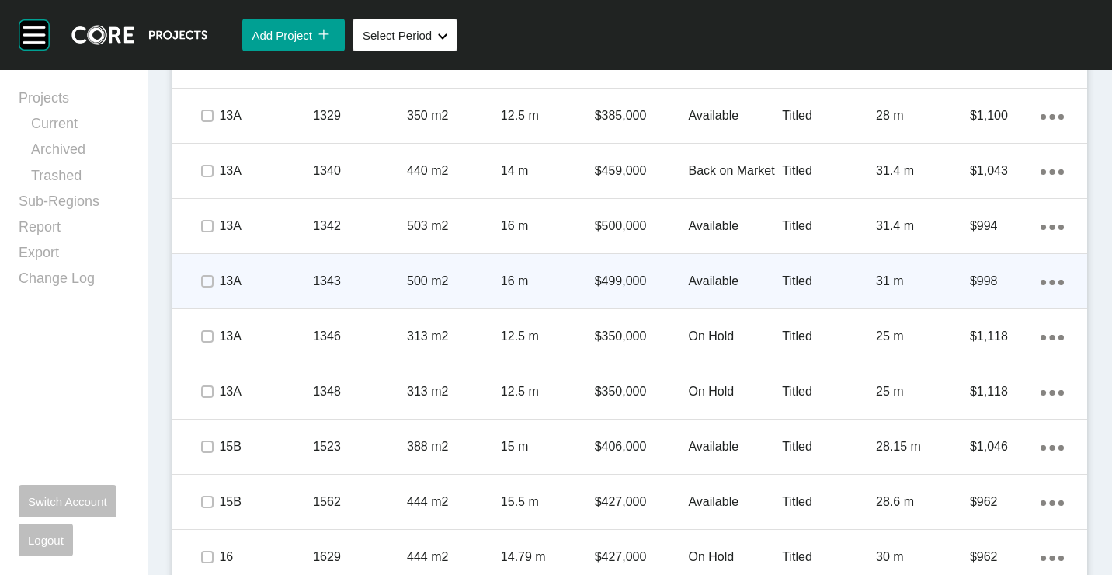
scroll to position [1961, 0]
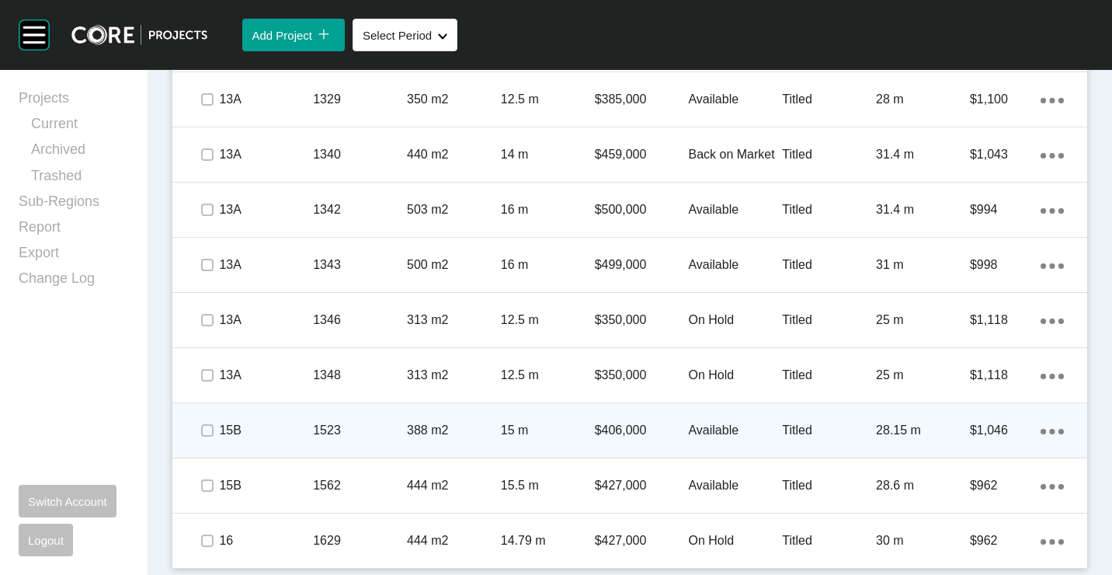
drag, startPoint x: 1038, startPoint y: 436, endPoint x: 1016, endPoint y: 435, distance: 21.8
click at [1040, 436] on div "Action Menu Dots Copy 6 Created with Sketch." at bounding box center [1051, 430] width 23 height 17
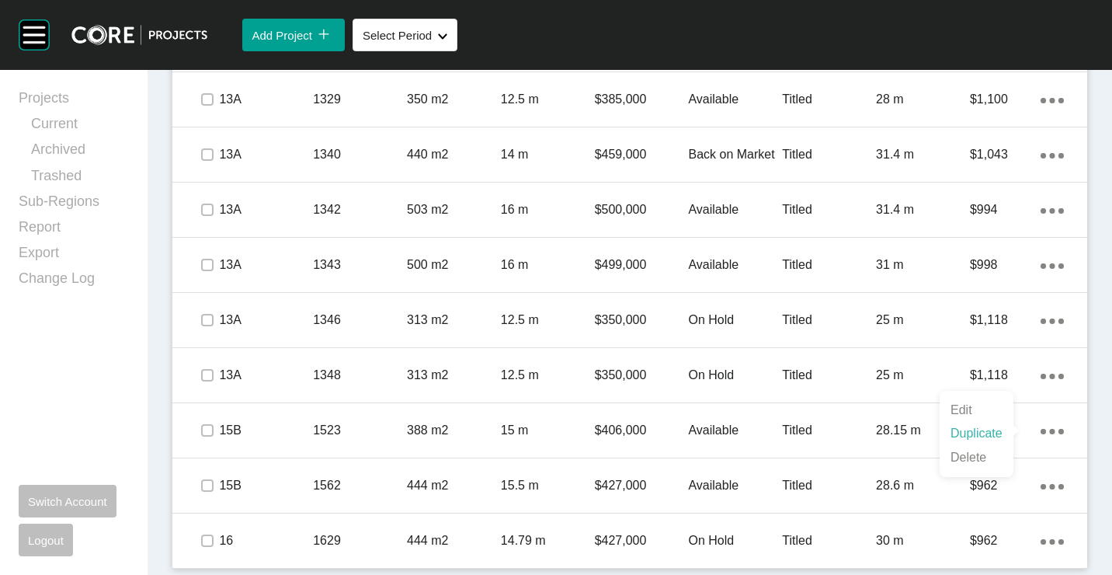
click at [997, 433] on link "Duplicate" at bounding box center [976, 433] width 58 height 23
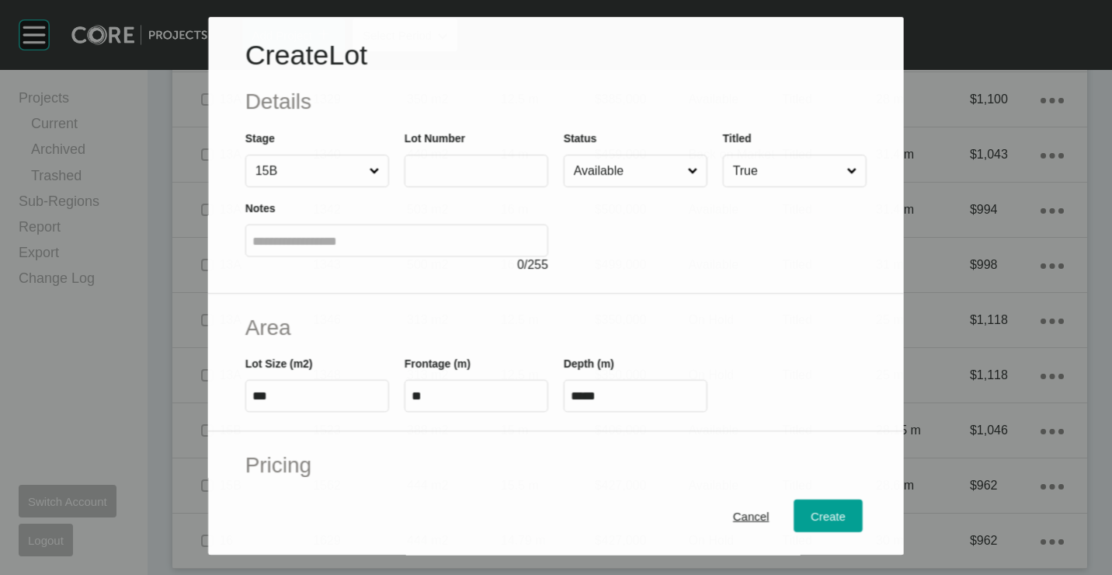
scroll to position [1913, 0]
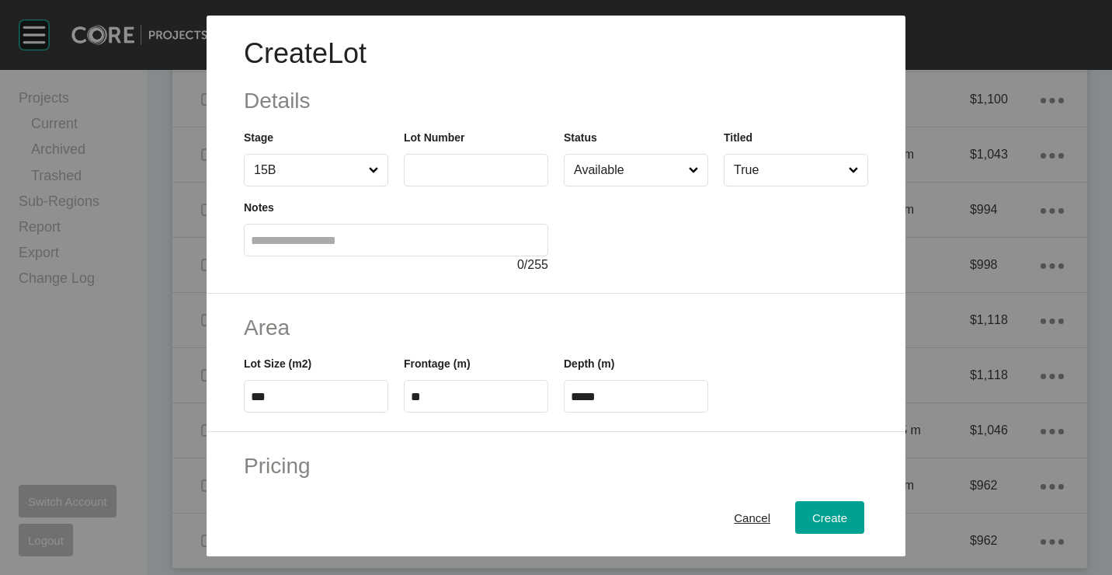
click at [470, 177] on label at bounding box center [476, 170] width 144 height 33
click at [470, 176] on input "text" at bounding box center [476, 169] width 130 height 13
type input "****"
type input "*******"
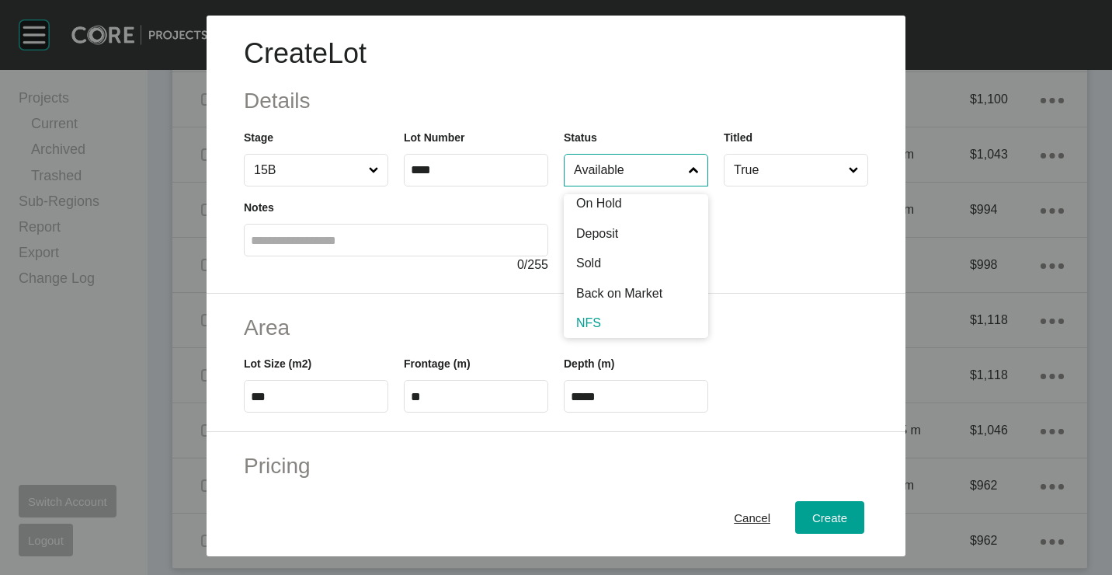
scroll to position [77, 0]
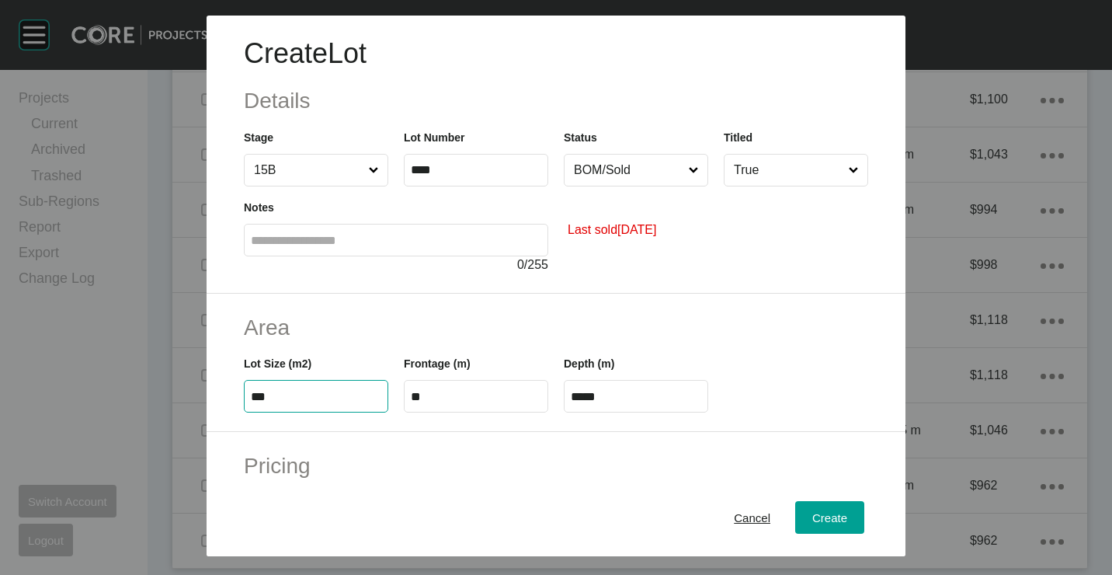
type input "****"
click at [365, 401] on input "***" at bounding box center [316, 396] width 130 height 13
type input "*"
type input "***"
type input "****"
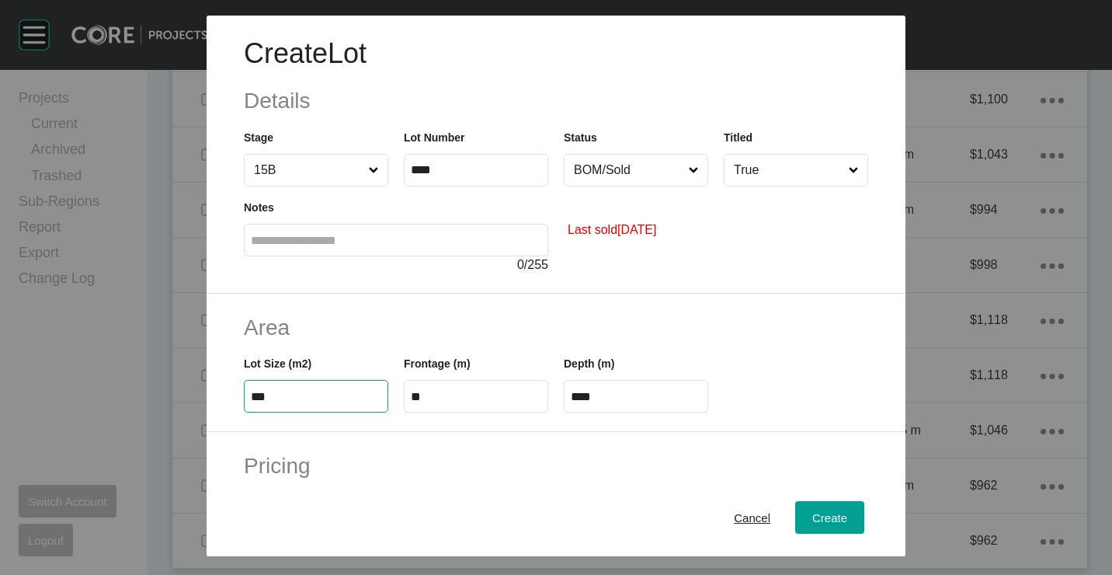
type input "*****"
type input "**"
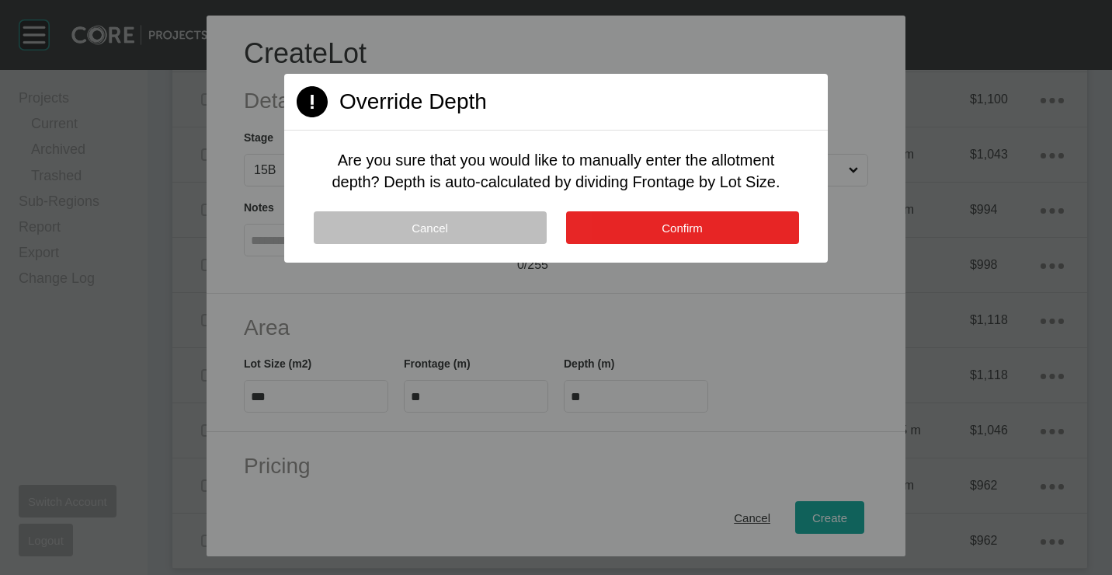
click at [666, 212] on button "Confirm" at bounding box center [682, 227] width 233 height 33
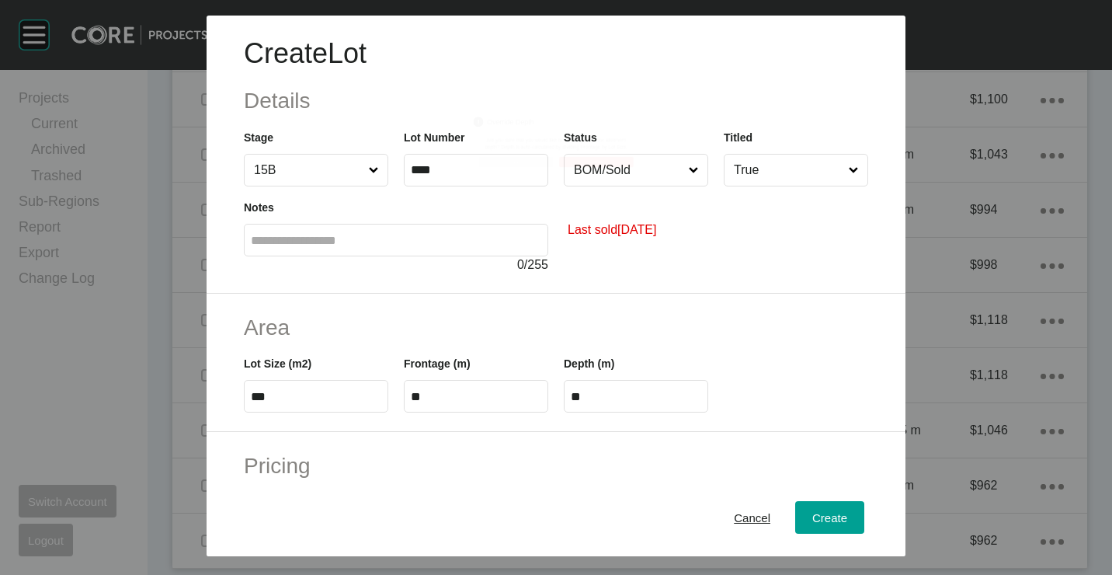
scroll to position [155, 0]
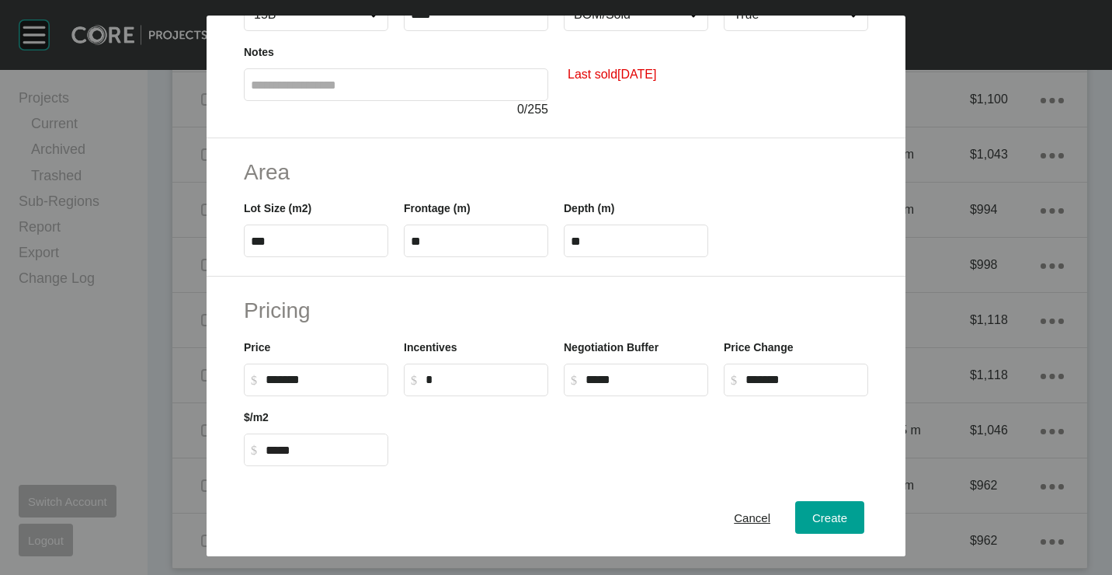
type input "******"
drag, startPoint x: 337, startPoint y: 382, endPoint x: 226, endPoint y: 370, distance: 111.6
click at [226, 370] on div "Pricing Price $ Created with Sketch. $ ****** Incentives $ Created with Sketch.…" at bounding box center [556, 380] width 699 height 209
type input "*******"
type input "******"
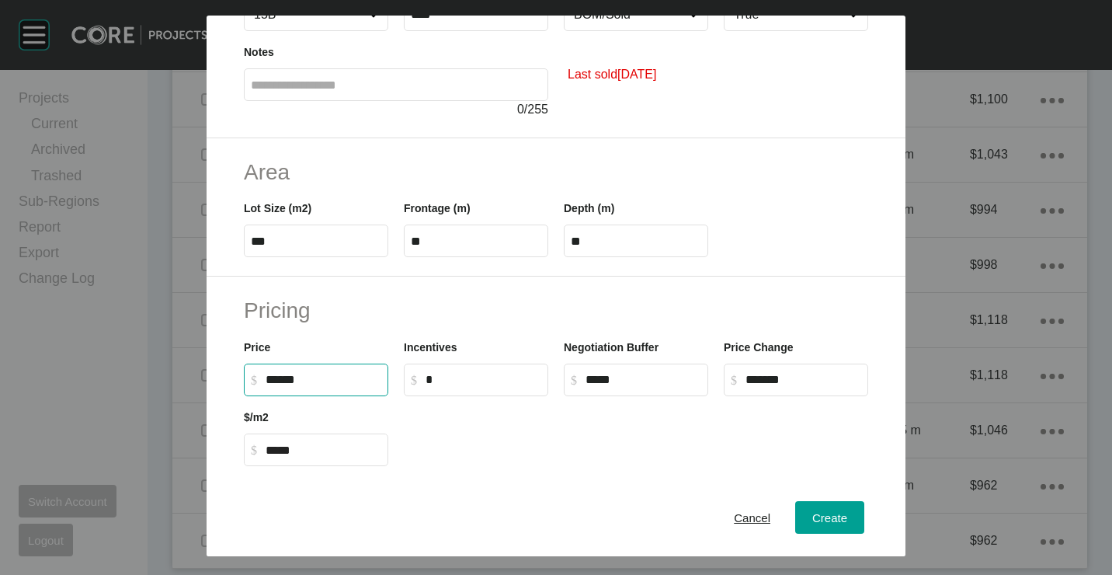
type input "***"
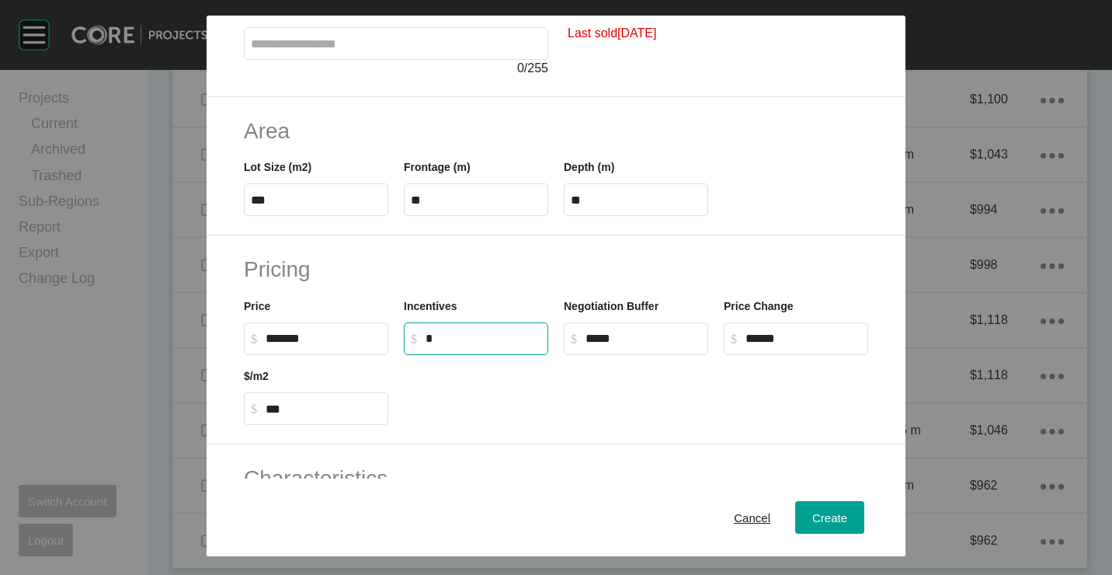
scroll to position [373, 0]
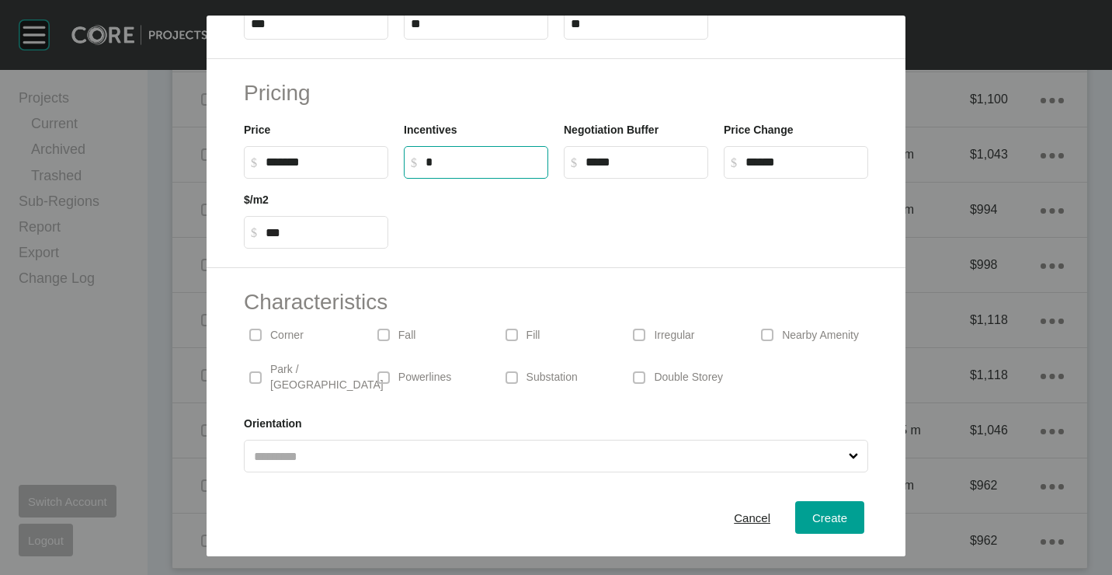
drag, startPoint x: 517, startPoint y: 362, endPoint x: 613, endPoint y: 401, distance: 104.1
click at [517, 366] on span at bounding box center [511, 377] width 23 height 23
click at [829, 523] on span "Create" at bounding box center [829, 516] width 35 height 13
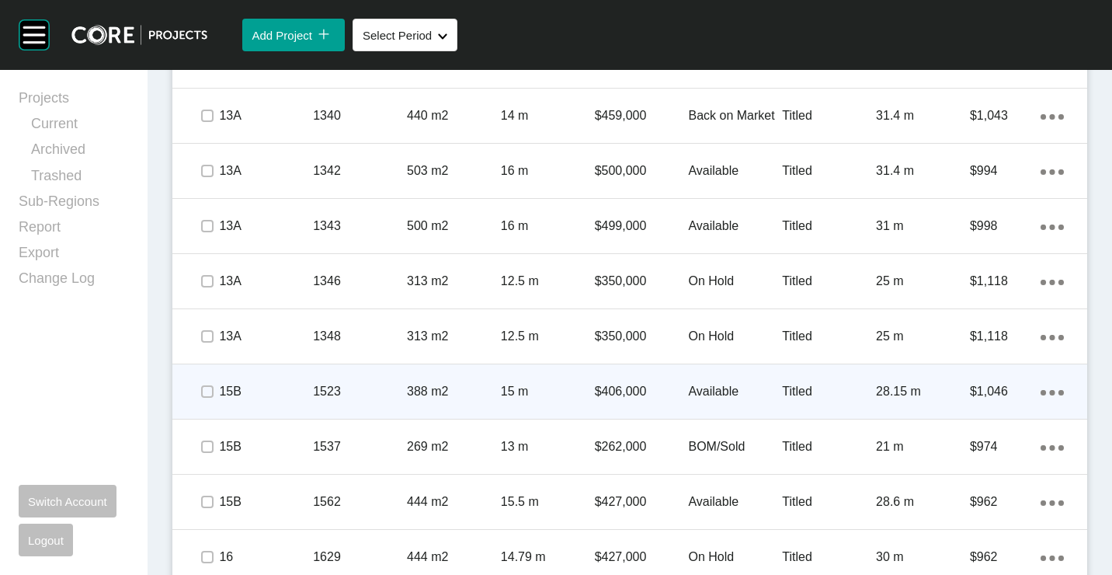
scroll to position [2016, 0]
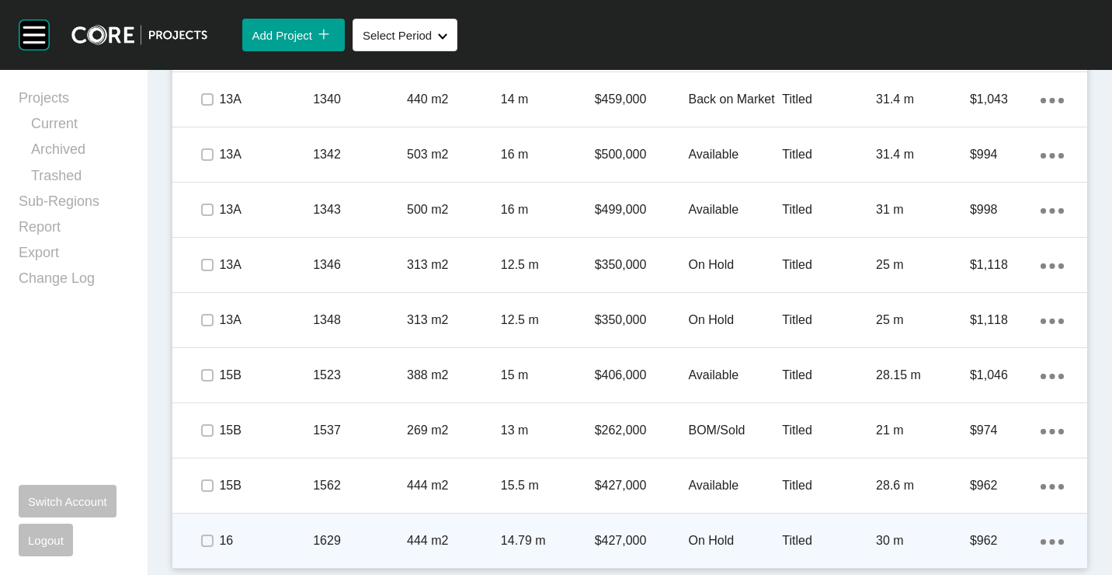
click at [688, 538] on p "On Hold" at bounding box center [735, 540] width 94 height 17
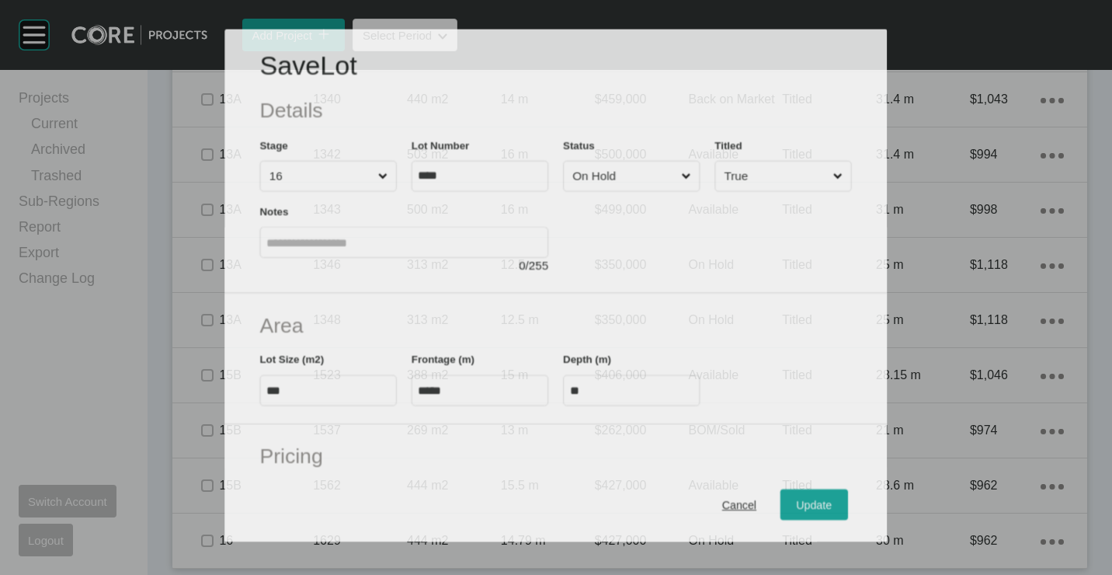
scroll to position [1968, 0]
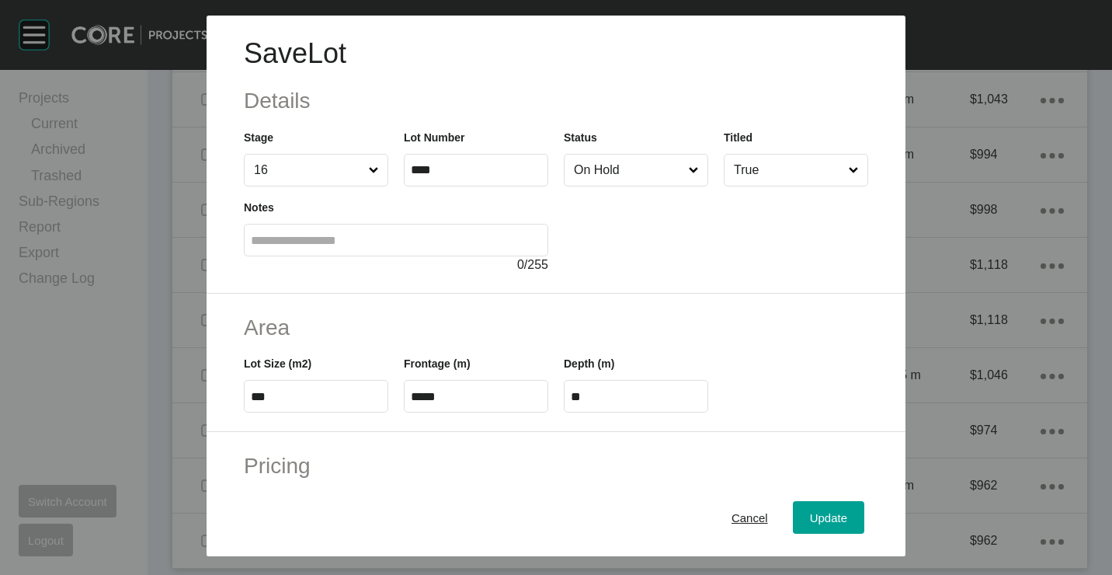
click at [602, 170] on input "On Hold" at bounding box center [628, 170] width 115 height 31
click at [806, 509] on div "Update" at bounding box center [828, 516] width 45 height 21
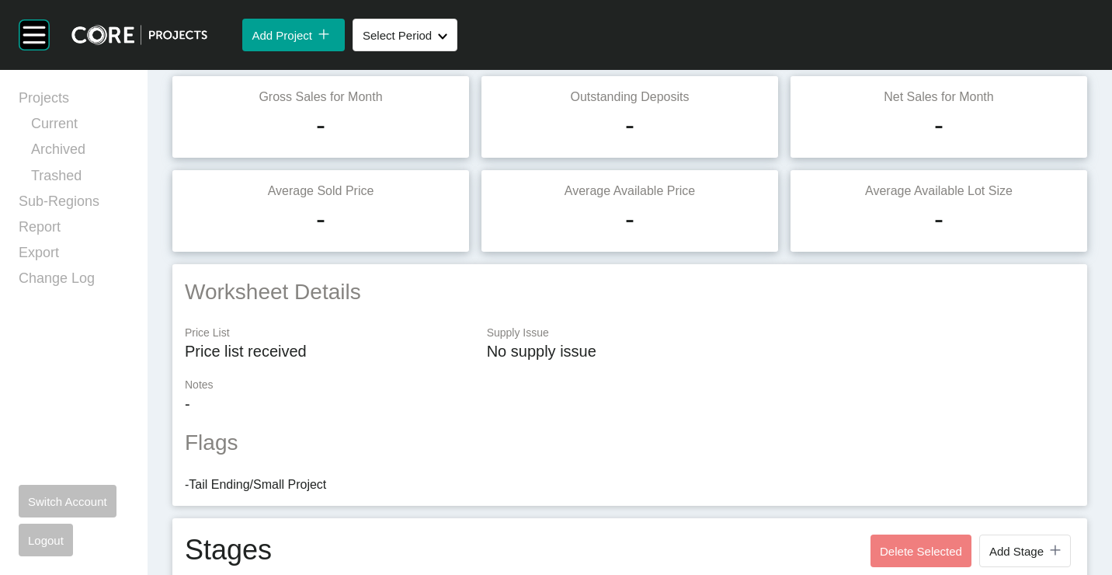
scroll to position [0, 0]
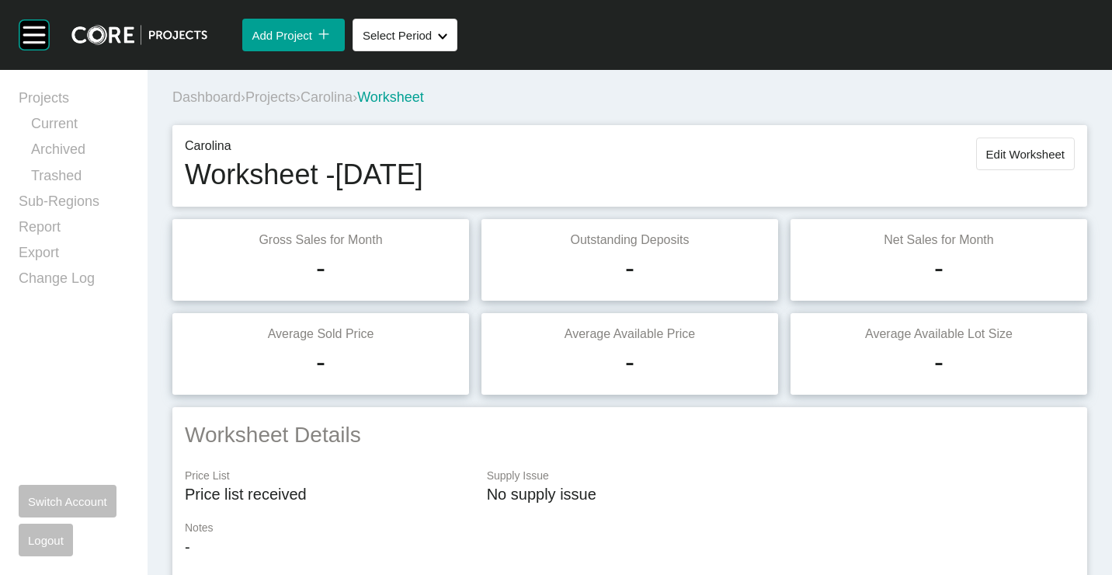
drag, startPoint x: 1002, startPoint y: 144, endPoint x: 995, endPoint y: 161, distance: 17.4
click at [1002, 144] on button "Edit Worksheet" at bounding box center [1025, 153] width 99 height 33
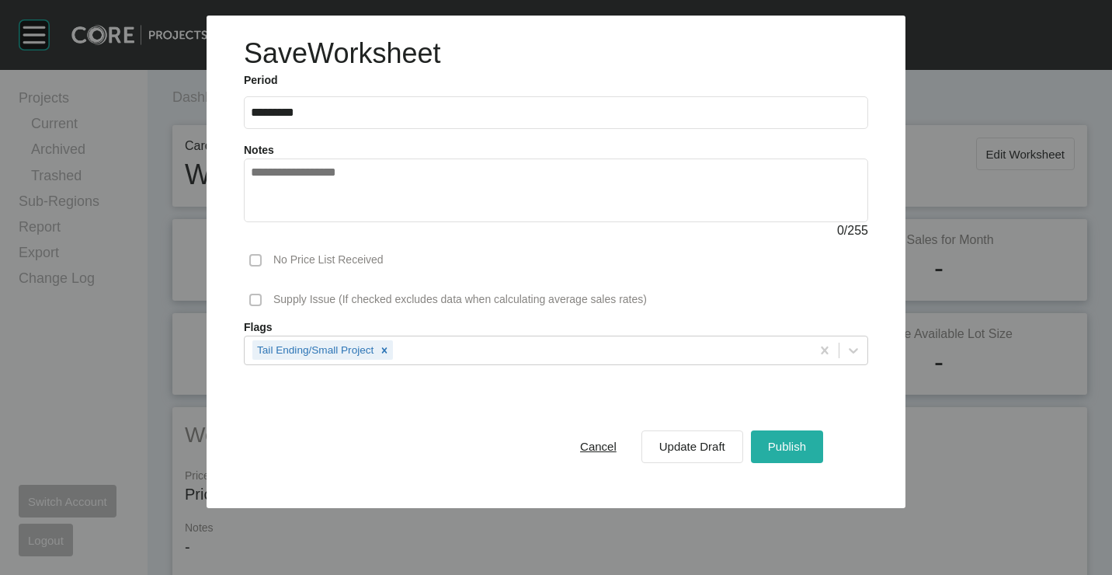
click at [799, 442] on span "Publish" at bounding box center [787, 445] width 38 height 13
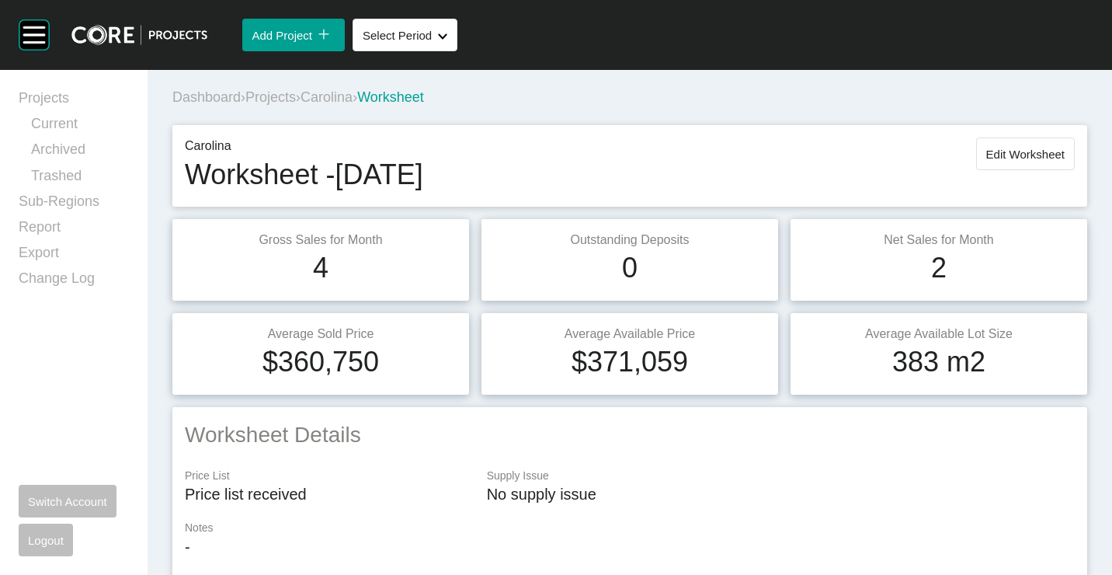
drag, startPoint x: 1006, startPoint y: 152, endPoint x: 963, endPoint y: 183, distance: 53.4
click at [1006, 152] on span "Edit Worksheet" at bounding box center [1025, 154] width 78 height 13
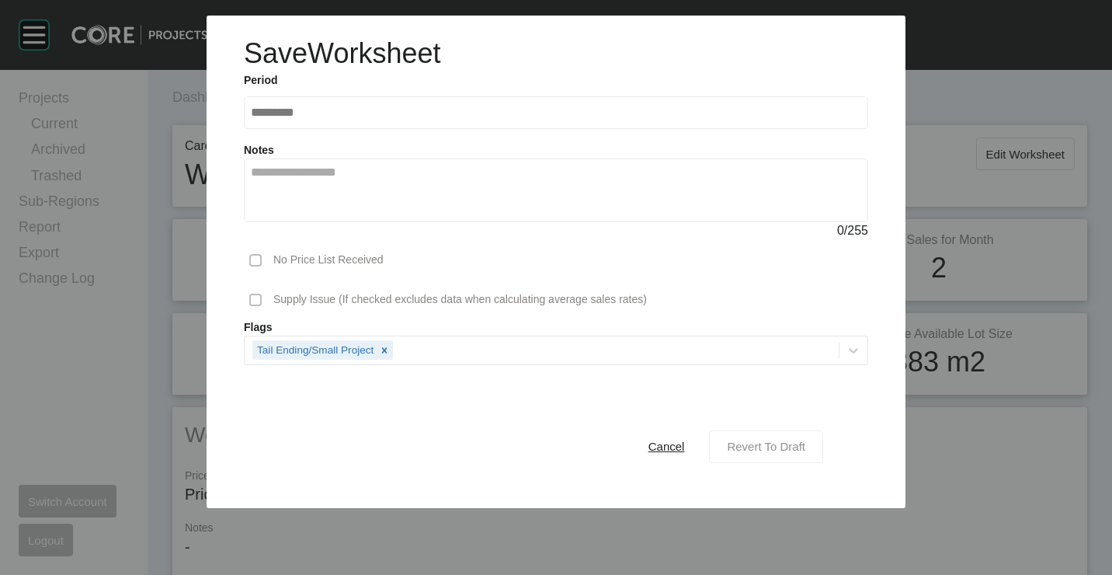
click at [780, 446] on span "Revert To Draft" at bounding box center [766, 445] width 78 height 13
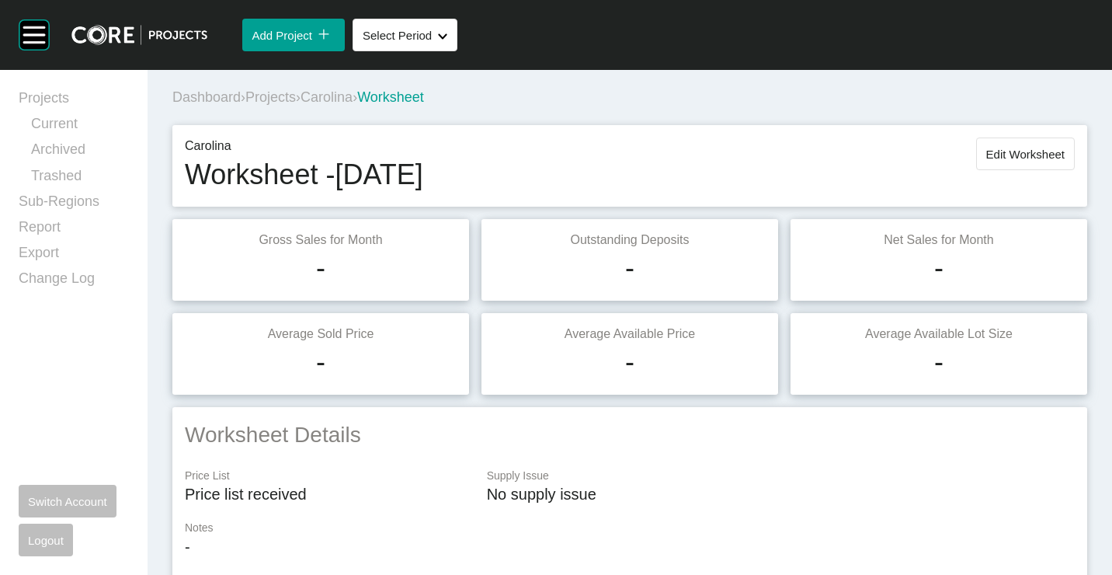
click at [1042, 148] on span "Edit Worksheet" at bounding box center [1025, 154] width 78 height 13
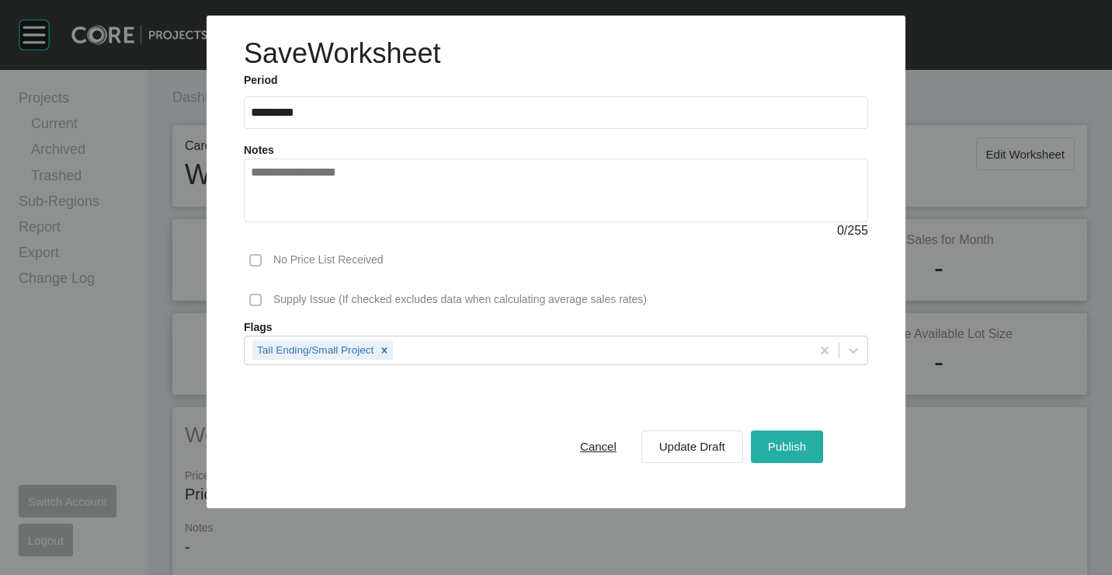
click at [789, 450] on span "Publish" at bounding box center [787, 445] width 38 height 13
